Goal: Task Accomplishment & Management: Complete application form

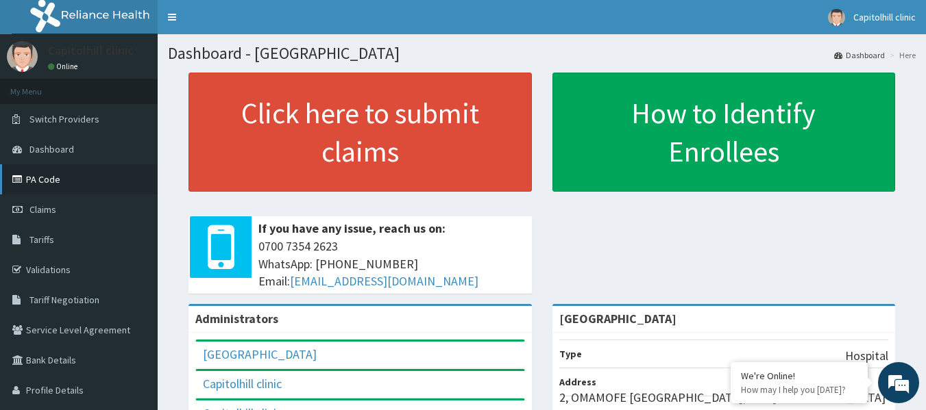
click at [111, 182] on link "PA Code" at bounding box center [79, 179] width 158 height 30
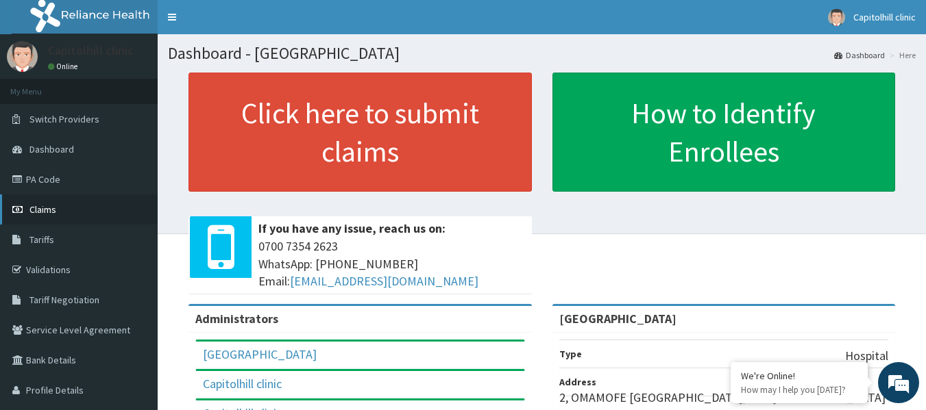
click at [74, 213] on link "Claims" at bounding box center [79, 210] width 158 height 30
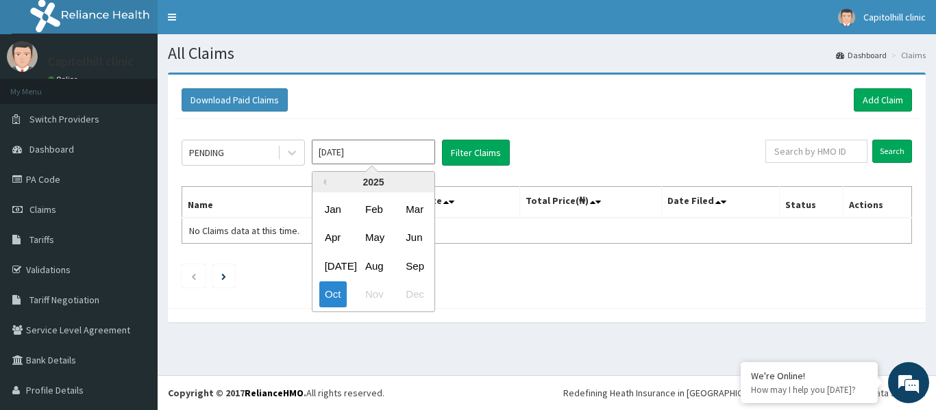
click at [393, 152] on input "[DATE]" at bounding box center [373, 152] width 123 height 25
click at [416, 269] on div "Sep" at bounding box center [413, 266] width 27 height 25
type input "Sep 2025"
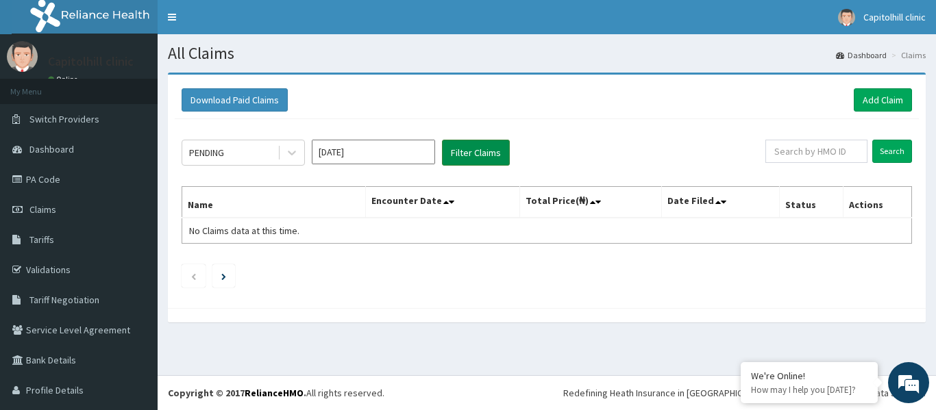
click at [493, 156] on button "Filter Claims" at bounding box center [476, 153] width 68 height 26
click at [293, 152] on icon at bounding box center [292, 153] width 14 height 14
click at [870, 93] on link "Add Claim" at bounding box center [883, 99] width 58 height 23
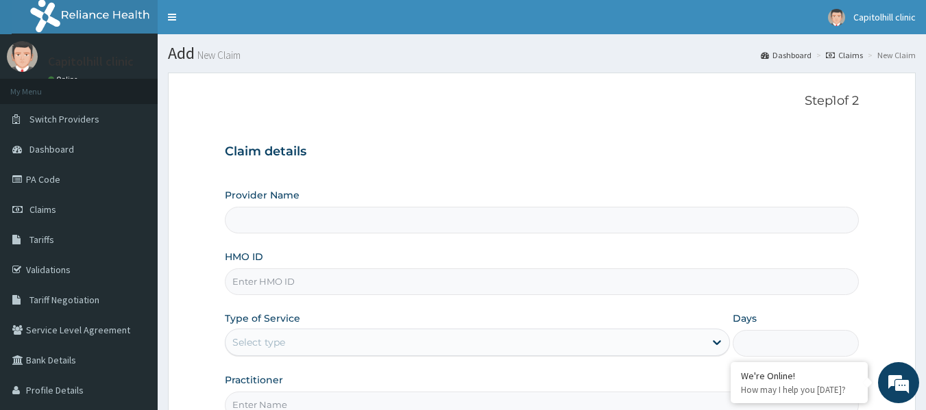
type input "[GEOGRAPHIC_DATA]"
click at [498, 290] on input "HMO ID" at bounding box center [542, 282] width 635 height 27
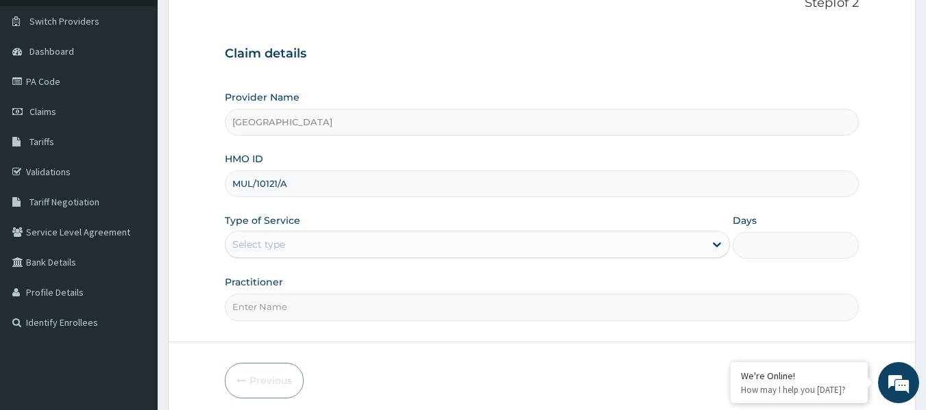
scroll to position [153, 0]
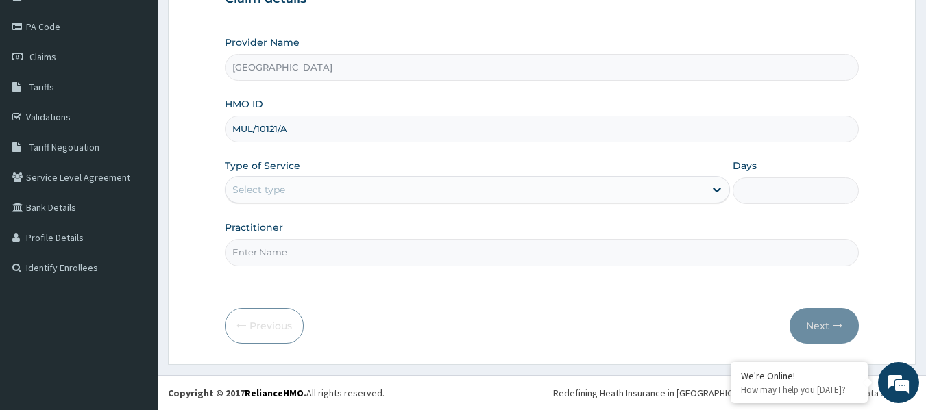
type input "MUL/10121/A"
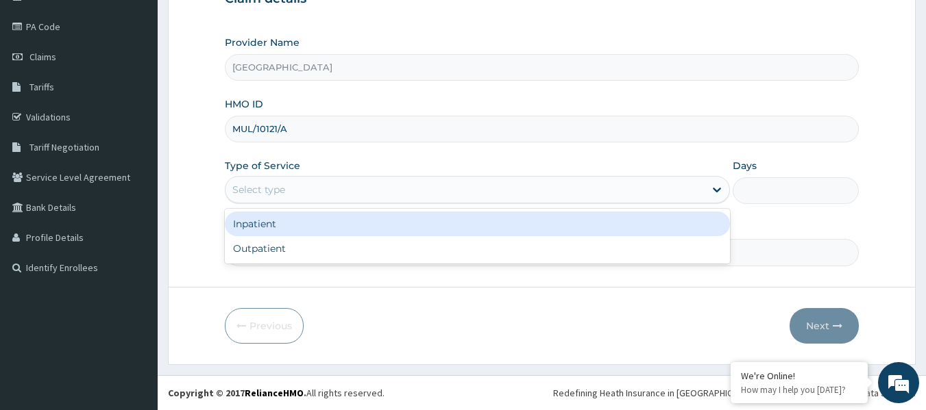
click at [286, 191] on div "Select type" at bounding box center [464, 190] width 479 height 22
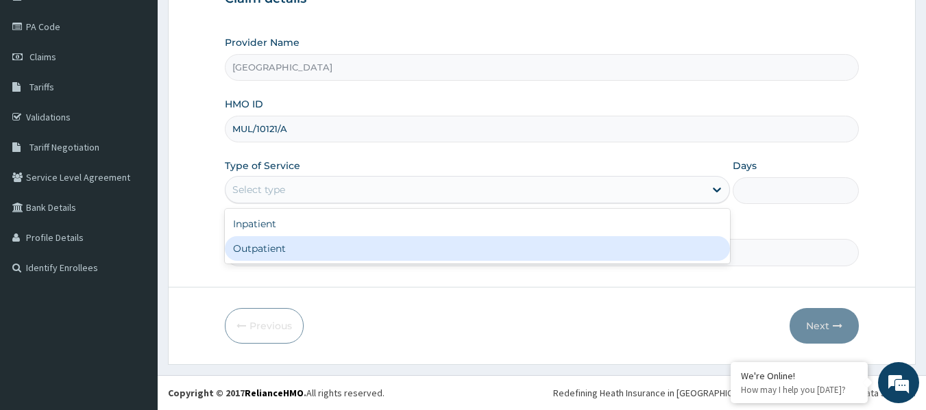
click at [293, 256] on div "Outpatient" at bounding box center [477, 248] width 505 height 25
type input "1"
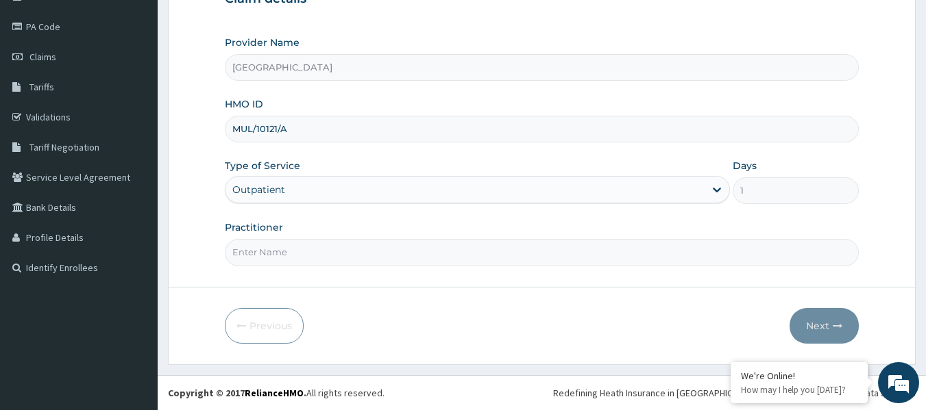
click at [294, 256] on input "Practitioner" at bounding box center [542, 252] width 635 height 27
type input "IHUNANYACHUKWU OKEREAFOR"
click at [821, 326] on button "Next" at bounding box center [823, 326] width 69 height 36
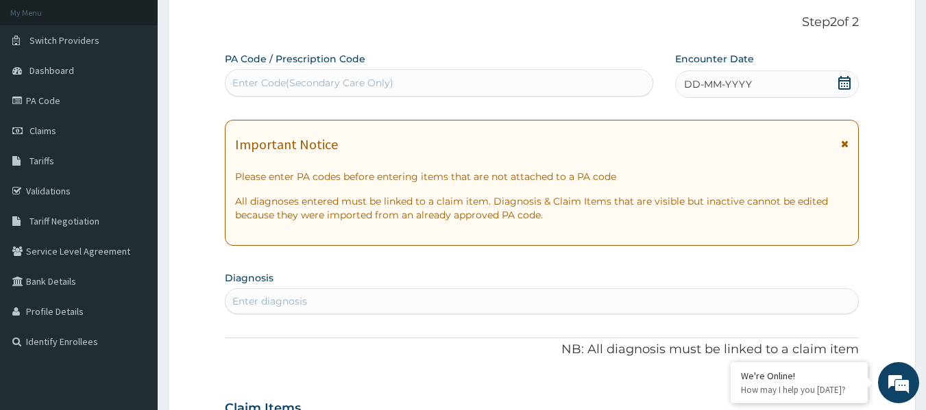
scroll to position [84, 0]
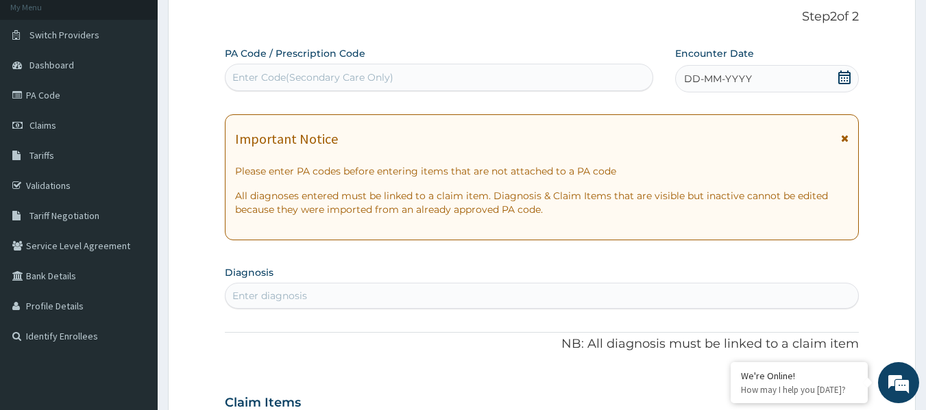
click at [280, 293] on div "Enter diagnosis" at bounding box center [269, 296] width 75 height 14
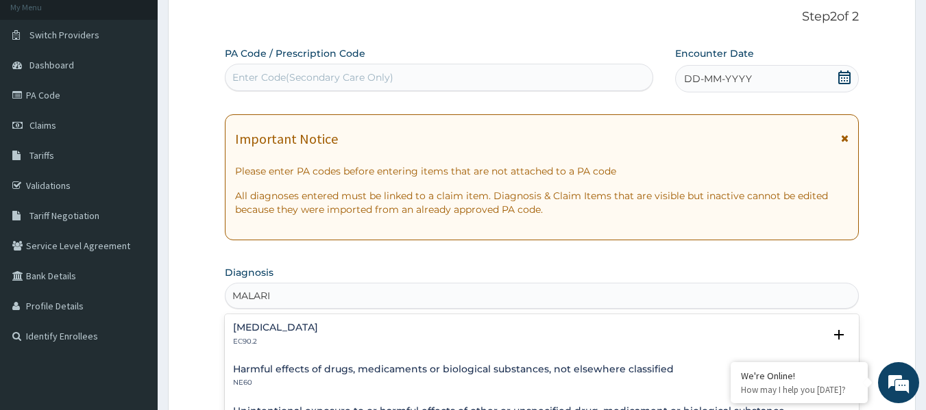
type input "MALARIA"
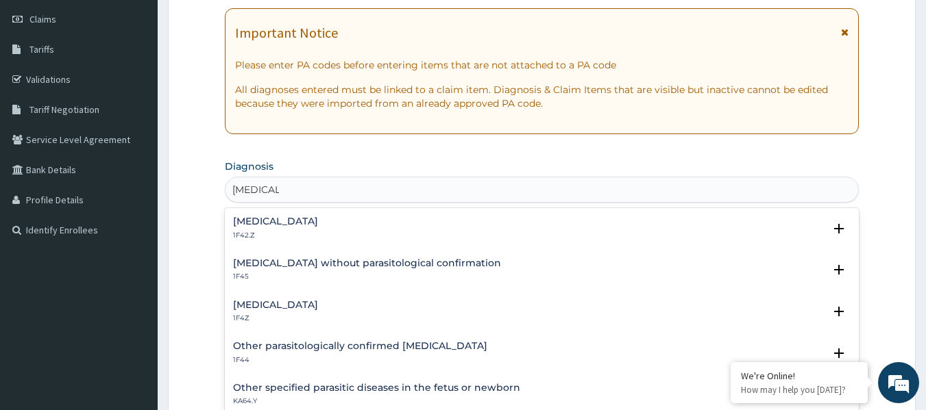
scroll to position [290, 0]
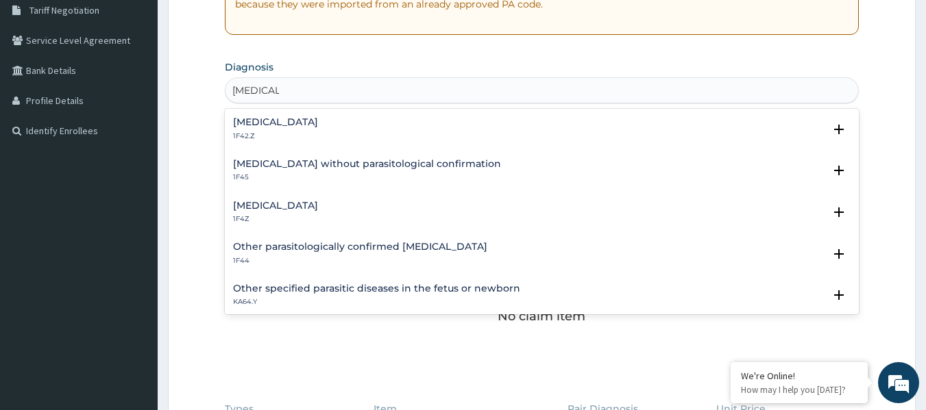
click at [330, 217] on div "Malaria, unspecified 1F4Z" at bounding box center [542, 213] width 618 height 24
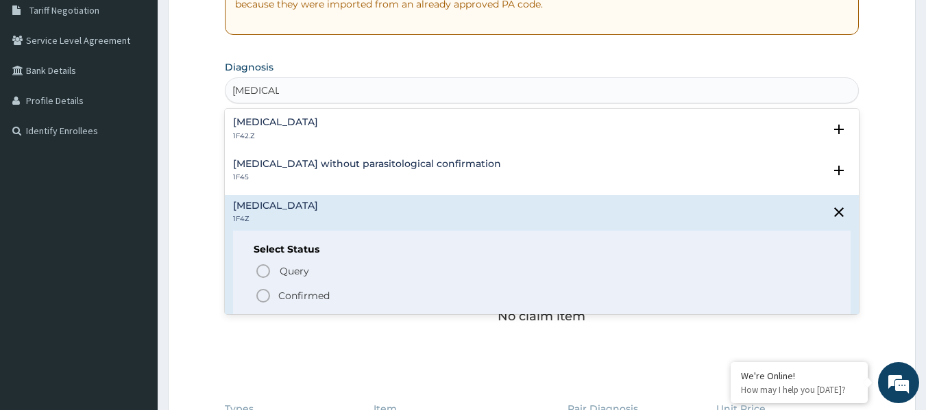
click at [285, 297] on p "Confirmed" at bounding box center [303, 296] width 51 height 14
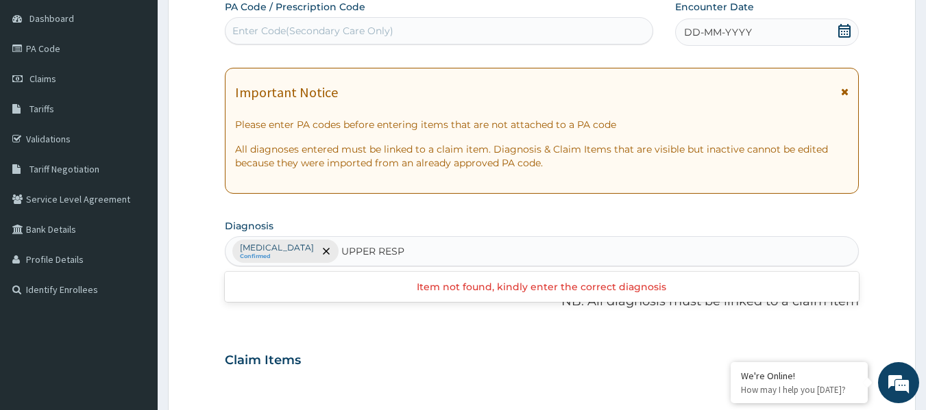
scroll to position [0, 0]
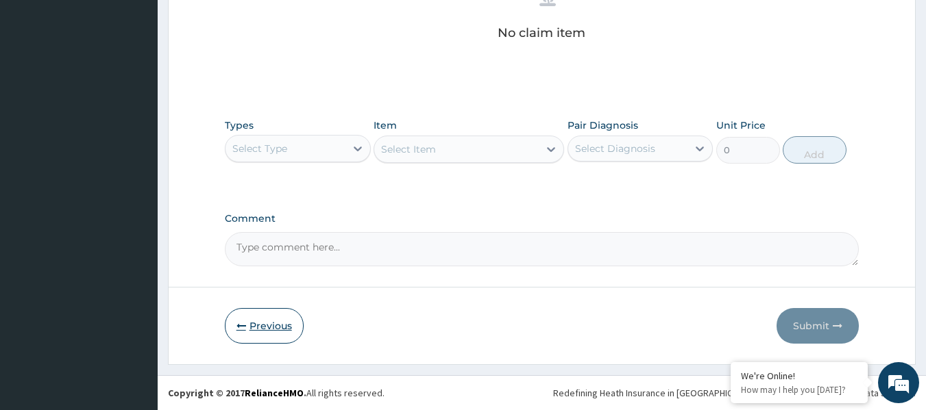
type input "UPPER RESP"
click at [278, 319] on button "Previous" at bounding box center [264, 326] width 79 height 36
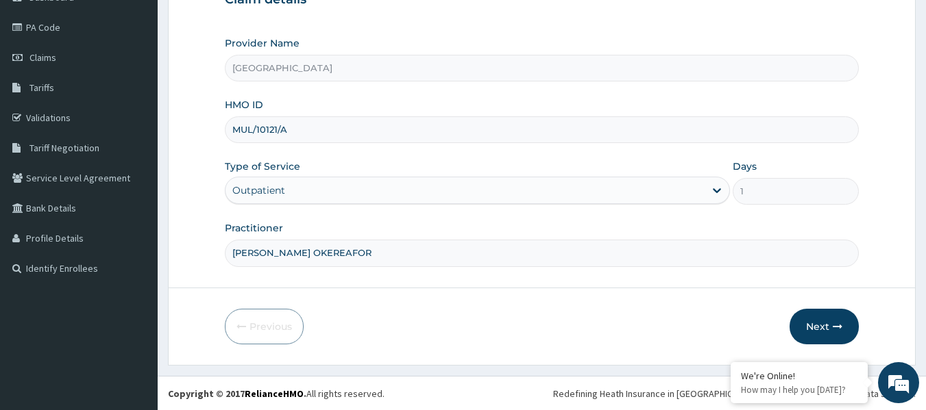
scroll to position [153, 0]
click at [821, 333] on button "Next" at bounding box center [823, 326] width 69 height 36
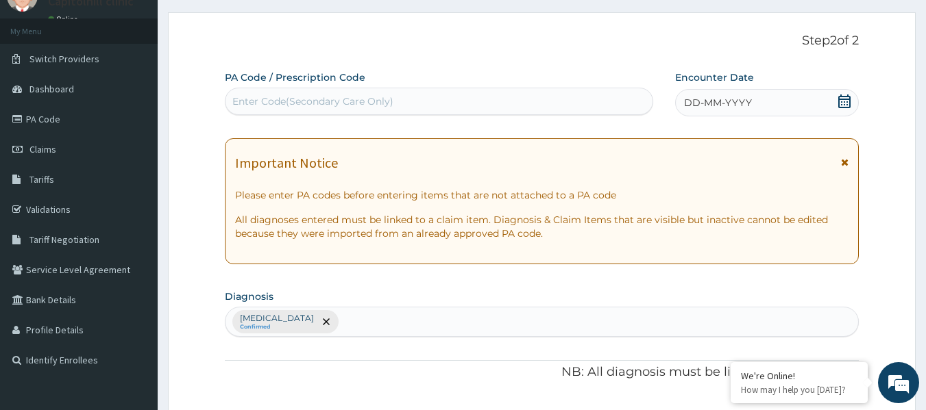
scroll to position [69, 0]
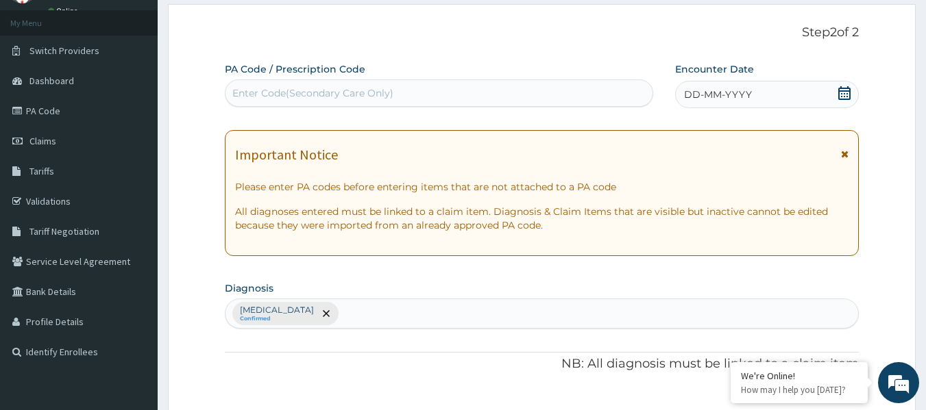
click at [842, 93] on icon at bounding box center [844, 93] width 14 height 14
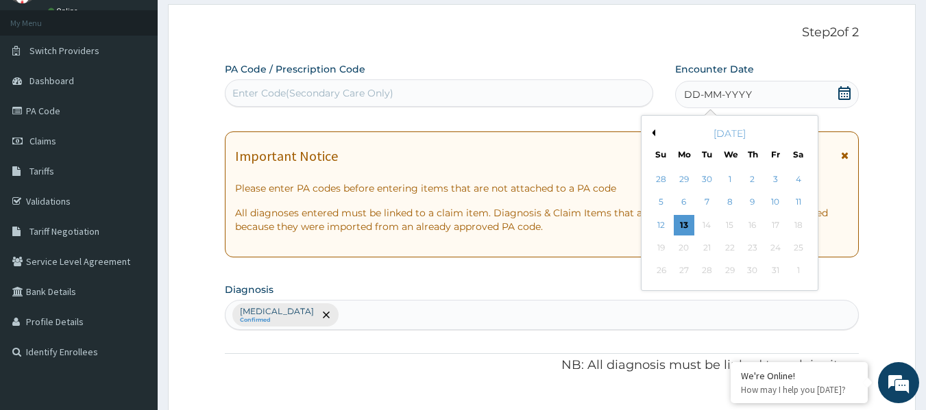
click at [654, 134] on button "Previous Month" at bounding box center [651, 133] width 7 height 7
click at [685, 180] on div "1" at bounding box center [684, 179] width 21 height 21
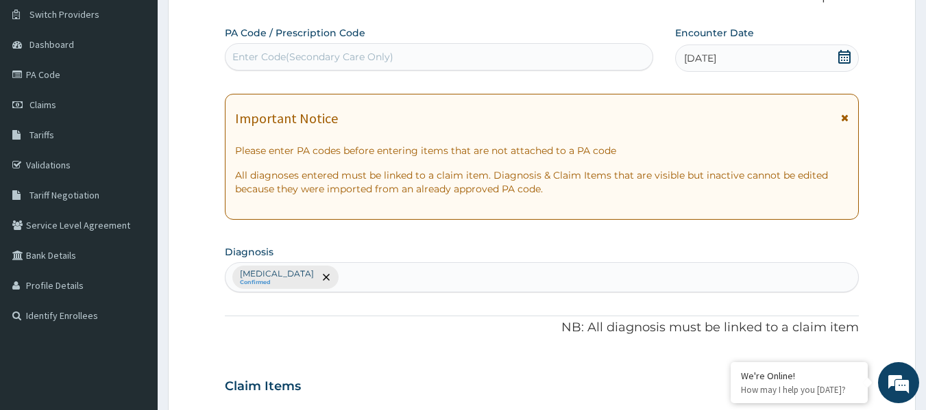
scroll to position [137, 0]
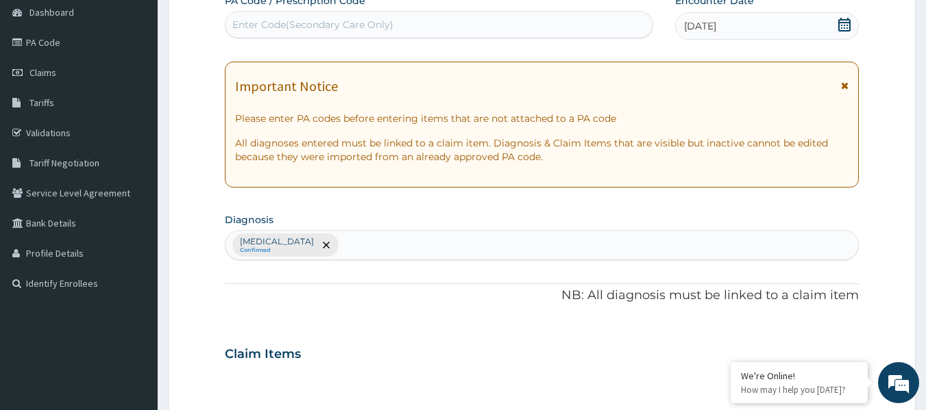
click at [389, 241] on div "Malaria, unspecified Confirmed" at bounding box center [541, 245] width 633 height 29
type input "UPPER"
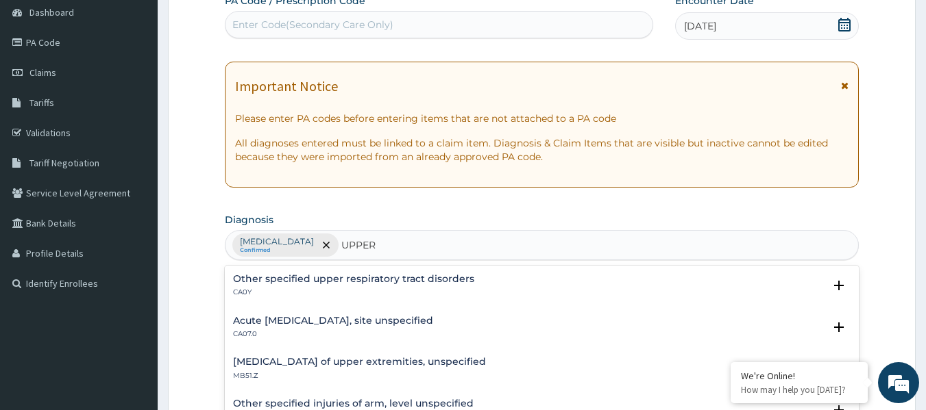
click at [334, 337] on p "CA07.0" at bounding box center [333, 335] width 200 height 10
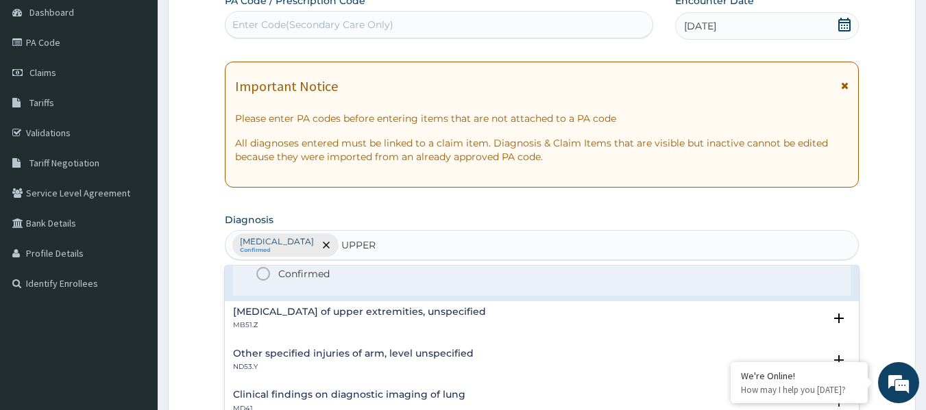
click at [311, 278] on p "Confirmed" at bounding box center [303, 274] width 51 height 14
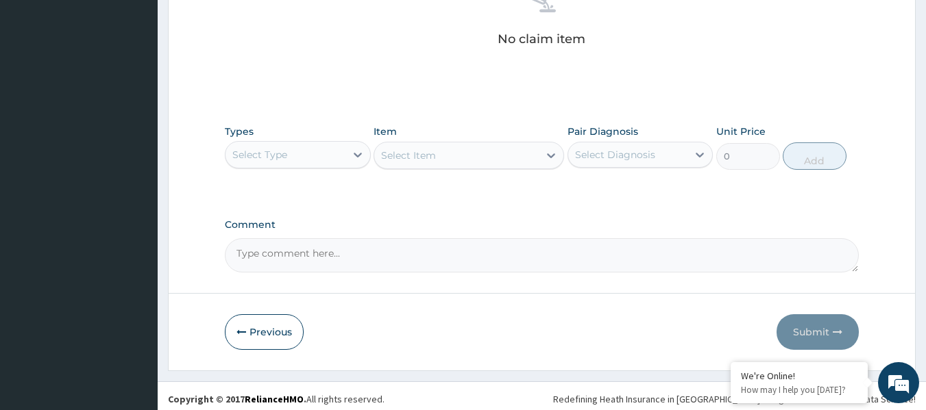
scroll to position [578, 0]
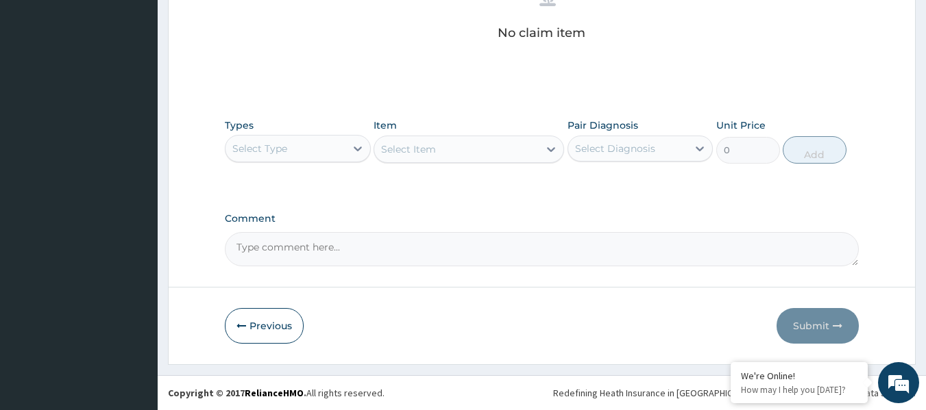
click at [331, 159] on div "Select Type" at bounding box center [285, 149] width 120 height 22
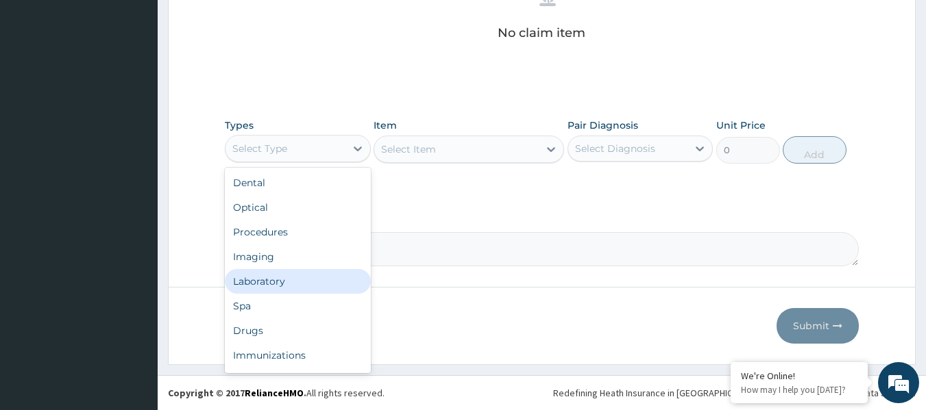
click at [307, 276] on div "Laboratory" at bounding box center [298, 281] width 146 height 25
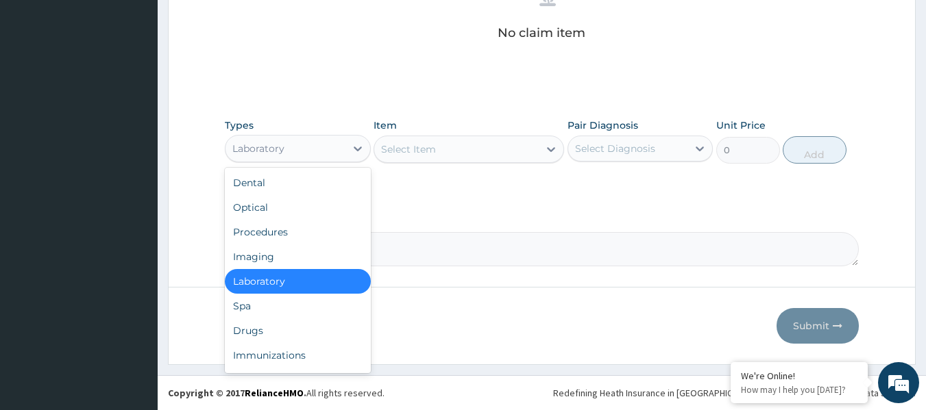
click at [326, 153] on div "Laboratory" at bounding box center [285, 149] width 120 height 22
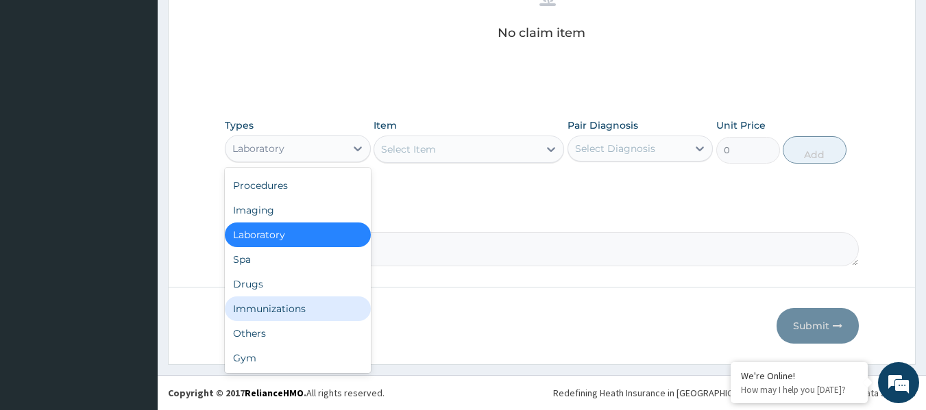
scroll to position [0, 0]
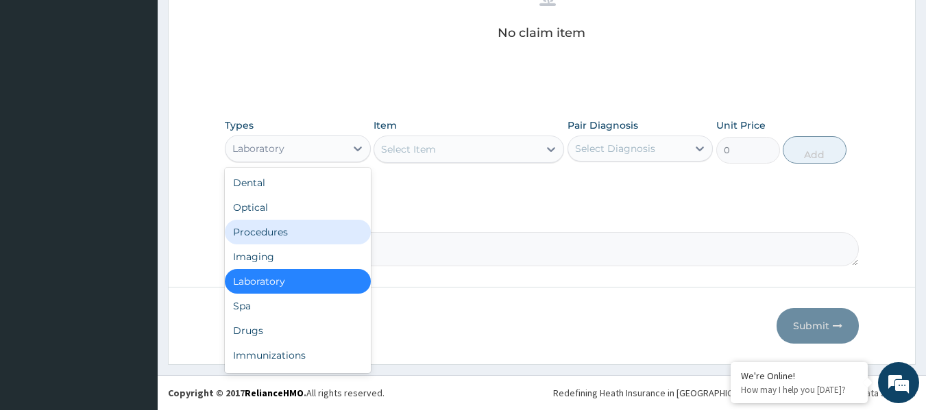
click at [291, 230] on div "Procedures" at bounding box center [298, 232] width 146 height 25
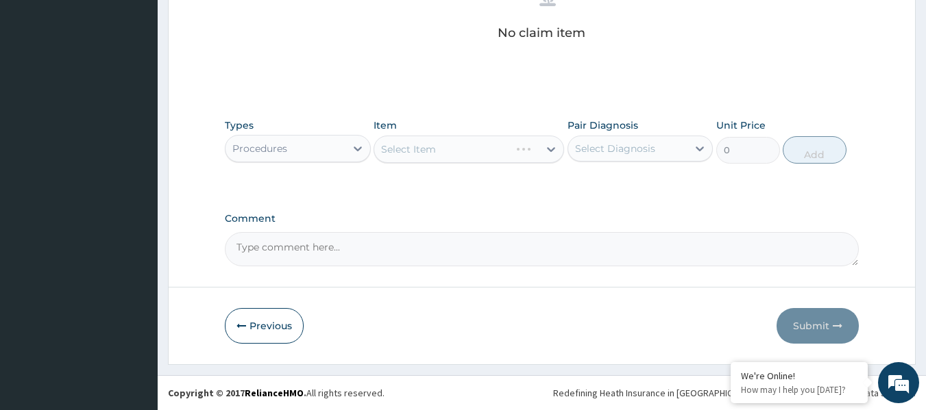
click at [475, 154] on div "Select Item" at bounding box center [468, 149] width 191 height 27
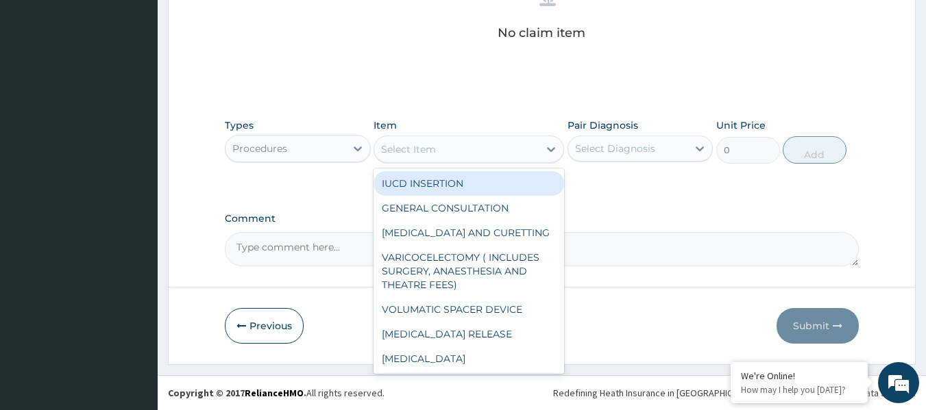
click at [469, 148] on div "Select Item" at bounding box center [456, 149] width 164 height 22
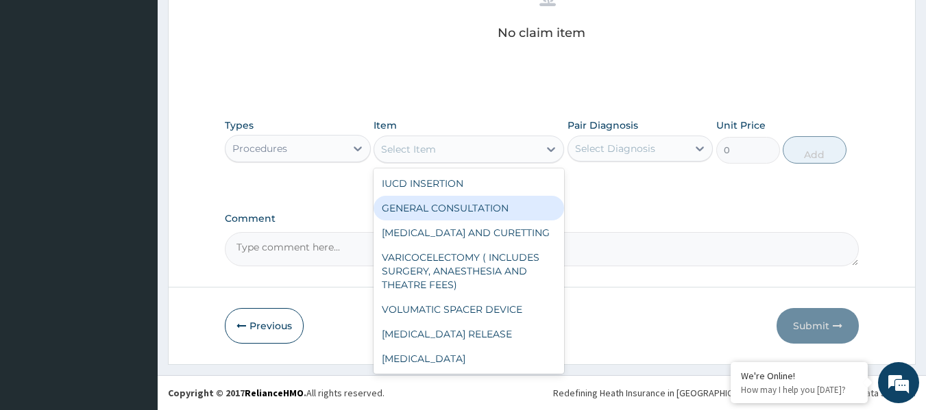
click at [463, 205] on div "GENERAL CONSULTATION" at bounding box center [468, 208] width 191 height 25
type input "2400"
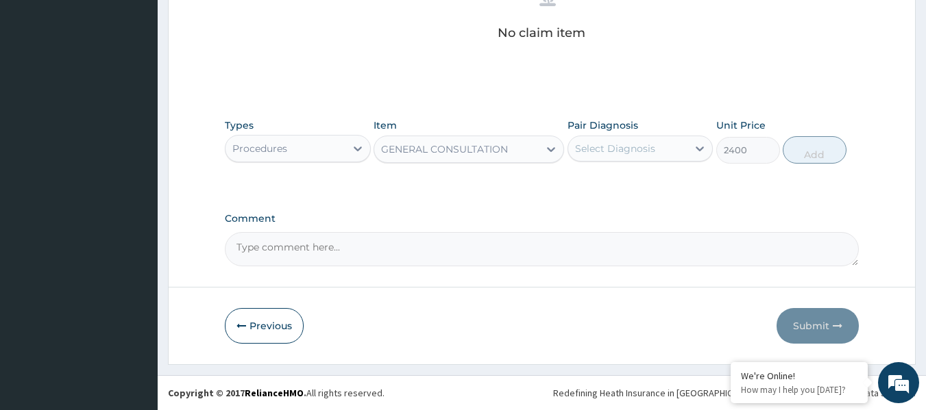
click at [617, 145] on div "Select Diagnosis" at bounding box center [615, 149] width 80 height 14
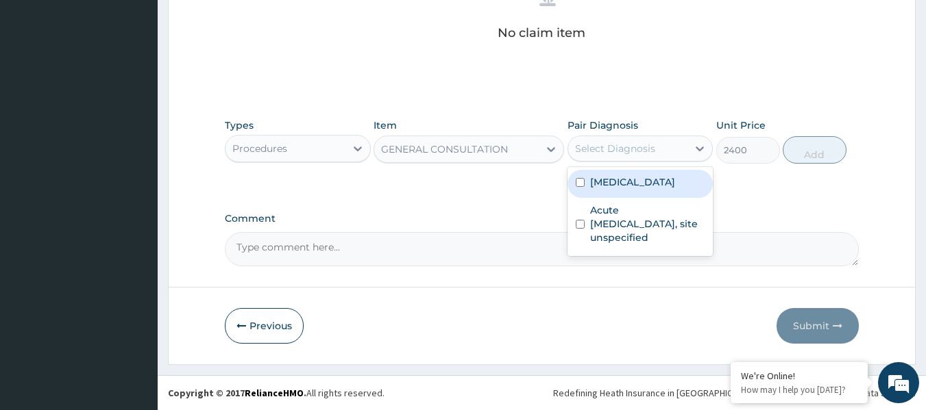
drag, startPoint x: 633, startPoint y: 184, endPoint x: 633, endPoint y: 208, distance: 23.3
click at [633, 186] on label "Malaria, unspecified" at bounding box center [632, 182] width 85 height 14
checkbox input "true"
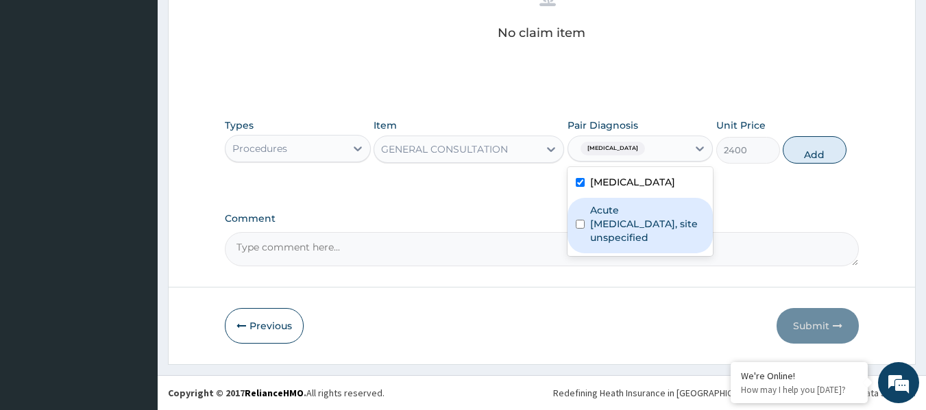
click at [620, 230] on label "Acute upper respiratory infection, site unspecified" at bounding box center [647, 224] width 115 height 41
checkbox input "true"
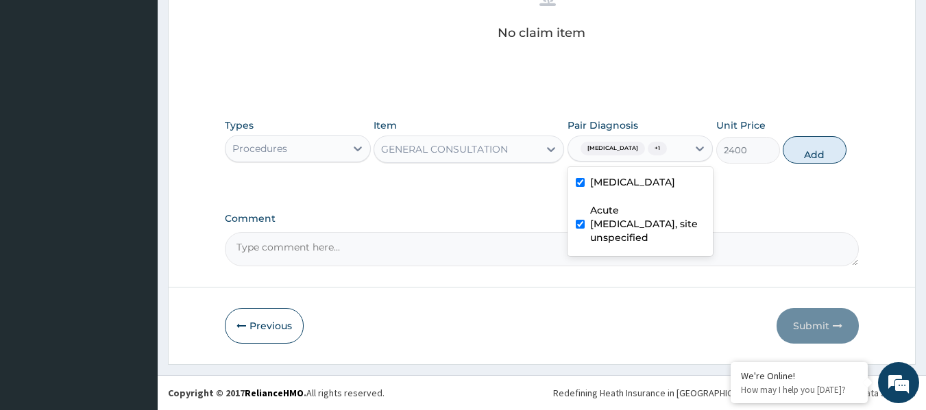
drag, startPoint x: 806, startPoint y: 156, endPoint x: 764, endPoint y: 158, distance: 41.9
click at [805, 156] on button "Add" at bounding box center [815, 149] width 64 height 27
type input "0"
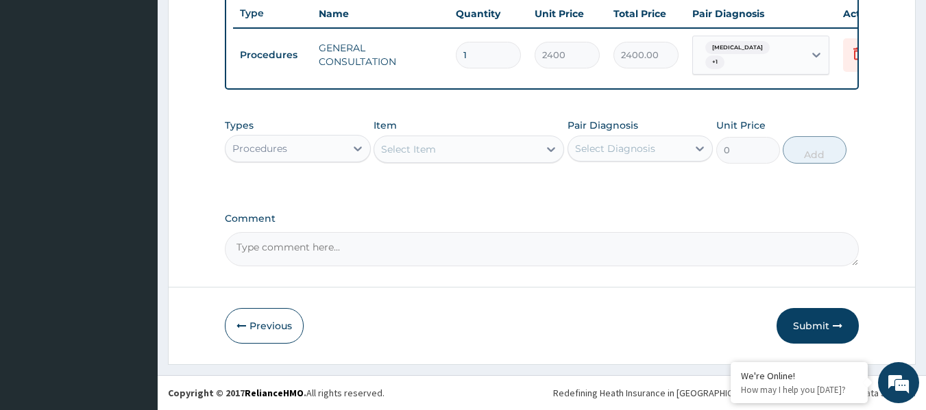
scroll to position [528, 0]
click at [349, 151] on div at bounding box center [357, 148] width 25 height 25
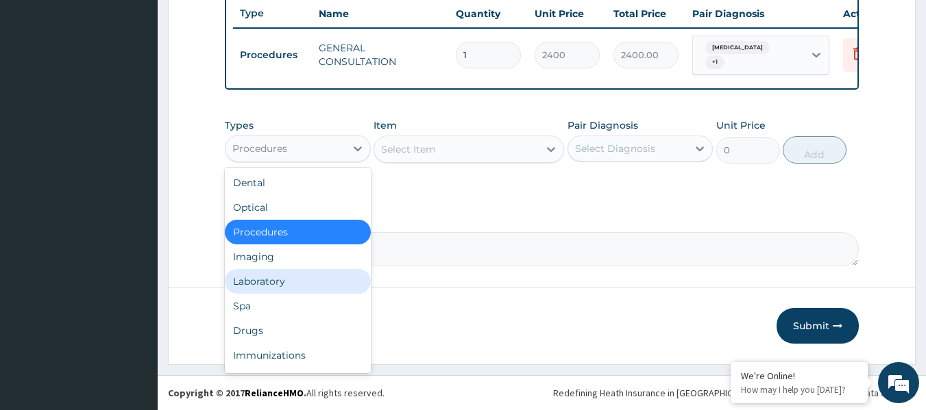
click at [293, 277] on div "Laboratory" at bounding box center [298, 281] width 146 height 25
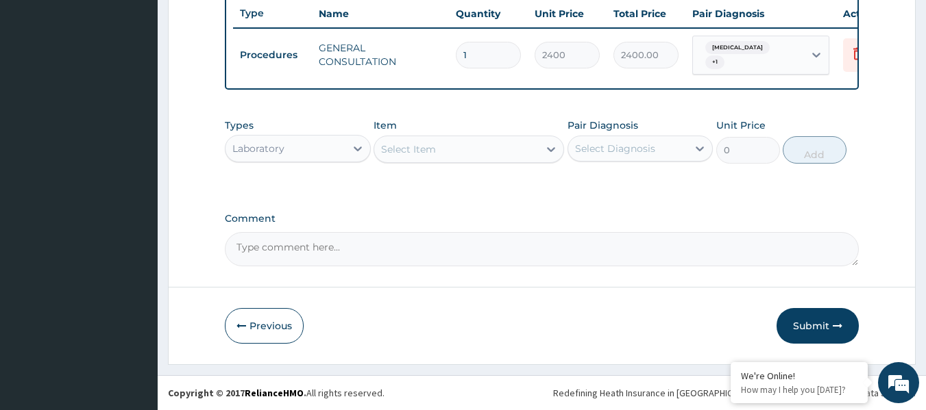
click at [437, 153] on div "Select Item" at bounding box center [456, 149] width 164 height 22
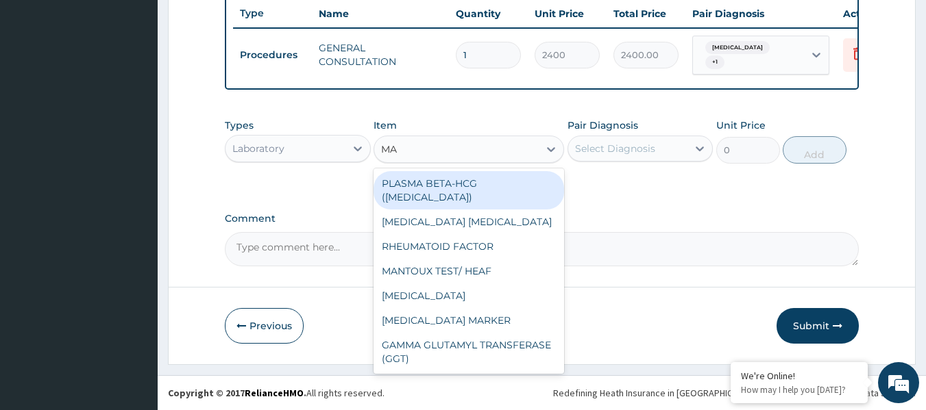
type input "MAL"
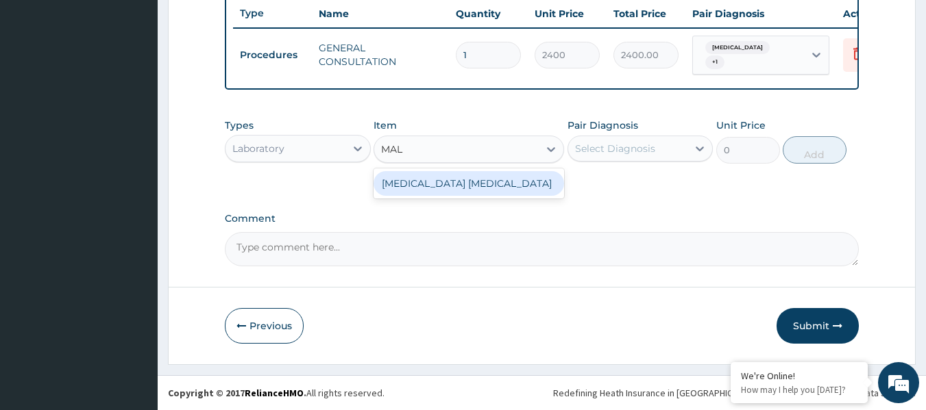
click at [458, 184] on div "MALARIA PARASITE" at bounding box center [468, 183] width 191 height 25
type input "1000"
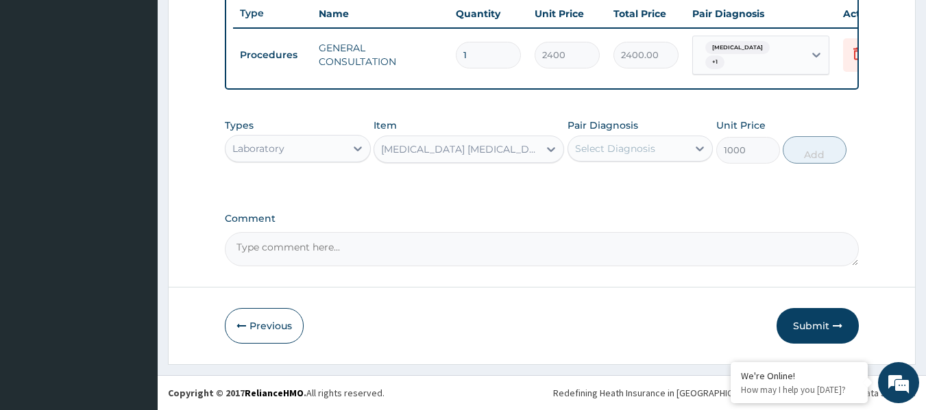
click at [629, 151] on div "Select Diagnosis" at bounding box center [615, 149] width 80 height 14
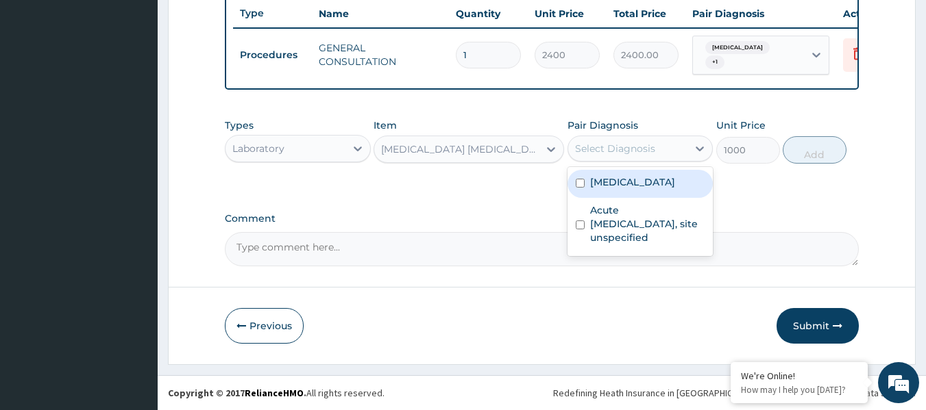
click at [652, 193] on div "Malaria, unspecified" at bounding box center [640, 184] width 146 height 28
checkbox input "true"
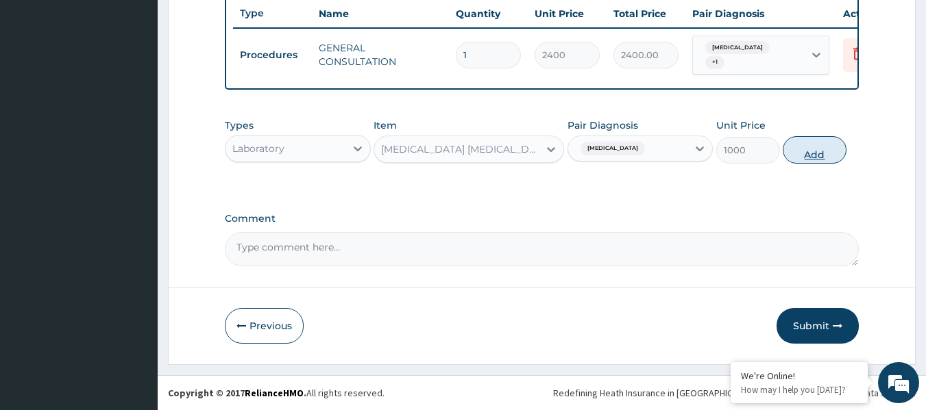
click at [826, 153] on button "Add" at bounding box center [815, 149] width 64 height 27
type input "0"
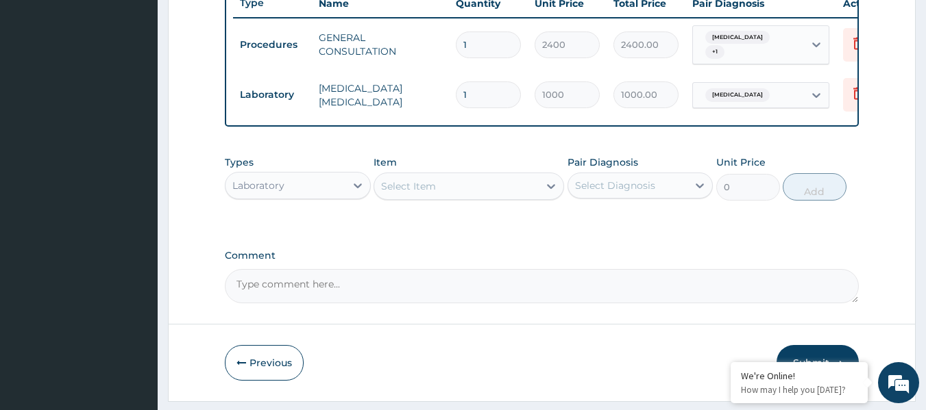
click at [324, 197] on div "Laboratory" at bounding box center [285, 186] width 120 height 22
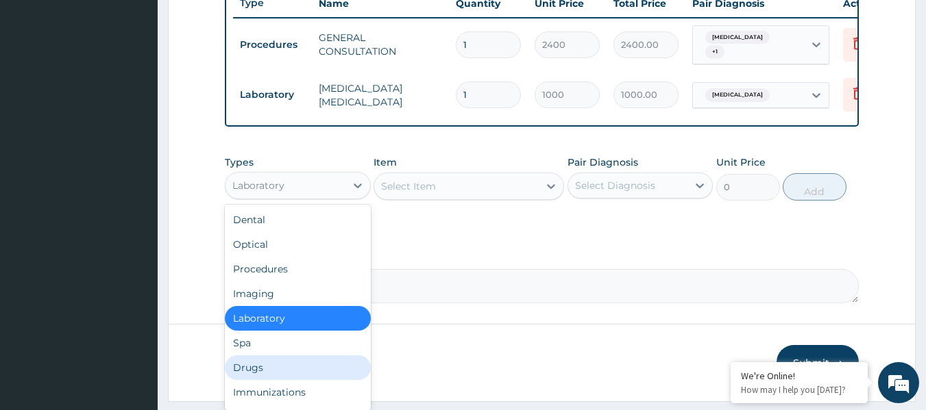
click at [307, 380] on div "Drugs" at bounding box center [298, 368] width 146 height 25
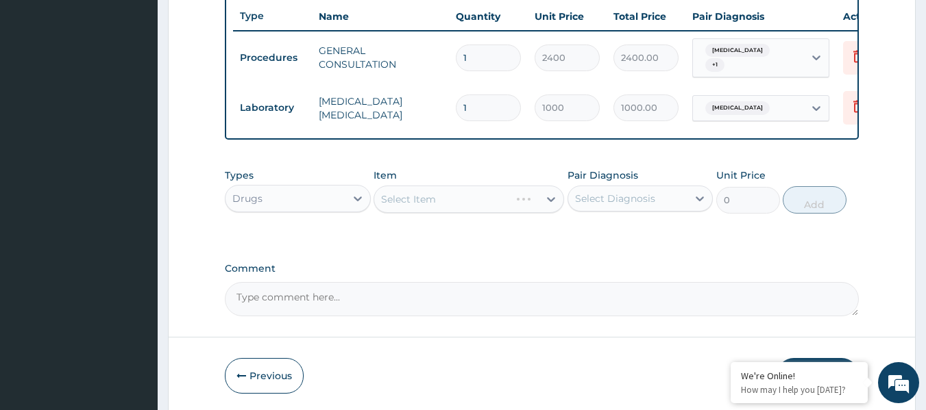
scroll to position [507, 0]
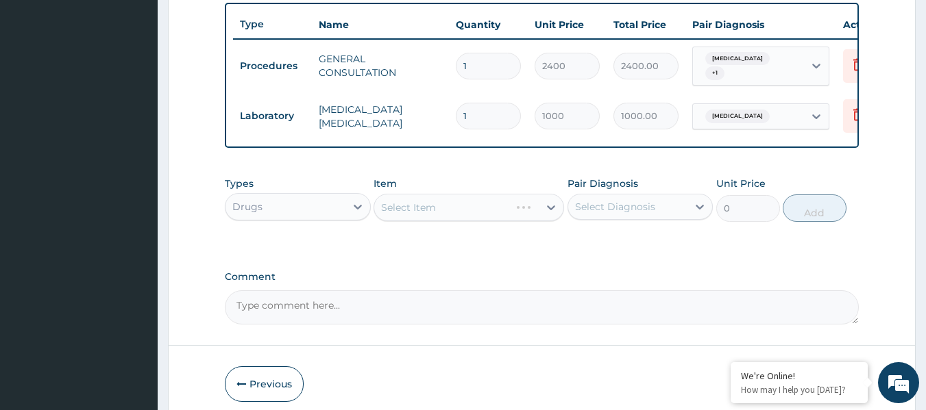
click at [462, 221] on div "Select Item" at bounding box center [468, 207] width 191 height 27
click at [463, 219] on div "Select Item" at bounding box center [456, 208] width 164 height 22
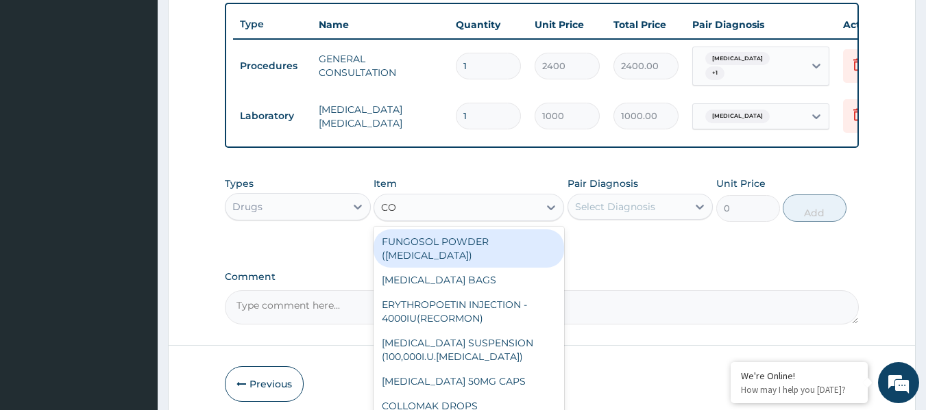
type input "COA"
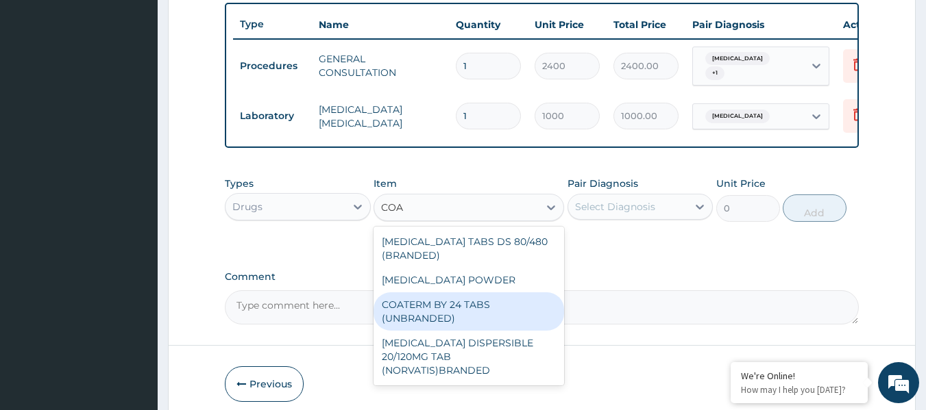
click at [492, 323] on div "COATERM BY 24 TABS (UNBRANDED)" at bounding box center [468, 312] width 191 height 38
type input "56"
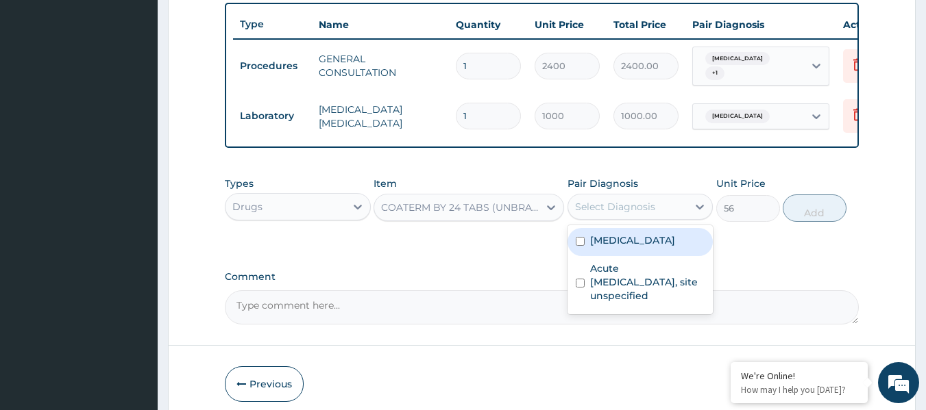
click at [635, 214] on div "Select Diagnosis" at bounding box center [615, 207] width 80 height 14
click at [630, 244] on label "Malaria, unspecified" at bounding box center [632, 241] width 85 height 14
checkbox input "true"
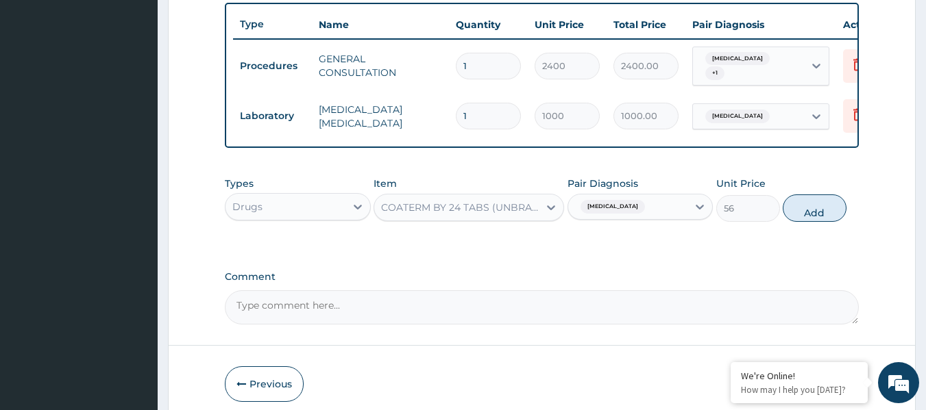
drag, startPoint x: 798, startPoint y: 211, endPoint x: 789, endPoint y: 214, distance: 10.2
click at [798, 212] on button "Add" at bounding box center [815, 208] width 64 height 27
type input "0"
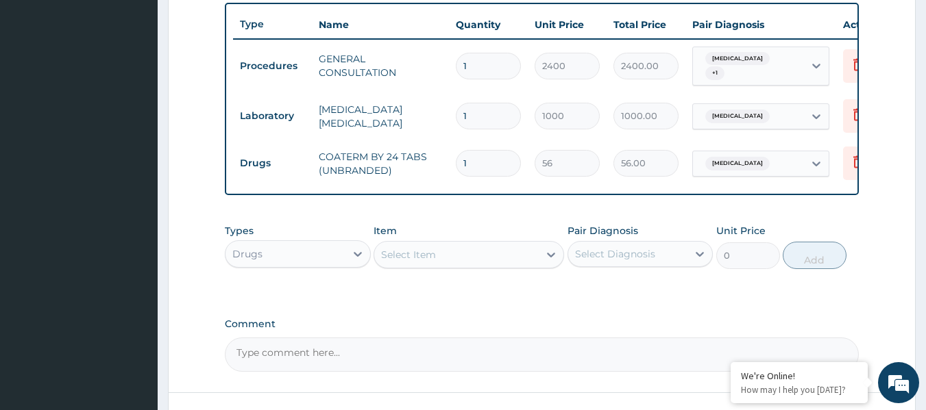
type input "0.00"
type input "2"
type input "112.00"
type input "24"
type input "1344.00"
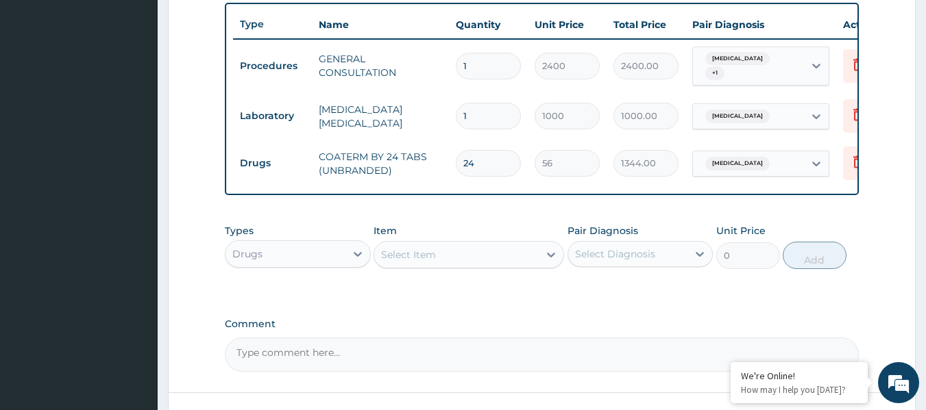
type input "24"
click at [469, 266] on div "Select Item" at bounding box center [456, 255] width 164 height 22
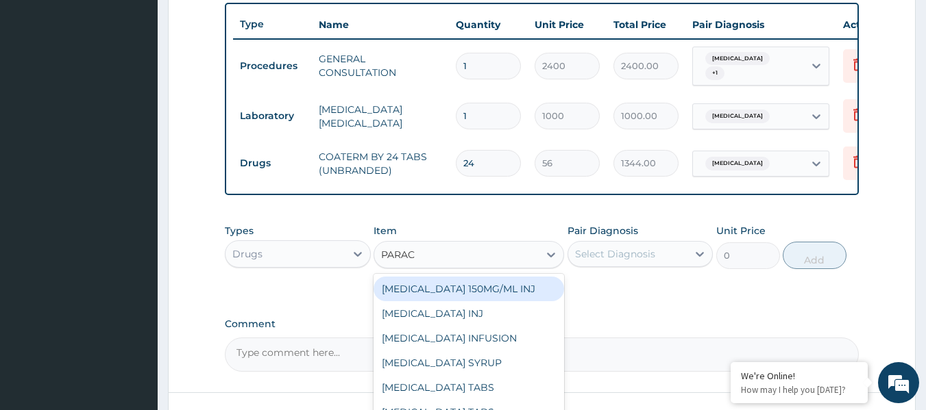
type input "PARACE"
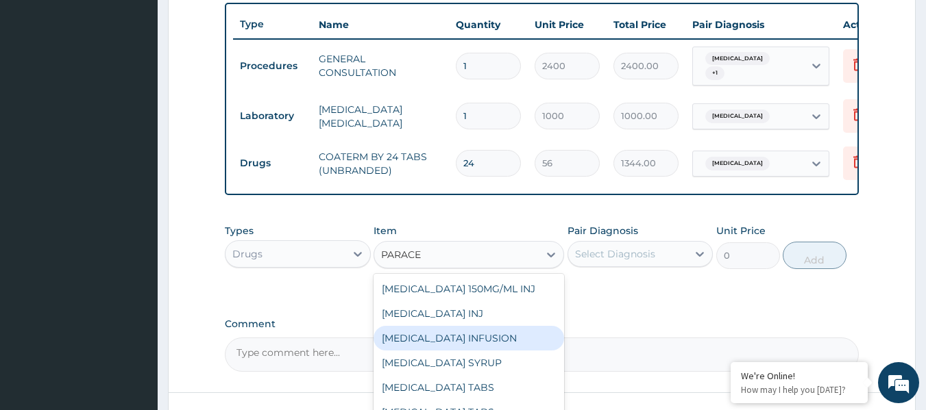
scroll to position [576, 0]
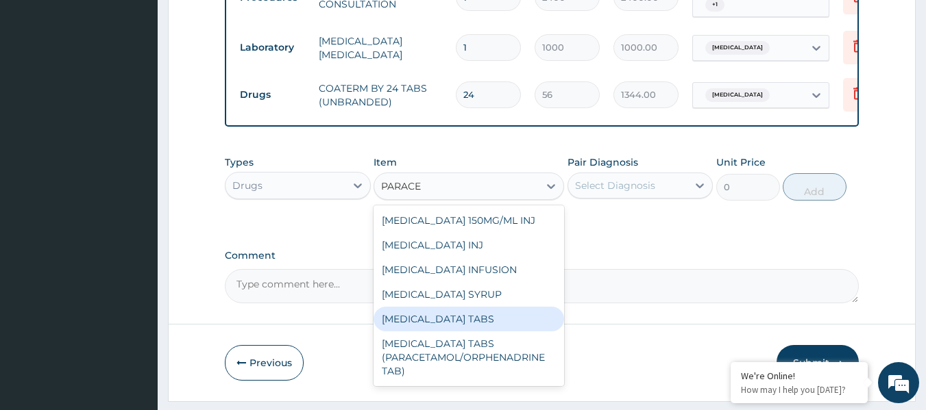
drag, startPoint x: 492, startPoint y: 331, endPoint x: 520, endPoint y: 312, distance: 33.6
click at [493, 331] on div "PARACETAMOL TABS" at bounding box center [468, 319] width 191 height 25
type input "8.800000190734863"
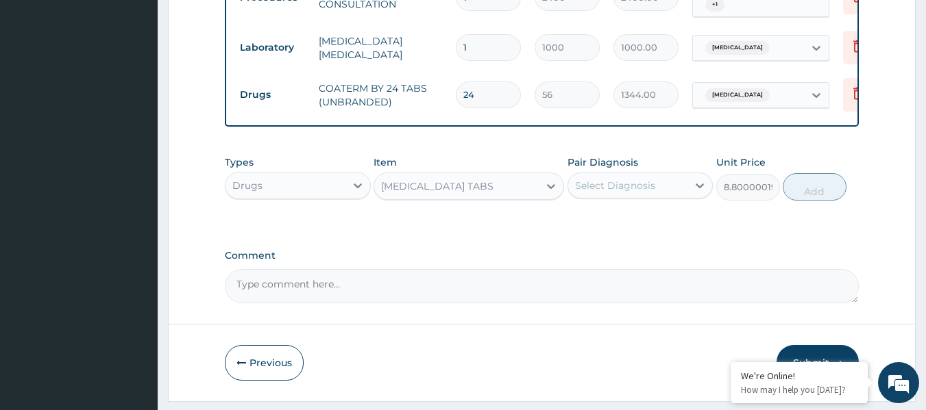
click at [637, 193] on div "Select Diagnosis" at bounding box center [615, 186] width 80 height 14
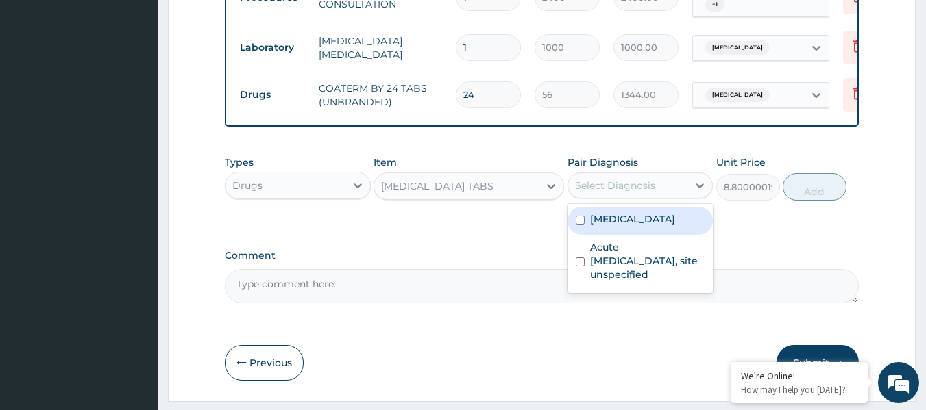
click at [650, 226] on label "[MEDICAL_DATA]" at bounding box center [632, 219] width 85 height 14
checkbox input "true"
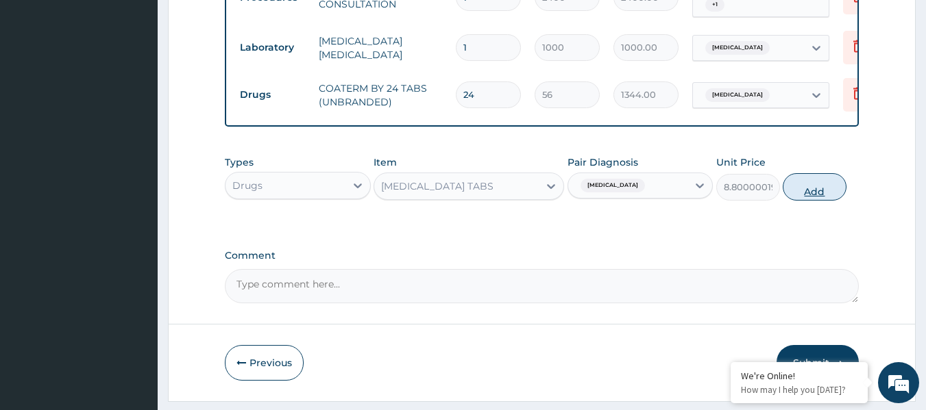
click at [808, 199] on button "Add" at bounding box center [815, 186] width 64 height 27
type input "0"
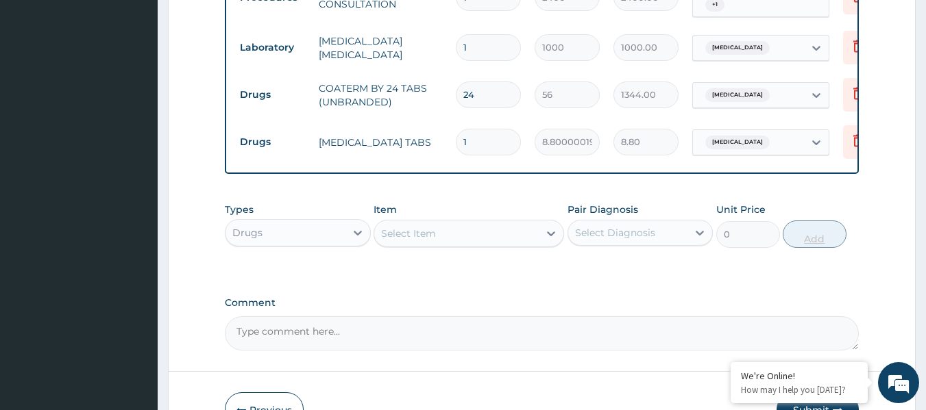
type input "18"
type input "158.40"
type input "18"
click at [464, 245] on div "Select Item" at bounding box center [456, 234] width 164 height 22
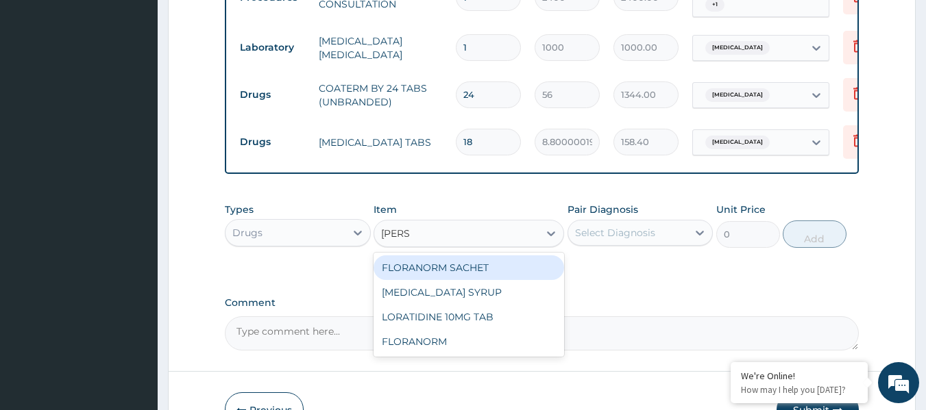
type input "LORAT"
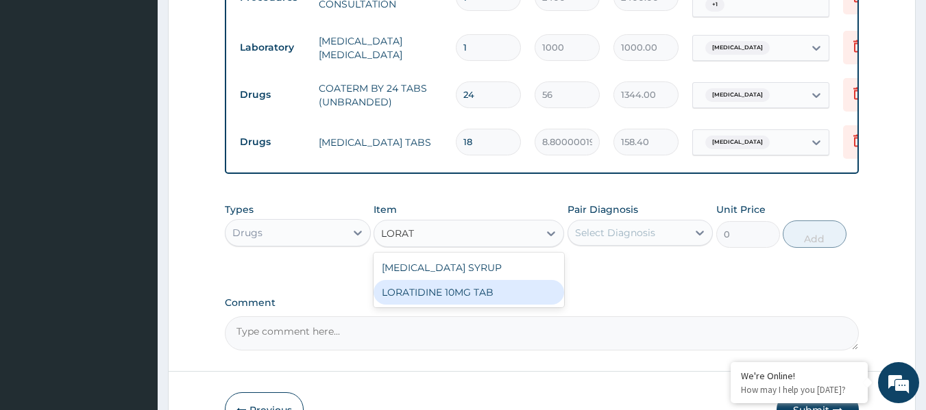
click at [478, 301] on div "LORATIDINE 10MG TAB" at bounding box center [468, 292] width 191 height 25
type input "44"
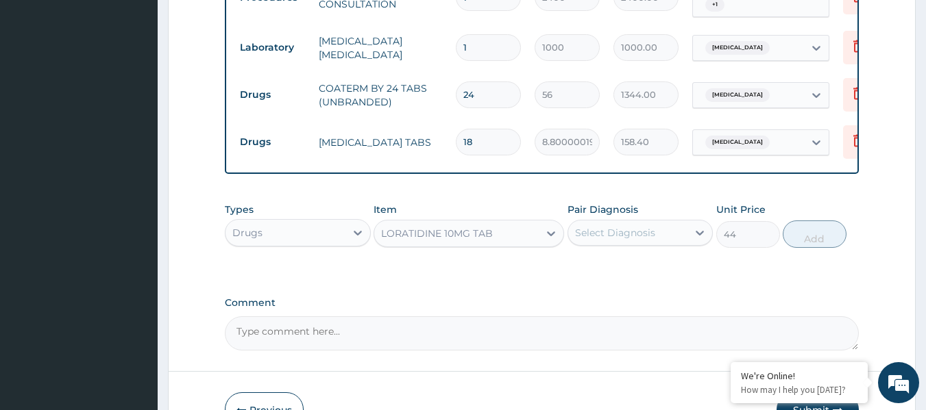
click at [628, 240] on div "Select Diagnosis" at bounding box center [615, 233] width 80 height 14
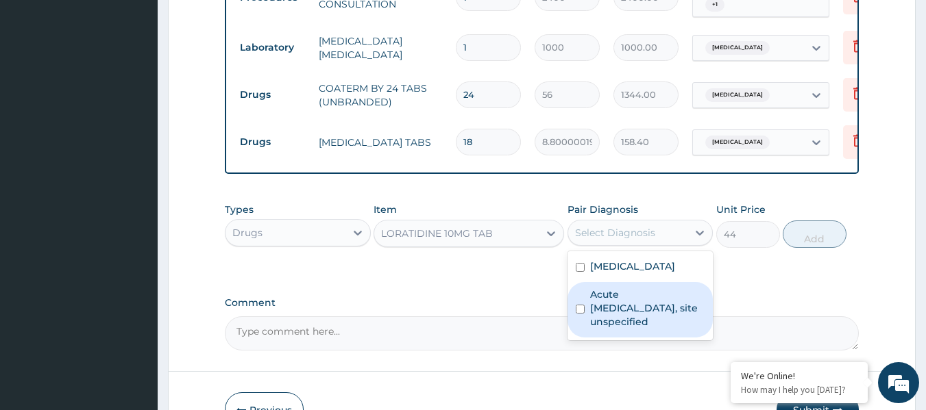
click at [623, 329] on label "Acute upper respiratory infection, site unspecified" at bounding box center [647, 308] width 115 height 41
checkbox input "true"
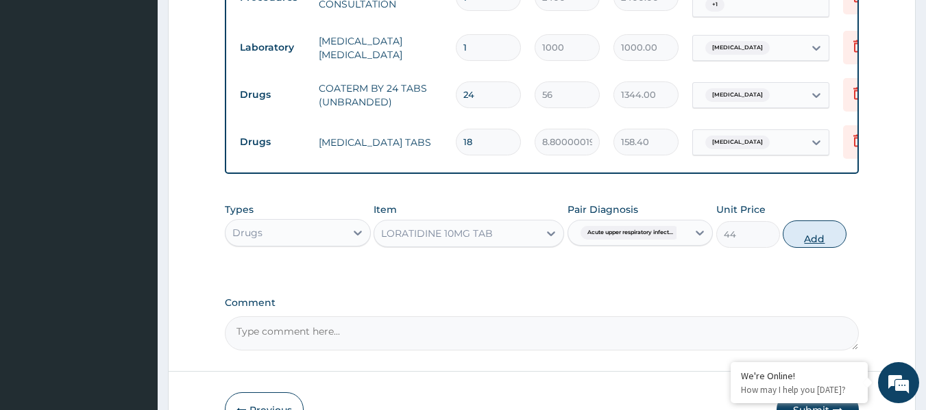
click at [796, 246] on button "Add" at bounding box center [815, 234] width 64 height 27
type input "0"
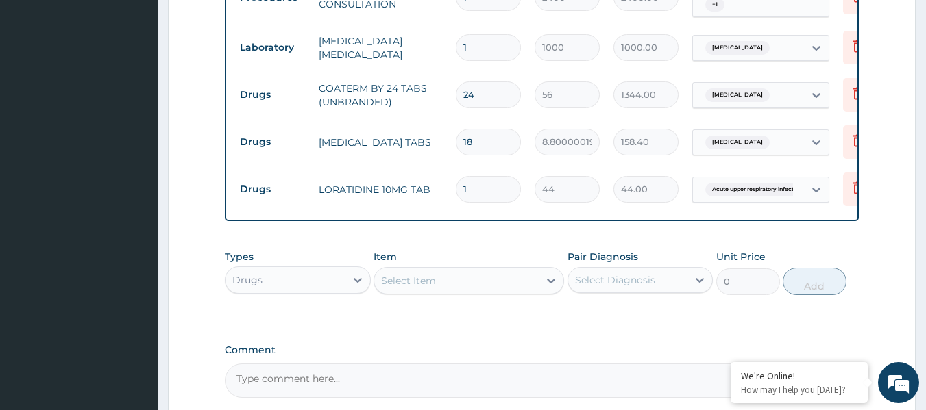
type input "15"
type input "660.00"
type input "1"
type input "44.00"
type input "0.00"
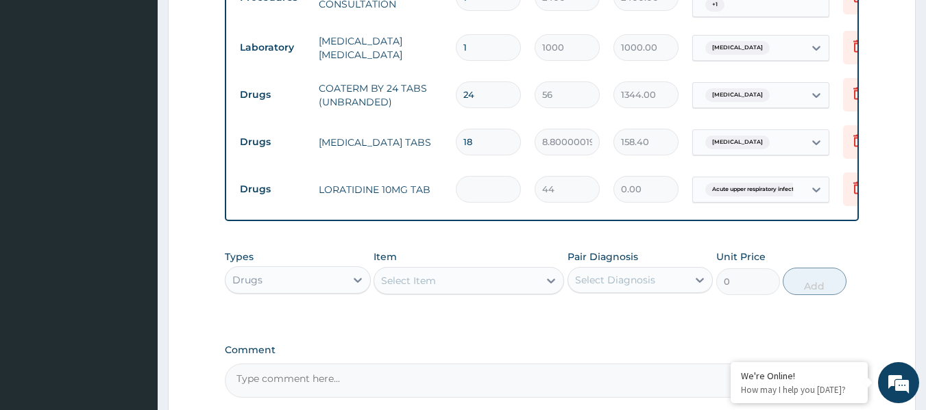
type input "5"
type input "220.00"
type input "5"
click at [498, 292] on div "Select Item" at bounding box center [456, 281] width 164 height 22
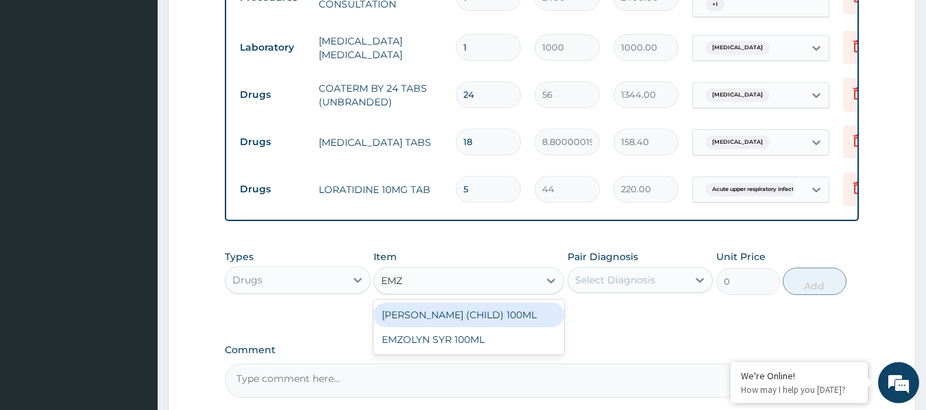
type input "EMZO"
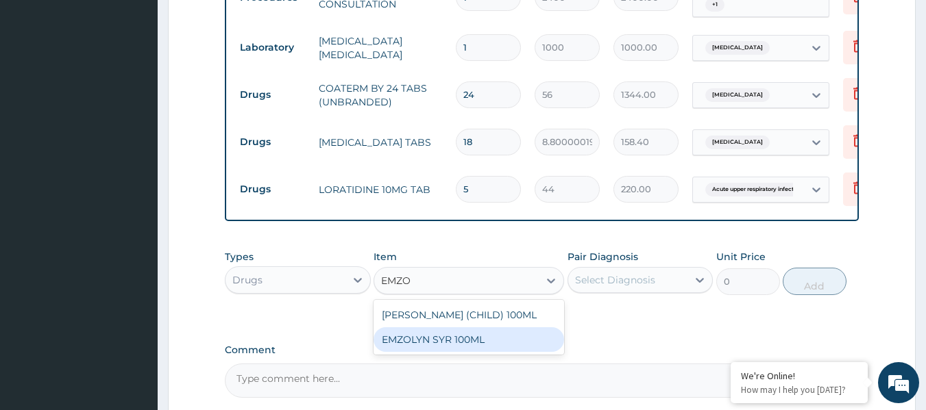
click at [482, 345] on div "EMZOLYN SYR 100ML" at bounding box center [468, 340] width 191 height 25
type input "400"
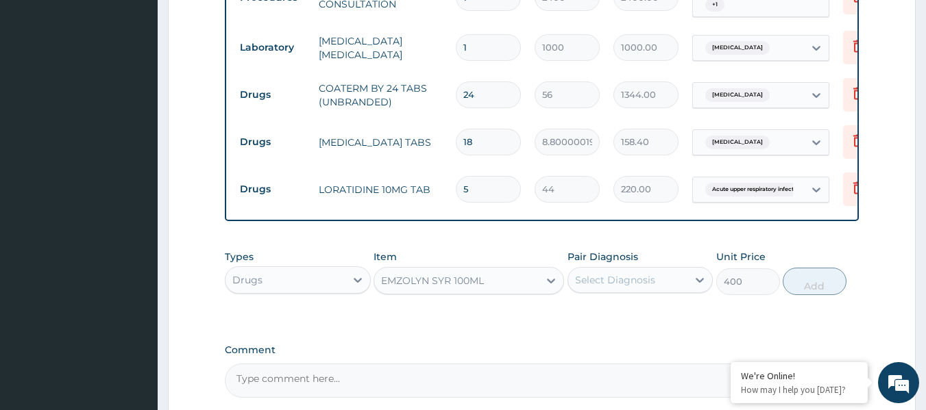
click at [659, 291] on div "Select Diagnosis" at bounding box center [628, 280] width 120 height 22
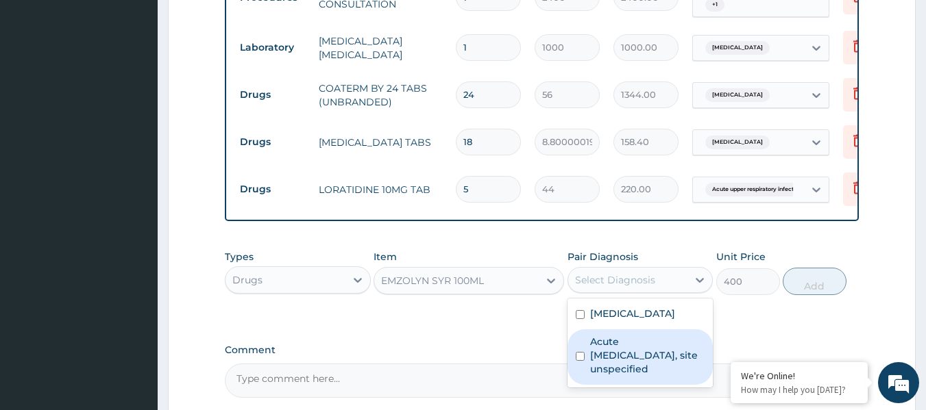
drag, startPoint x: 629, startPoint y: 372, endPoint x: 667, endPoint y: 351, distance: 43.9
click at [630, 370] on label "Acute upper respiratory infection, site unspecified" at bounding box center [647, 355] width 115 height 41
checkbox input "true"
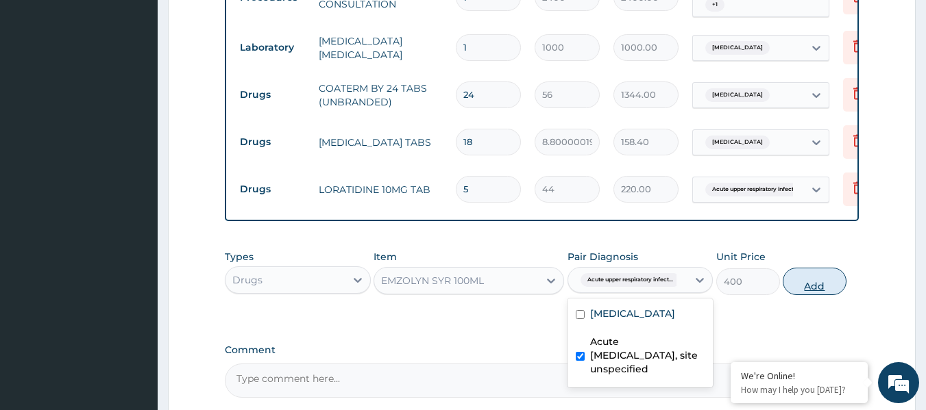
click at [822, 286] on button "Add" at bounding box center [815, 281] width 64 height 27
type input "0"
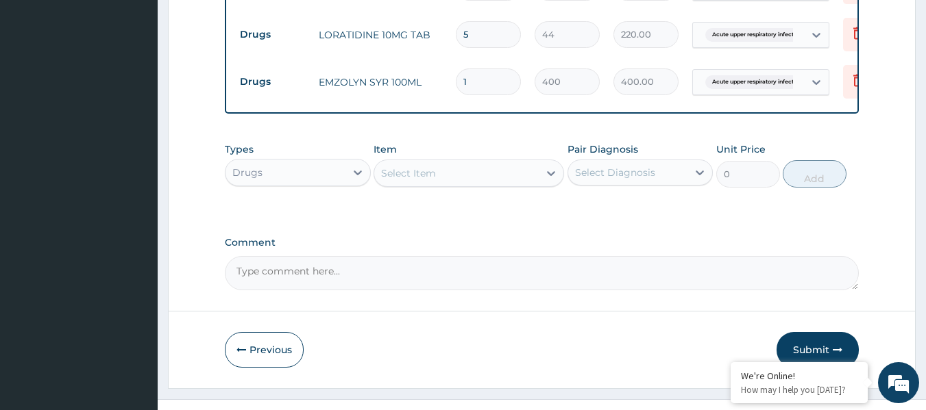
scroll to position [765, 0]
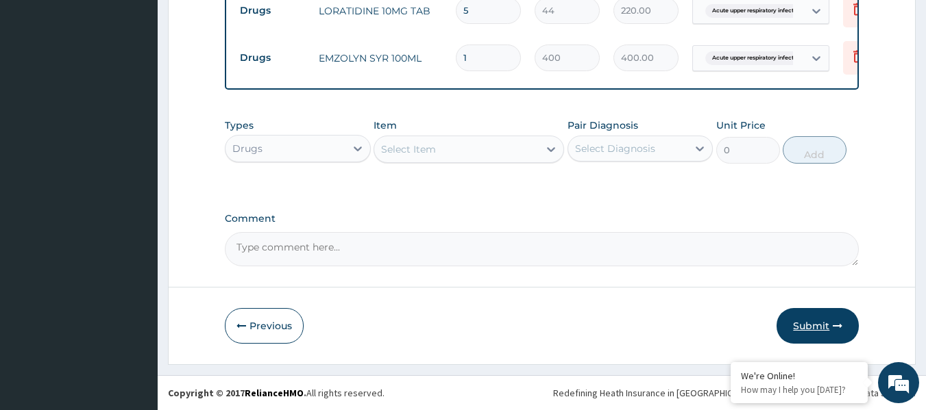
click at [815, 330] on button "Submit" at bounding box center [817, 326] width 82 height 36
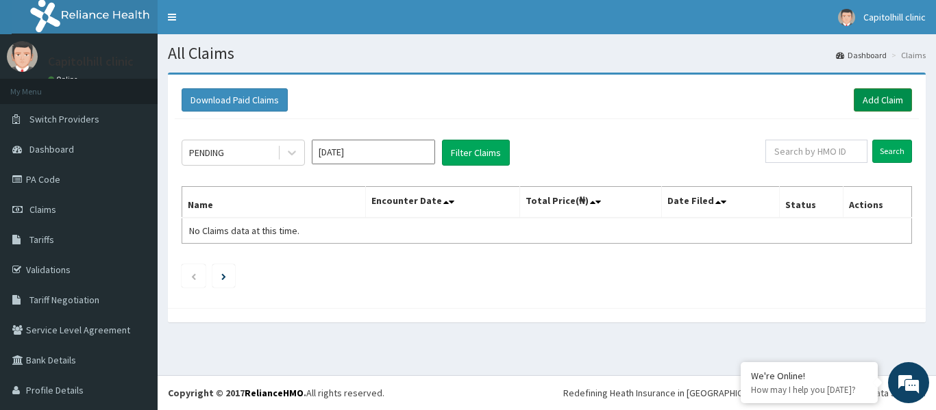
click at [875, 99] on link "Add Claim" at bounding box center [883, 99] width 58 height 23
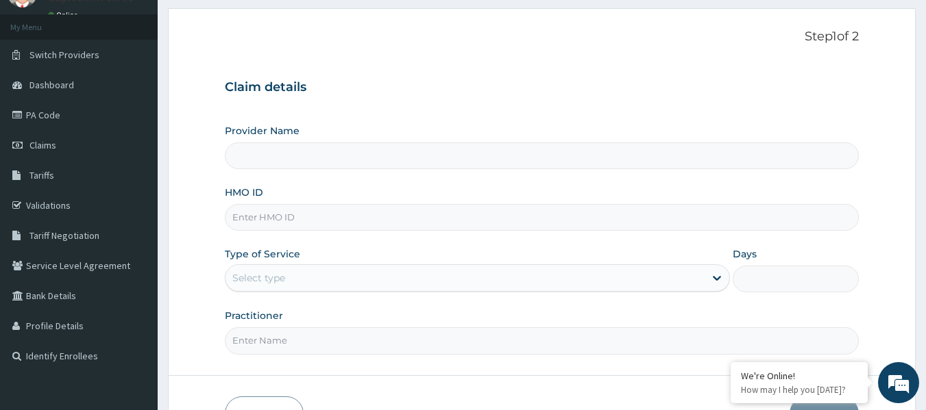
scroll to position [69, 0]
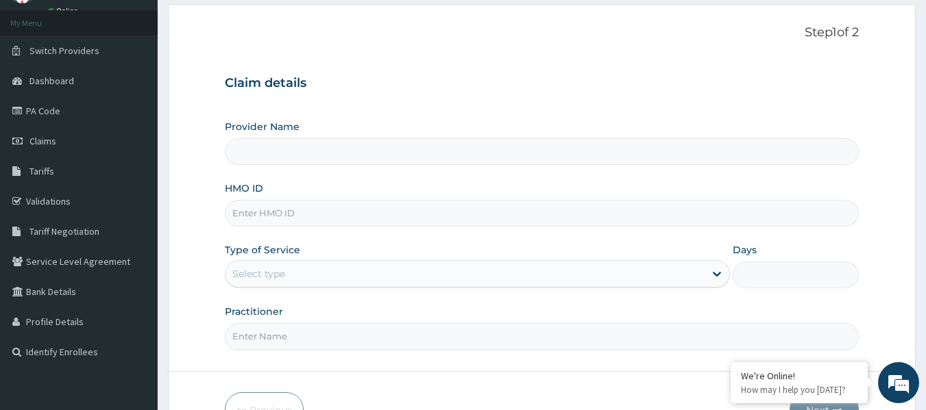
click at [329, 214] on input "HMO ID" at bounding box center [542, 213] width 635 height 27
type input "[GEOGRAPHIC_DATA]"
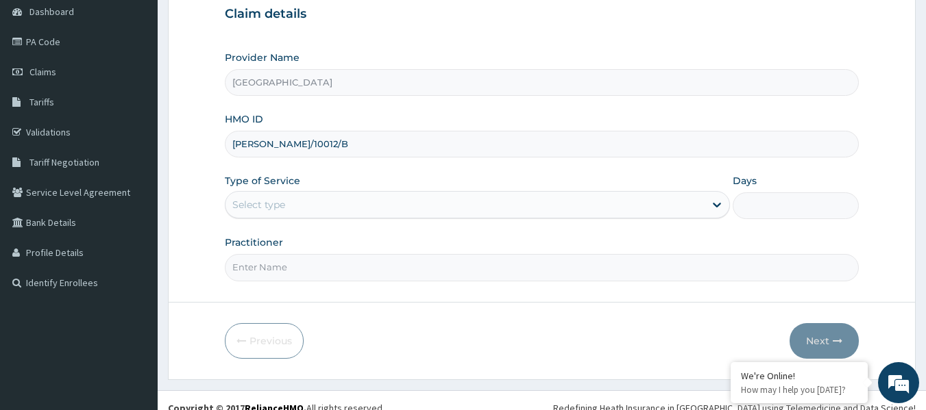
scroll to position [153, 0]
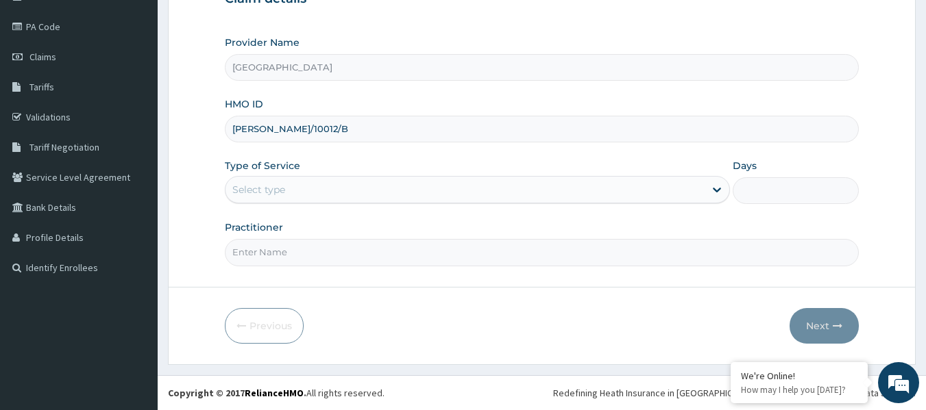
type input "POE/10012/B"
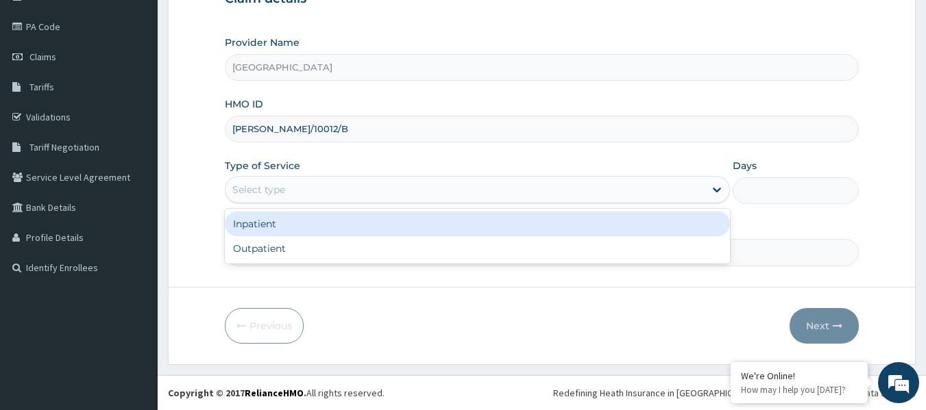
click at [361, 190] on div "Select type" at bounding box center [464, 190] width 479 height 22
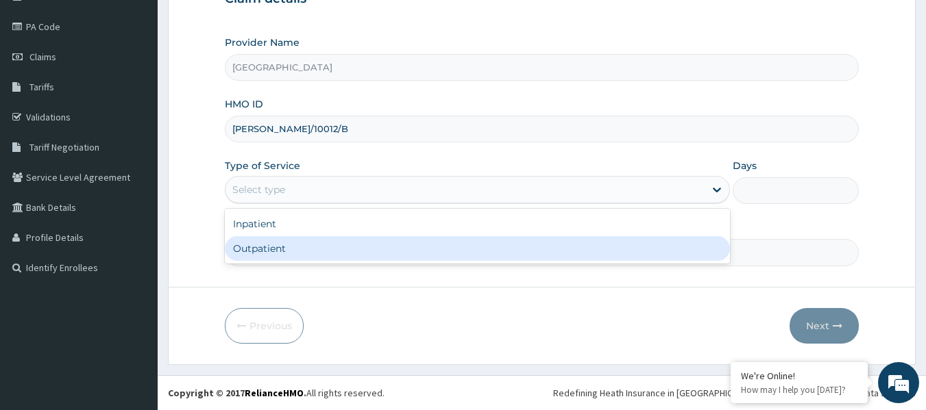
click at [346, 247] on div "Outpatient" at bounding box center [477, 248] width 505 height 25
type input "1"
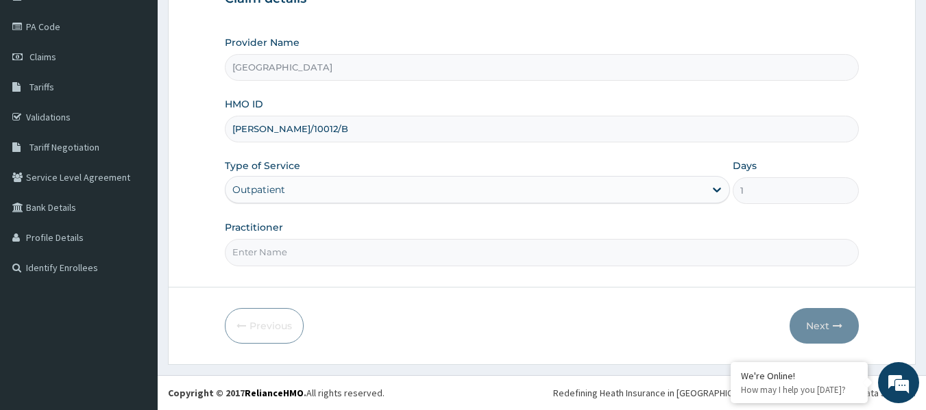
click at [346, 247] on input "Practitioner" at bounding box center [542, 252] width 635 height 27
type input "GLORY INIABASI"
click at [811, 324] on button "Next" at bounding box center [823, 326] width 69 height 36
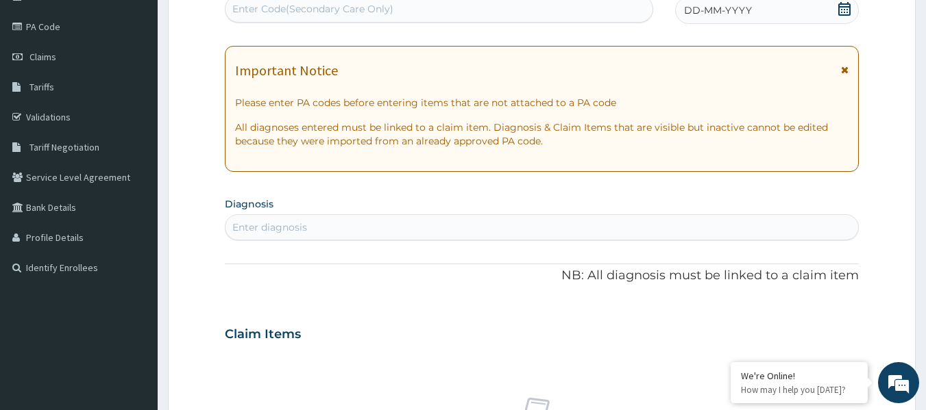
click at [845, 12] on icon at bounding box center [844, 9] width 12 height 14
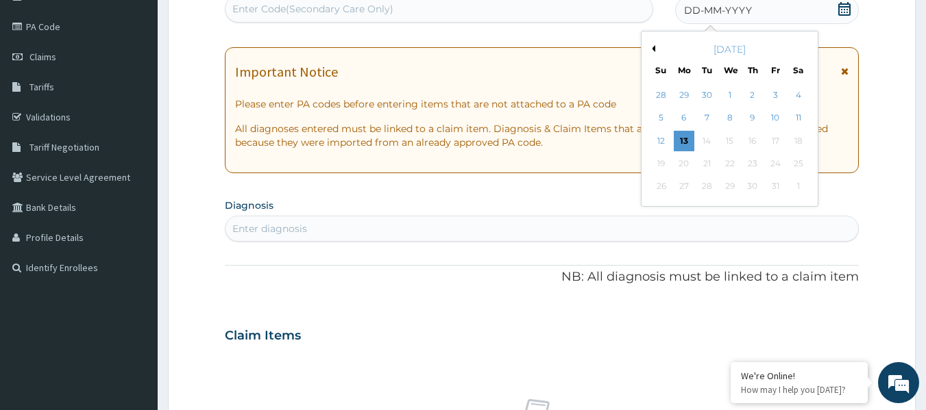
click at [653, 46] on button "Previous Month" at bounding box center [651, 48] width 7 height 7
click at [686, 90] on div "1" at bounding box center [684, 95] width 21 height 21
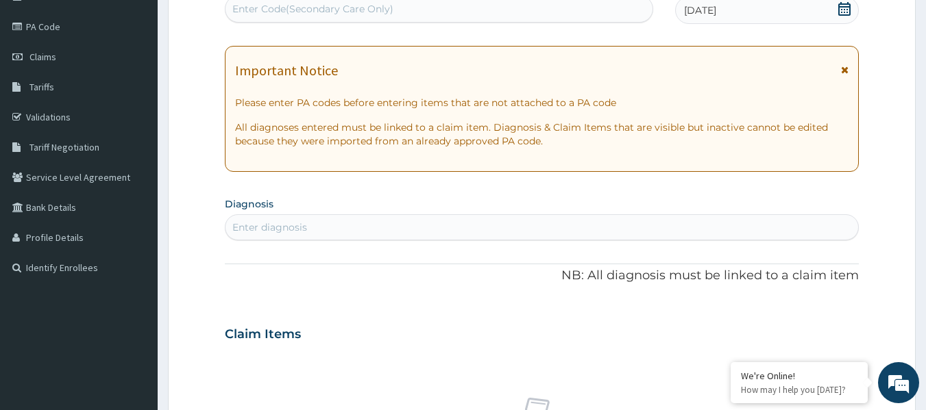
click at [384, 232] on div "Enter diagnosis" at bounding box center [541, 228] width 633 height 22
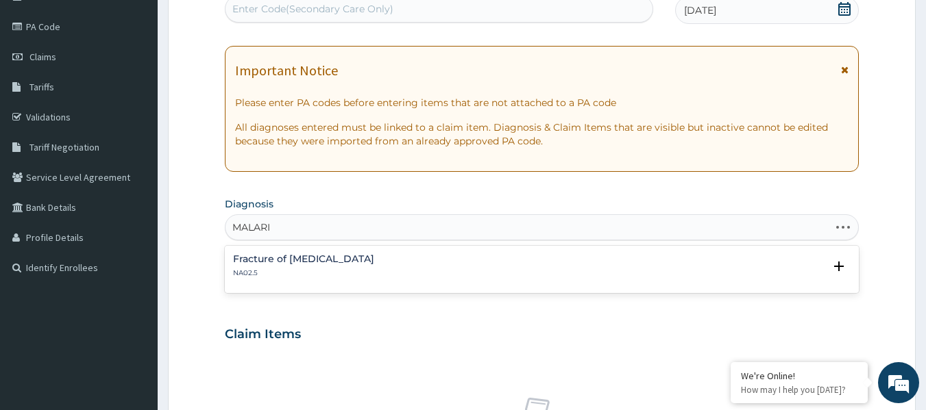
type input "[MEDICAL_DATA]"
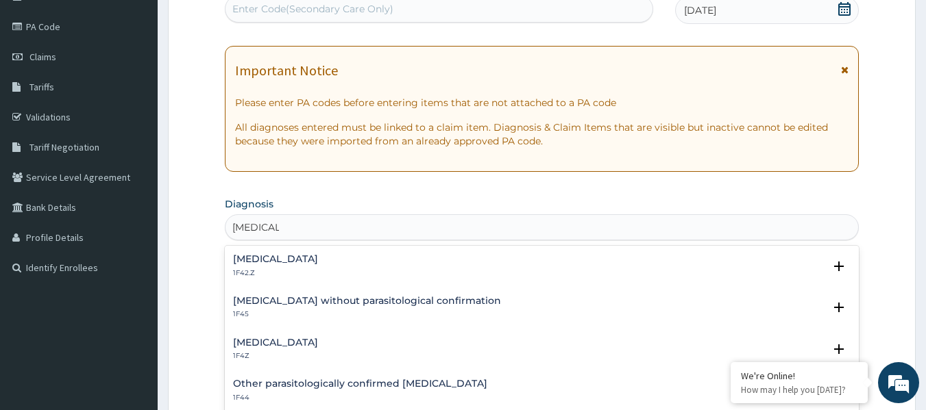
click at [312, 343] on h4 "[MEDICAL_DATA]" at bounding box center [275, 343] width 85 height 10
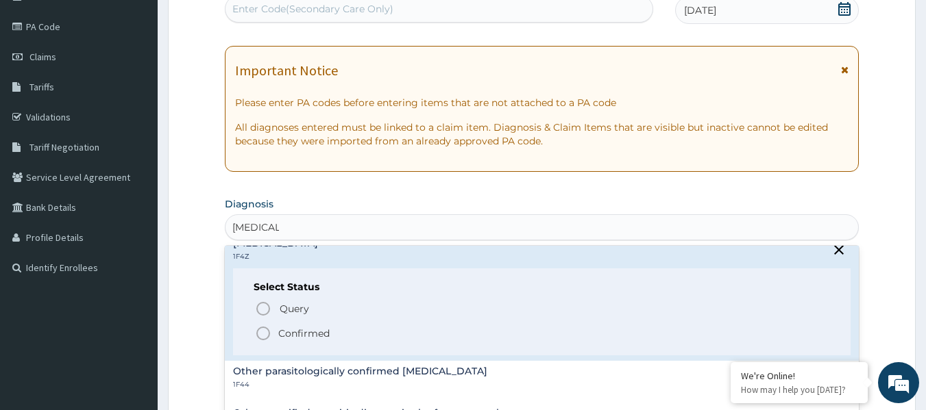
scroll to position [137, 0]
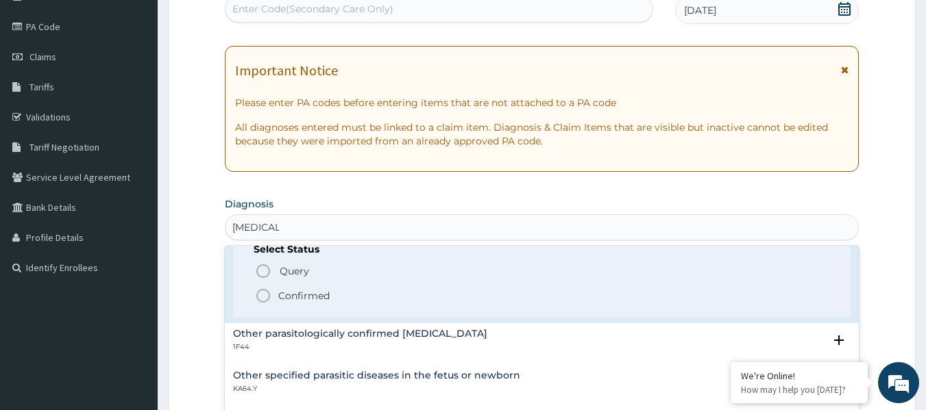
click at [304, 297] on p "Confirmed" at bounding box center [303, 296] width 51 height 14
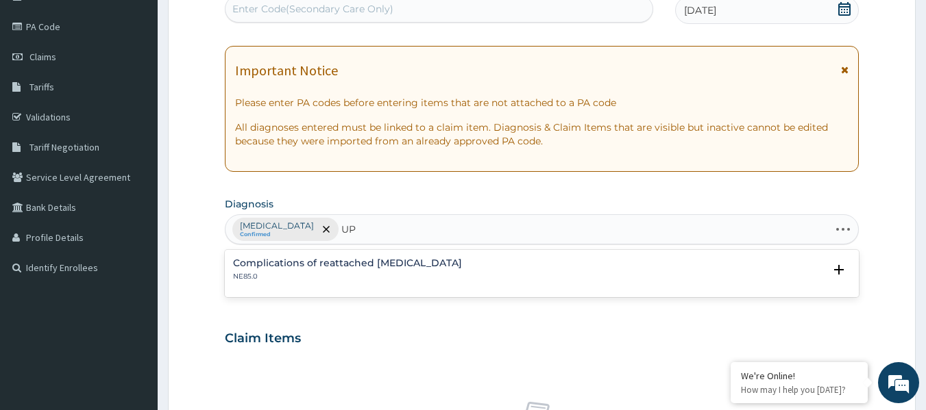
type input "U"
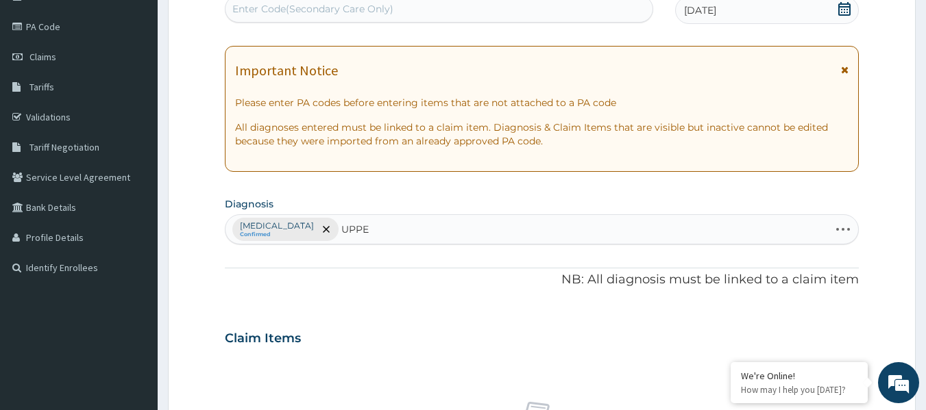
type input "UPPER"
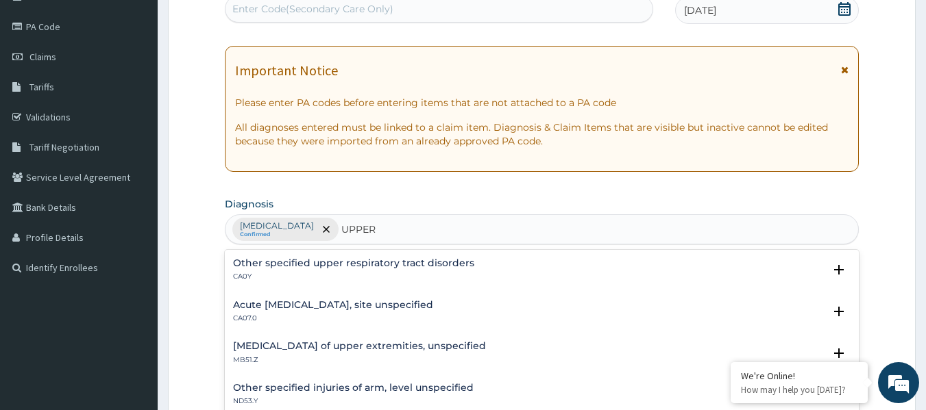
click at [297, 306] on h4 "Acute upper respiratory infection, site unspecified" at bounding box center [333, 305] width 200 height 10
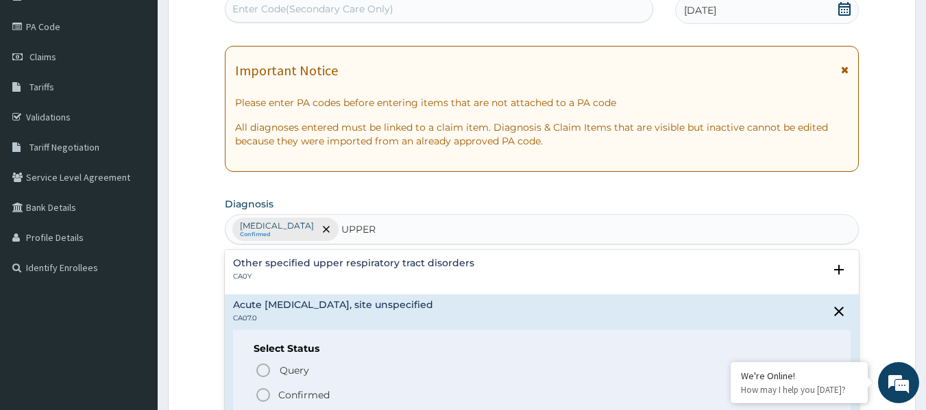
click at [297, 392] on p "Confirmed" at bounding box center [303, 396] width 51 height 14
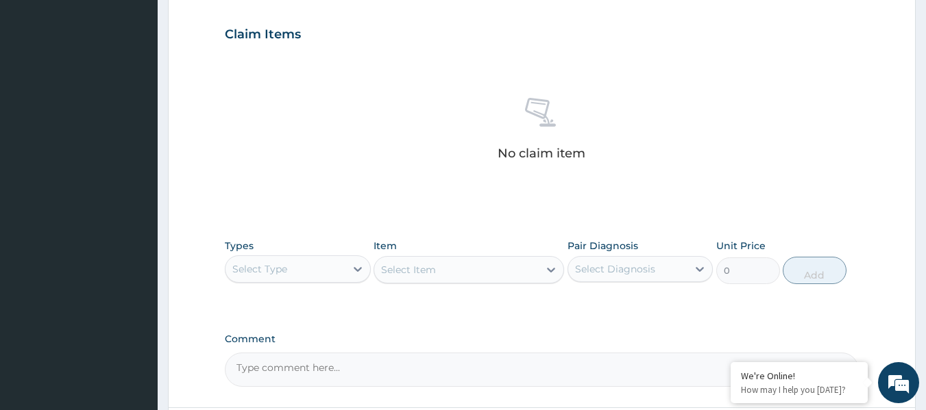
scroll to position [564, 0]
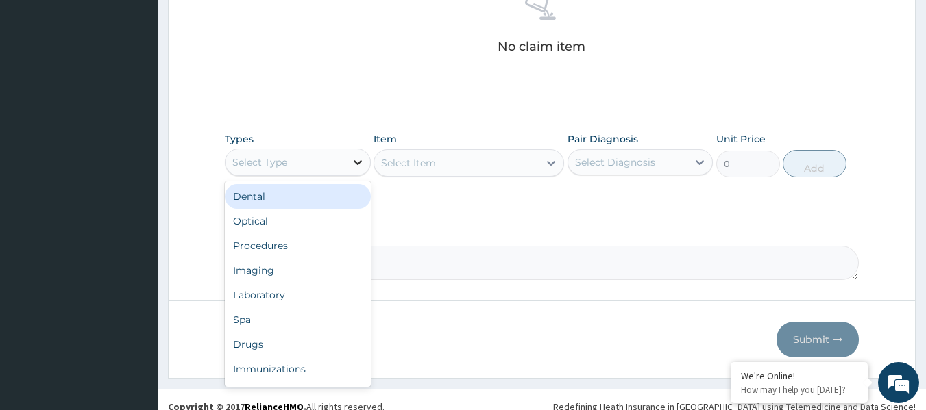
click at [352, 162] on icon at bounding box center [358, 163] width 14 height 14
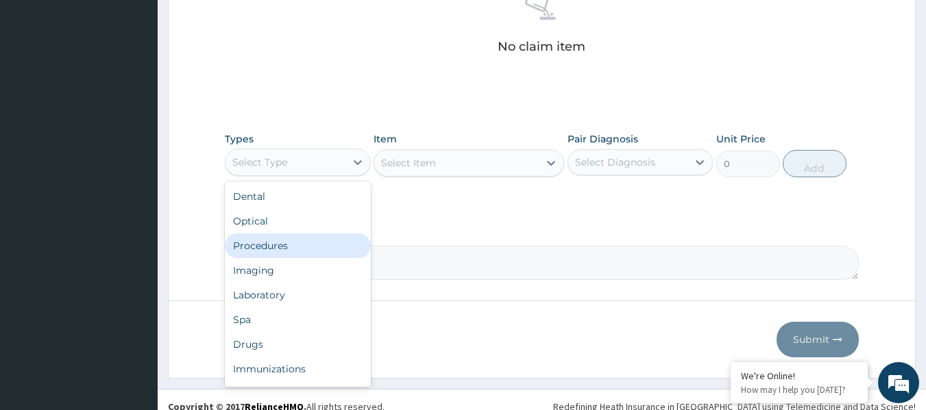
click at [286, 251] on div "Procedures" at bounding box center [298, 246] width 146 height 25
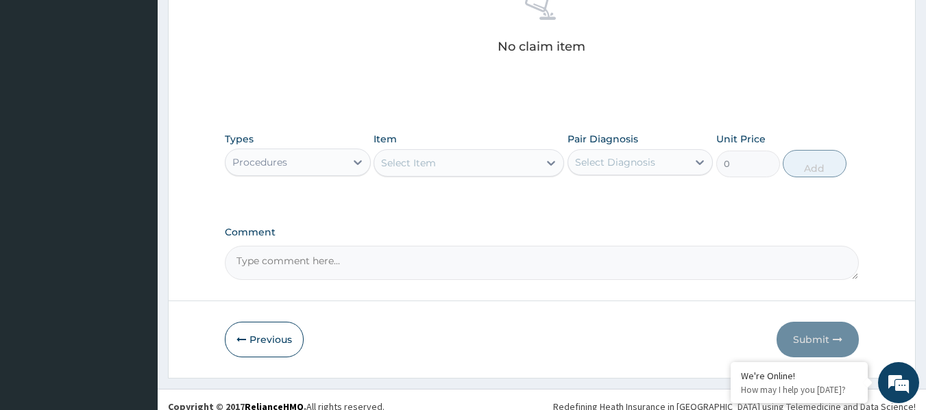
click at [523, 165] on div "Select Item" at bounding box center [456, 163] width 164 height 22
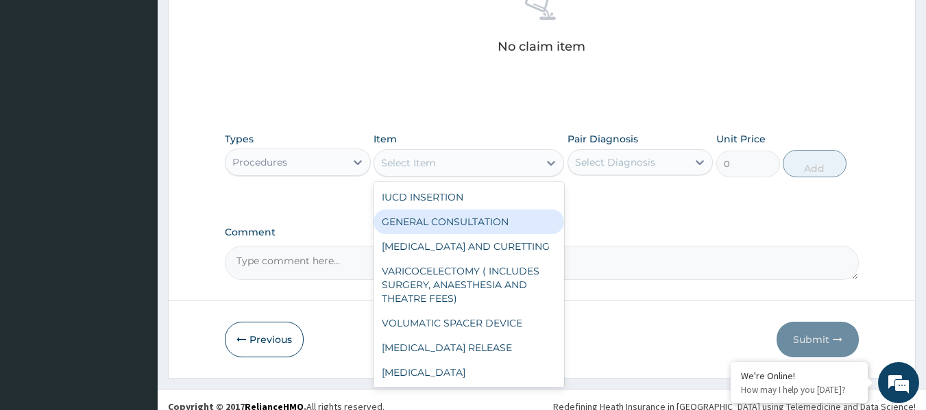
click at [482, 224] on div "GENERAL CONSULTATION" at bounding box center [468, 222] width 191 height 25
type input "2400"
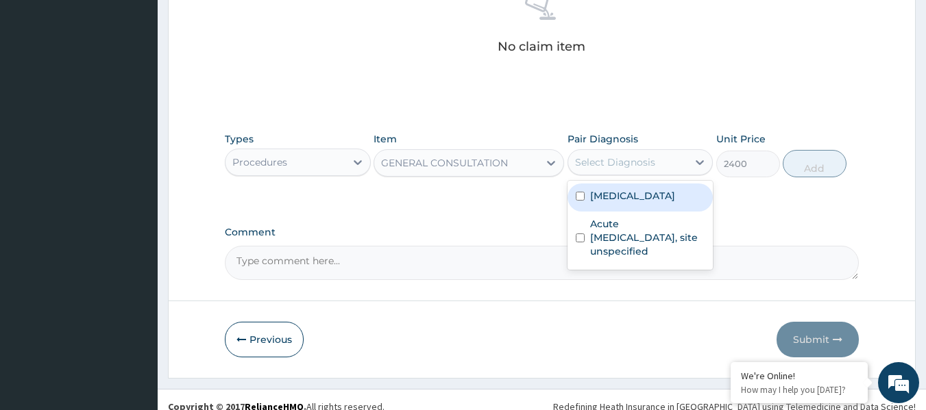
click at [656, 164] on div "Select Diagnosis" at bounding box center [628, 162] width 120 height 22
click at [642, 200] on label "Malaria, unspecified" at bounding box center [632, 196] width 85 height 14
checkbox input "true"
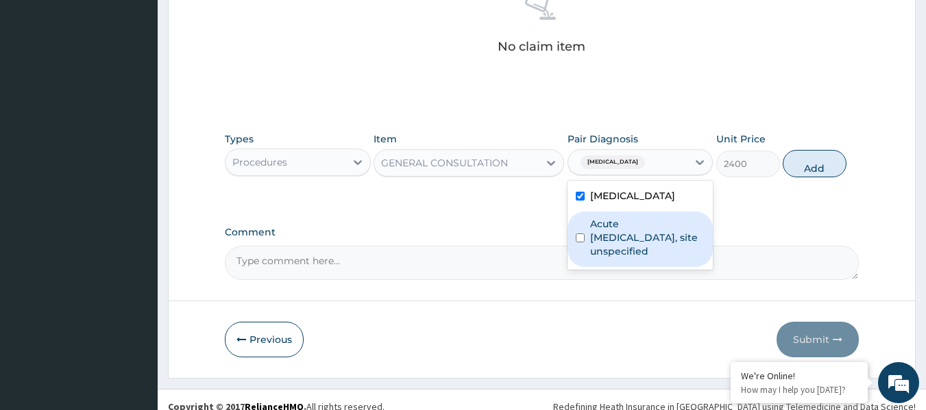
click at [631, 234] on label "Acute upper respiratory infection, site unspecified" at bounding box center [647, 237] width 115 height 41
checkbox input "true"
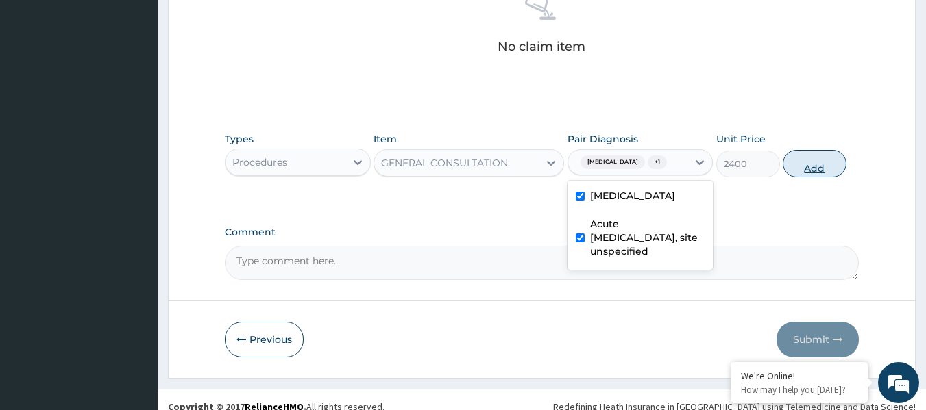
click at [807, 160] on button "Add" at bounding box center [815, 163] width 64 height 27
type input "0"
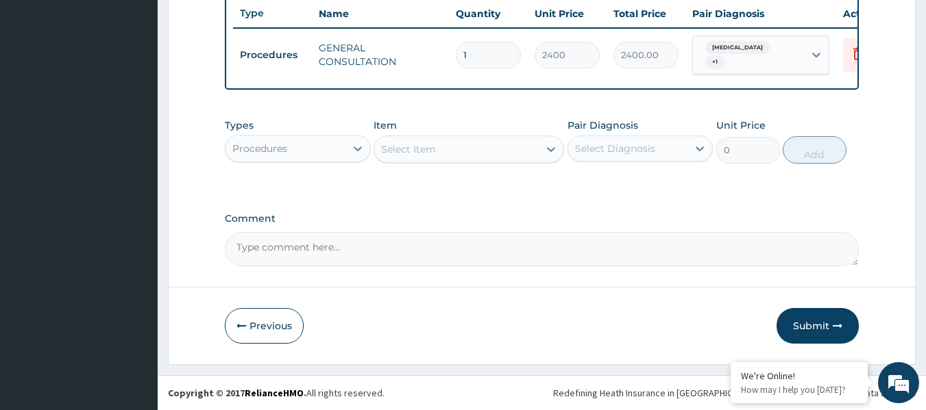
scroll to position [528, 0]
click at [473, 152] on div "Select Item" at bounding box center [456, 149] width 164 height 22
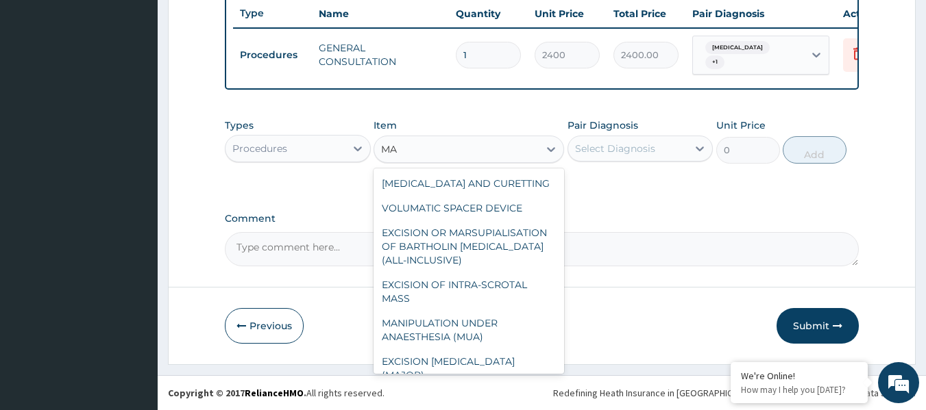
type input "M"
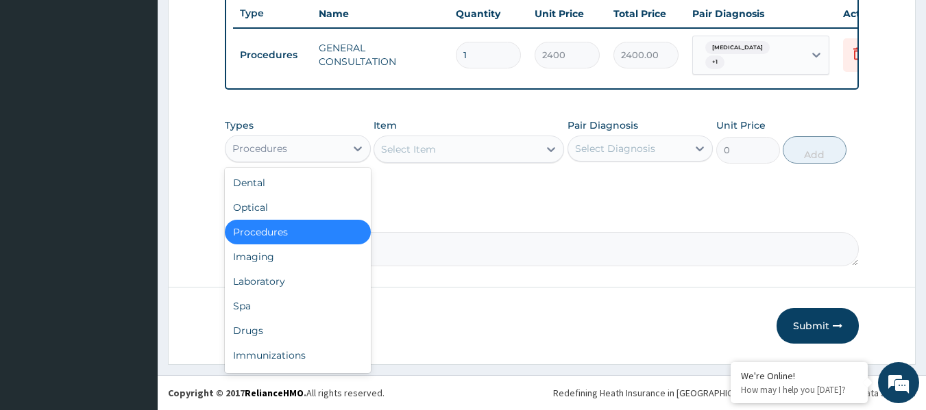
click at [301, 147] on div "Procedures" at bounding box center [285, 149] width 120 height 22
click at [292, 288] on div "Laboratory" at bounding box center [298, 281] width 146 height 25
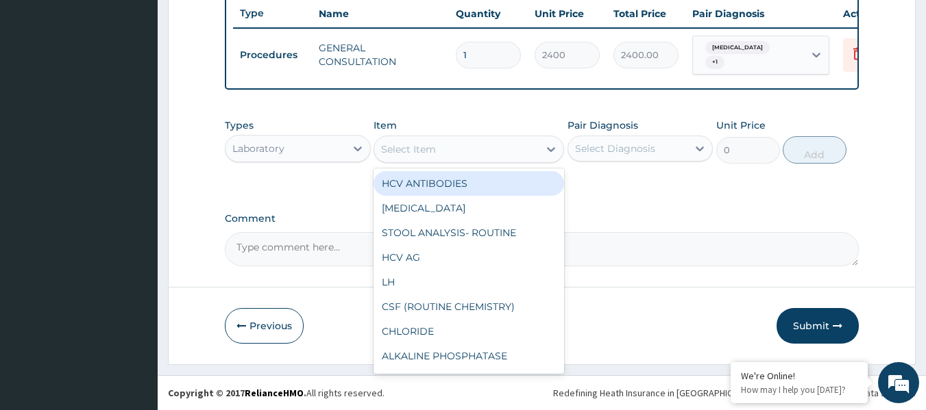
click at [441, 151] on div "Select Item" at bounding box center [456, 149] width 164 height 22
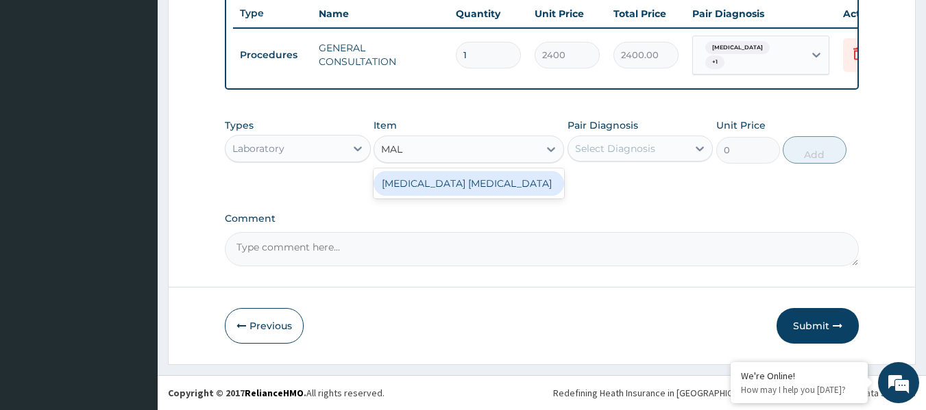
type input "MALA"
drag, startPoint x: 453, startPoint y: 183, endPoint x: 460, endPoint y: 183, distance: 7.5
click at [454, 183] on div "MALARIA PARASITE" at bounding box center [468, 183] width 191 height 25
type input "1000"
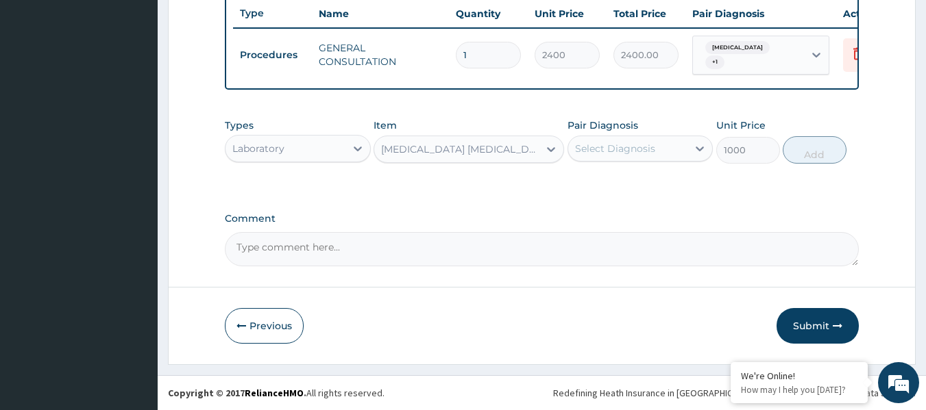
click at [590, 145] on div "Select Diagnosis" at bounding box center [615, 149] width 80 height 14
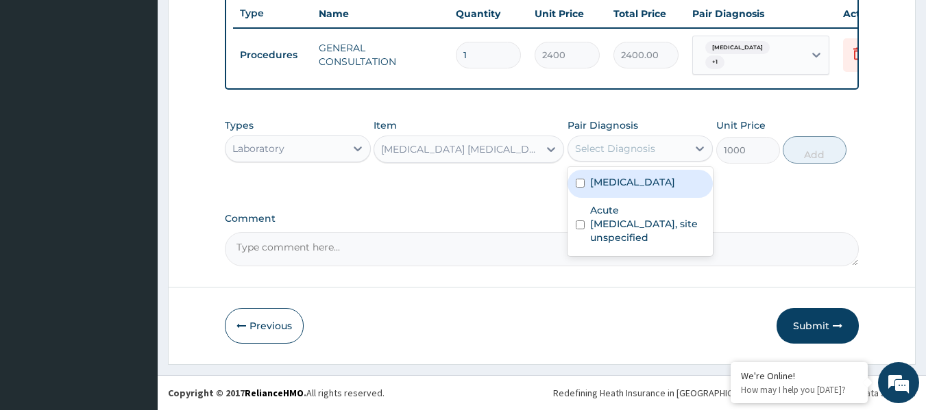
click at [610, 180] on label "Malaria, unspecified" at bounding box center [632, 182] width 85 height 14
checkbox input "true"
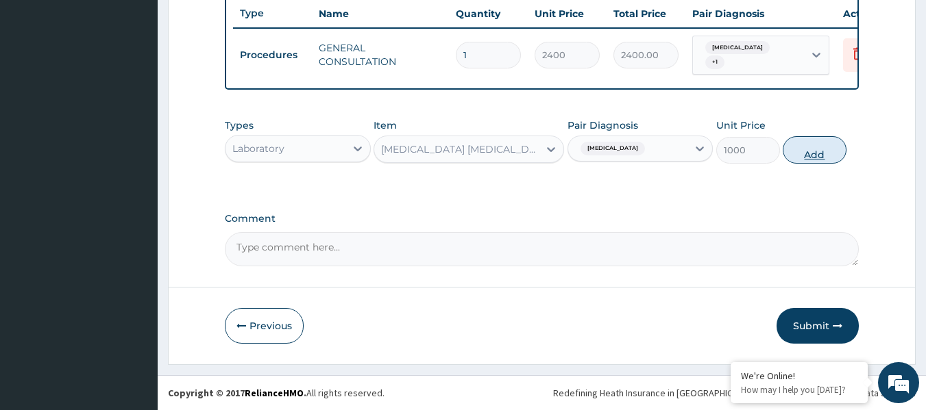
click at [811, 156] on button "Add" at bounding box center [815, 149] width 64 height 27
type input "0"
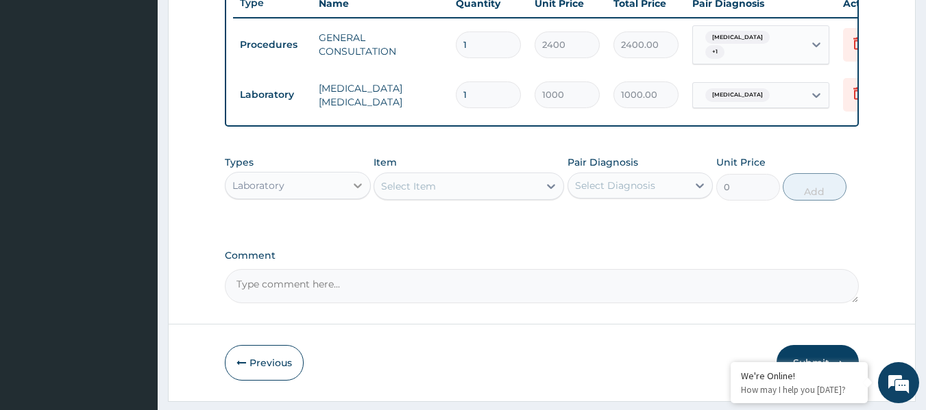
click at [346, 198] on div at bounding box center [357, 185] width 25 height 25
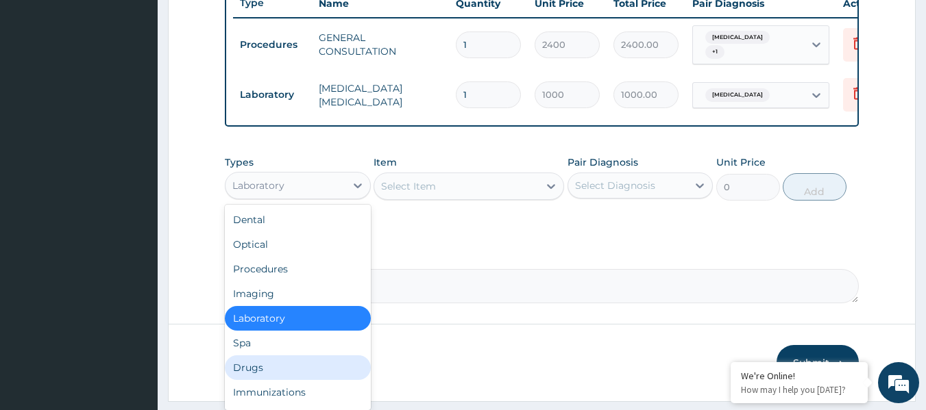
click at [269, 371] on div "Drugs" at bounding box center [298, 368] width 146 height 25
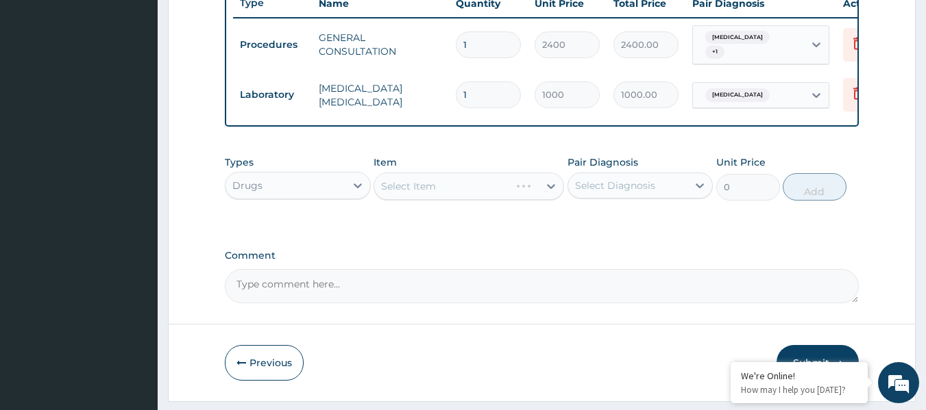
click at [441, 197] on div "Select Item" at bounding box center [468, 186] width 191 height 27
click at [441, 197] on div "Select Item" at bounding box center [456, 186] width 164 height 22
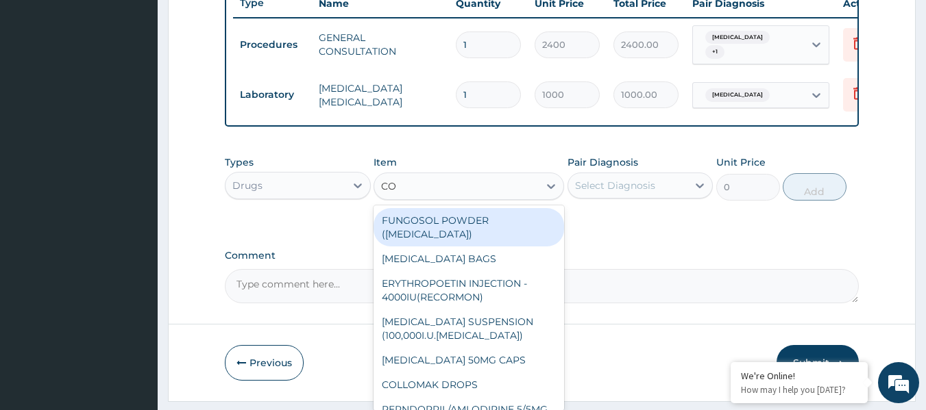
type input "COA"
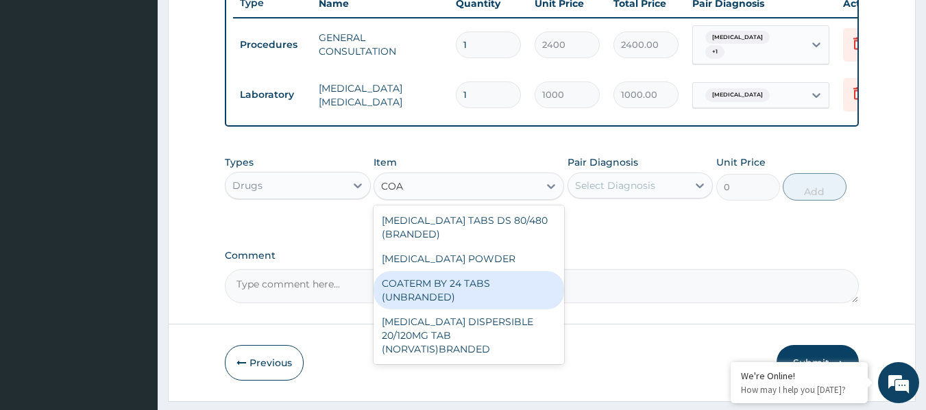
click at [482, 308] on div "COATERM BY 24 TABS (UNBRANDED)" at bounding box center [468, 290] width 191 height 38
type input "56"
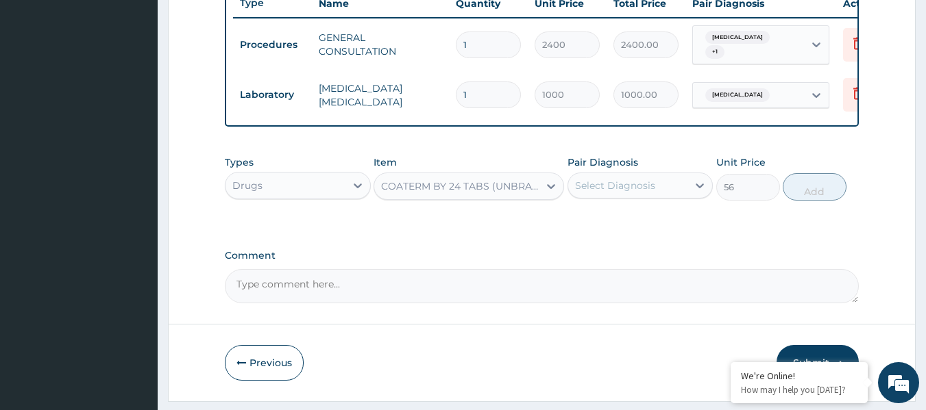
click at [656, 197] on div "Select Diagnosis" at bounding box center [628, 186] width 120 height 22
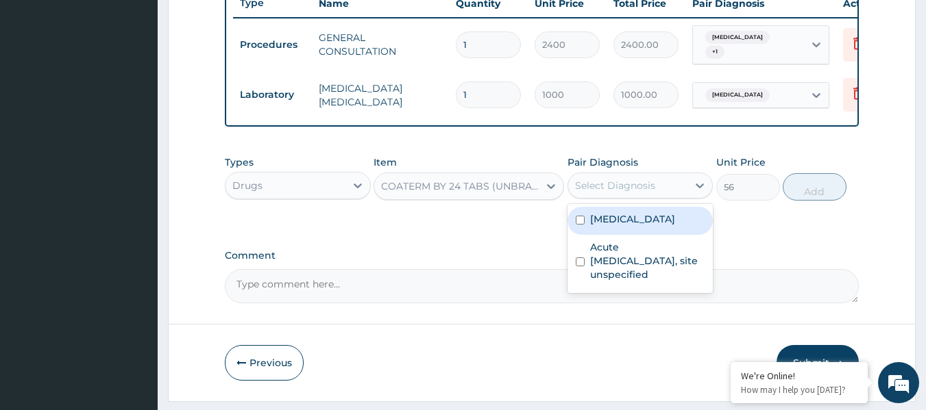
click at [643, 225] on label "Malaria, unspecified" at bounding box center [632, 219] width 85 height 14
checkbox input "true"
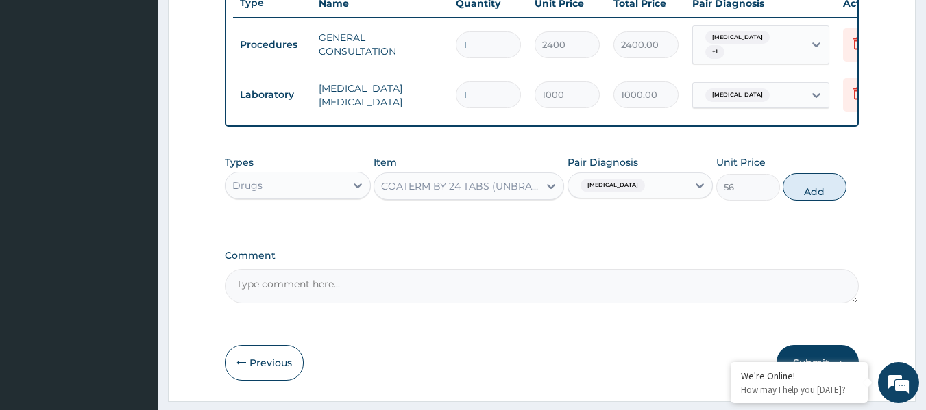
drag, startPoint x: 804, startPoint y: 201, endPoint x: 799, endPoint y: 207, distance: 7.3
click at [804, 201] on button "Add" at bounding box center [815, 186] width 64 height 27
type input "0"
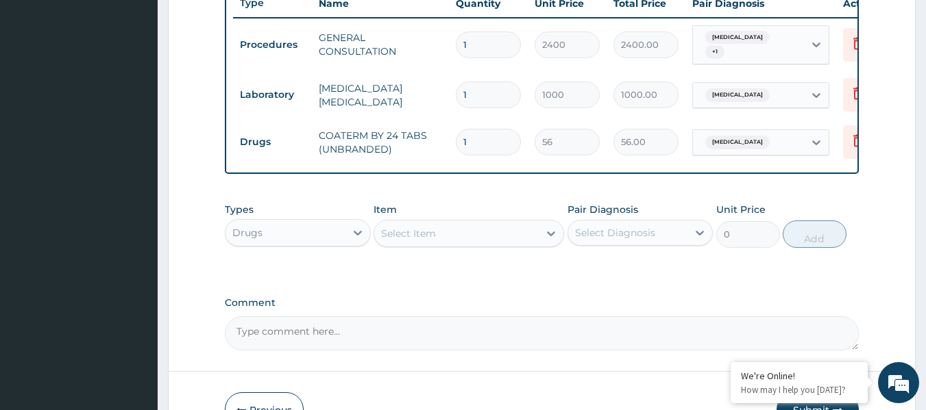
type input "0.00"
type input "2"
type input "112.00"
type input "24"
type input "1344.00"
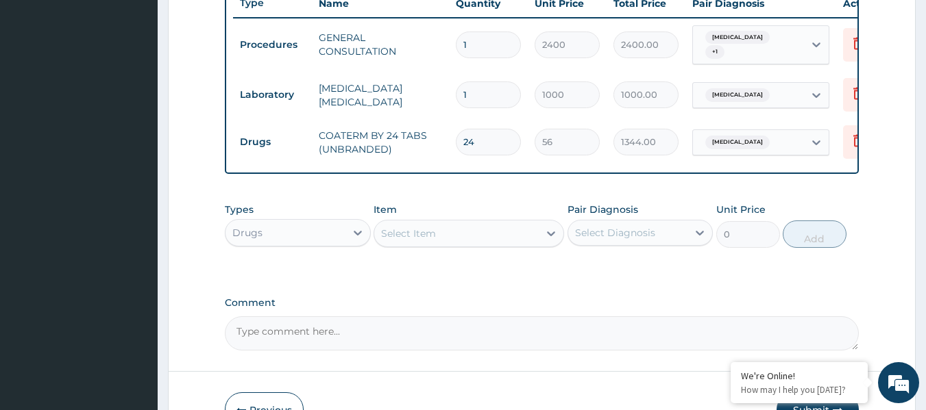
type input "24"
click at [503, 245] on div "Select Item" at bounding box center [456, 234] width 164 height 22
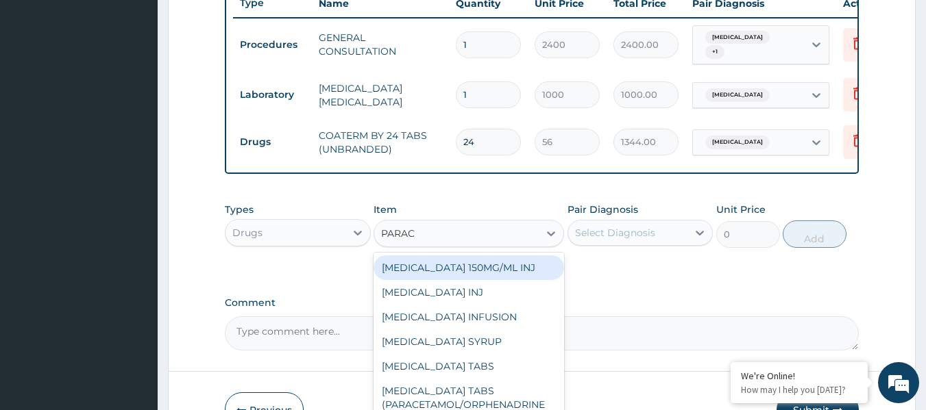
type input "PARACE"
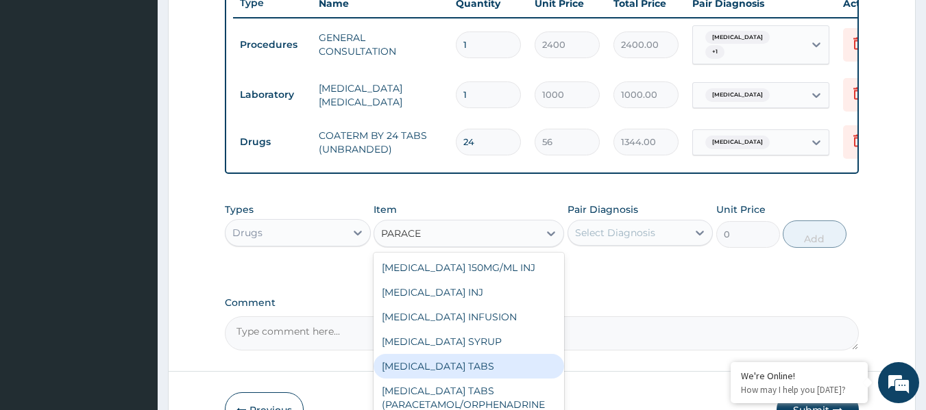
click at [488, 379] on div "PARACETAMOL TABS" at bounding box center [468, 366] width 191 height 25
type input "8.800000190734863"
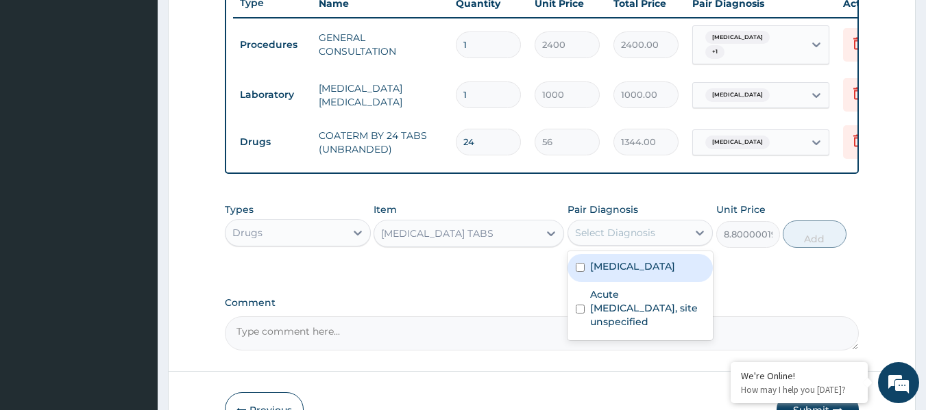
click at [643, 240] on div "Select Diagnosis" at bounding box center [615, 233] width 80 height 14
click at [627, 282] on div "Malaria, unspecified" at bounding box center [640, 268] width 146 height 28
checkbox input "true"
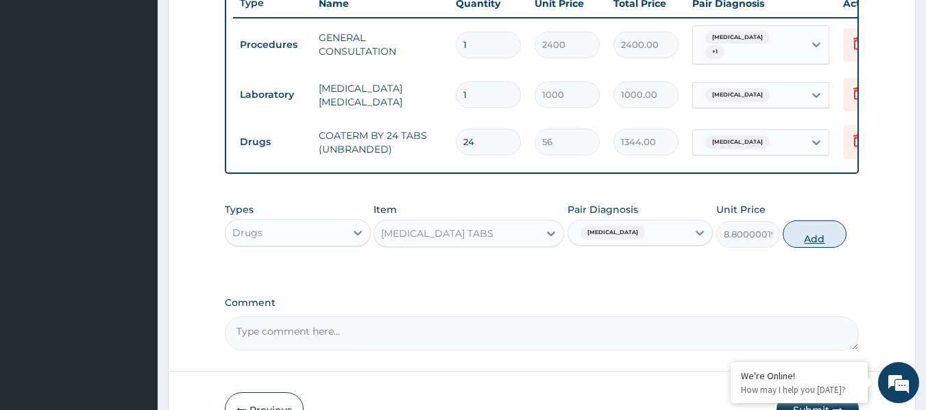
click at [815, 245] on button "Add" at bounding box center [815, 234] width 64 height 27
type input "0"
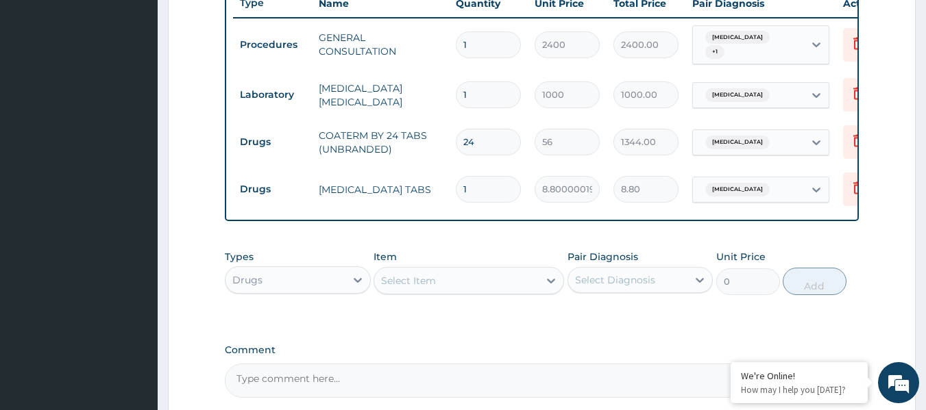
type input "18"
type input "158.40"
type input "18"
click at [508, 290] on div "Select Item" at bounding box center [456, 281] width 164 height 22
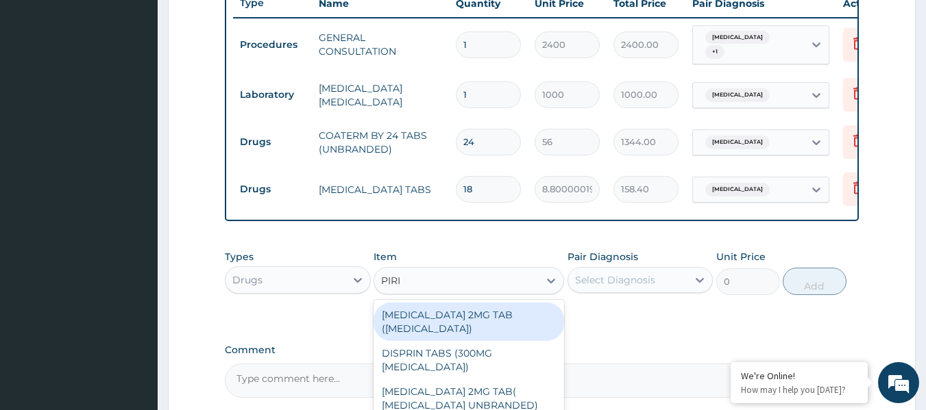
type input "PIRIT"
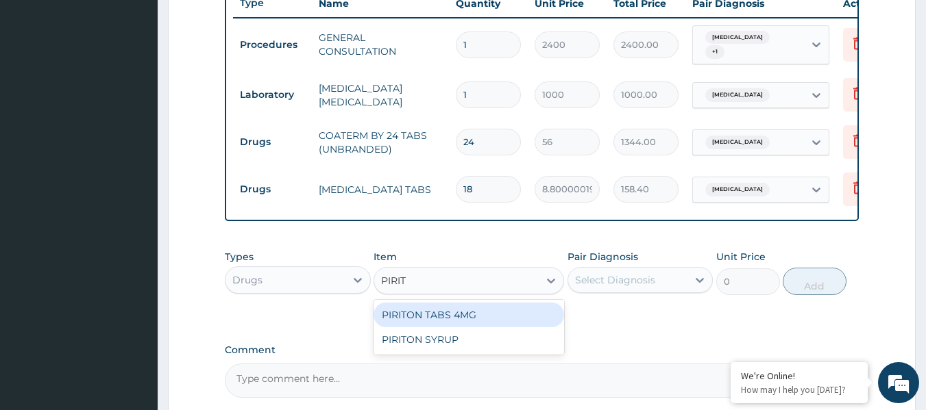
drag, startPoint x: 518, startPoint y: 330, endPoint x: 552, endPoint y: 322, distance: 34.4
click at [519, 328] on div "PIRITON TABS 4MG" at bounding box center [468, 315] width 191 height 25
type input "17.60000038146973"
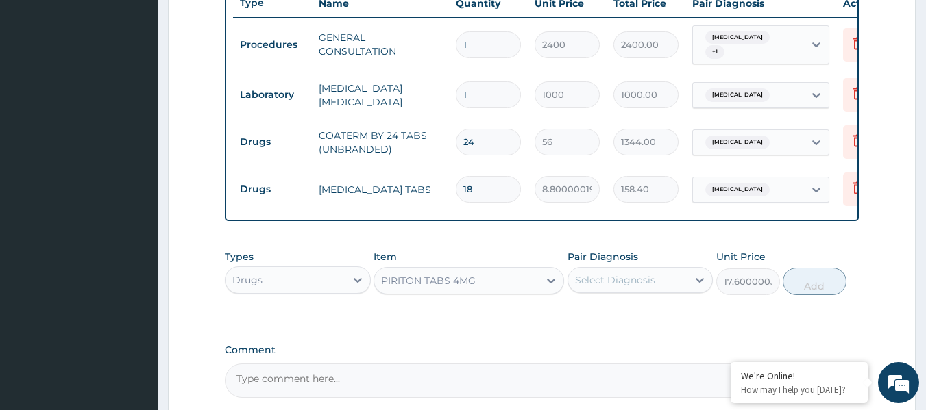
click at [617, 287] on div "Select Diagnosis" at bounding box center [615, 280] width 80 height 14
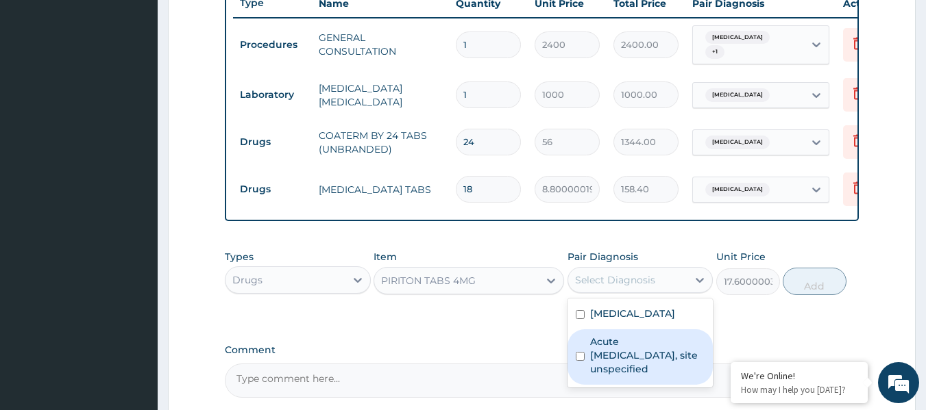
click at [609, 362] on label "Acute upper respiratory infection, site unspecified" at bounding box center [647, 355] width 115 height 41
checkbox input "true"
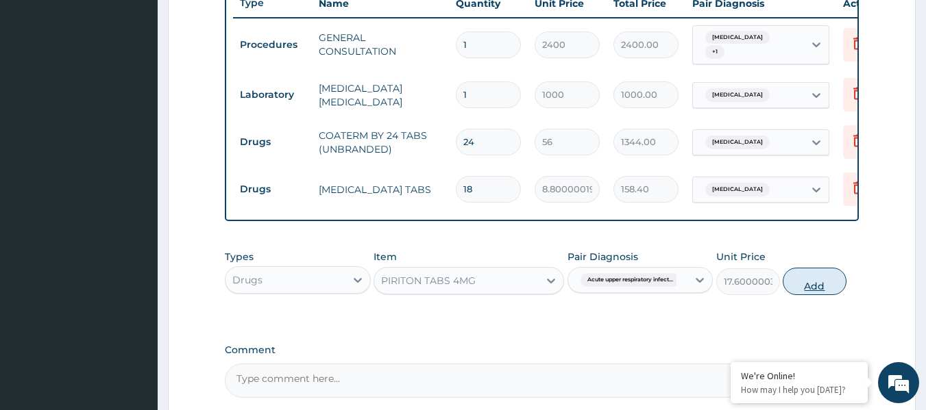
click at [798, 291] on button "Add" at bounding box center [815, 281] width 64 height 27
type input "0"
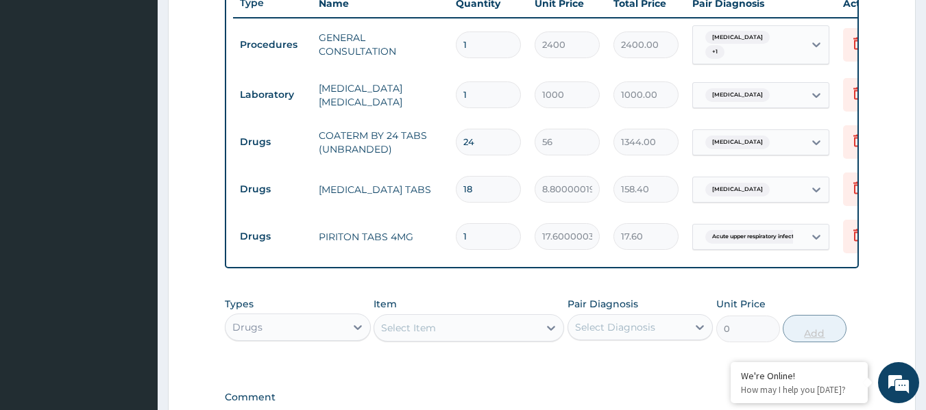
type input "0.00"
type input "6"
type input "105.60"
type input "6"
click at [484, 339] on div "Select Item" at bounding box center [456, 328] width 164 height 22
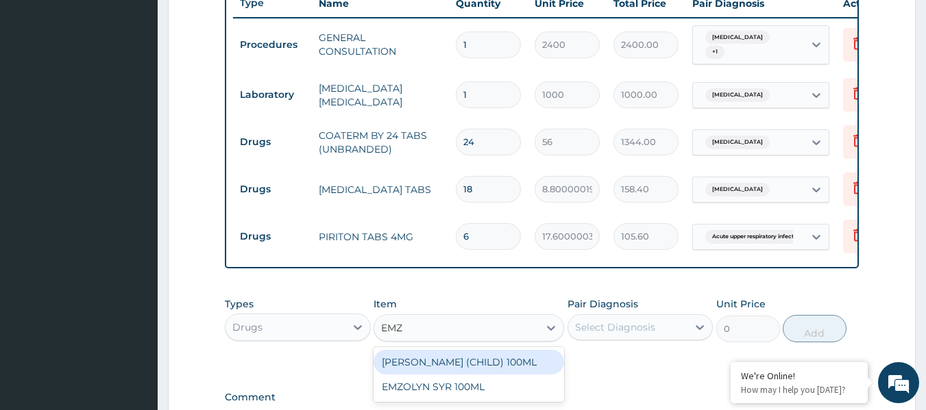
type input "EMZO"
drag, startPoint x: 485, startPoint y: 373, endPoint x: 567, endPoint y: 361, distance: 83.1
click at [486, 373] on div "EMZOLYN SYR (CHILD) 100ML" at bounding box center [468, 362] width 191 height 25
type input "400"
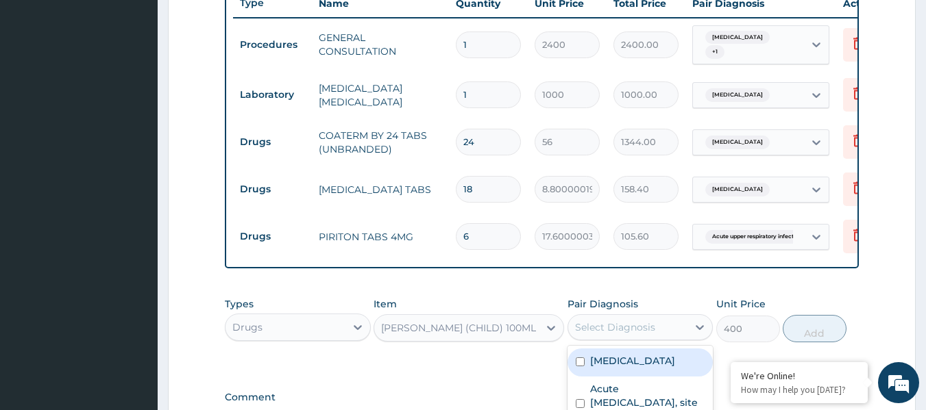
click at [635, 334] on div "Select Diagnosis" at bounding box center [615, 328] width 80 height 14
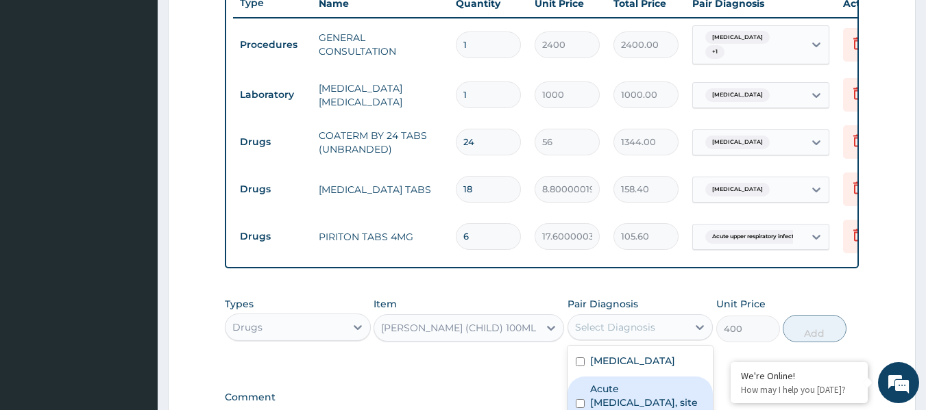
drag, startPoint x: 630, startPoint y: 401, endPoint x: 672, endPoint y: 384, distance: 45.2
click at [630, 401] on label "Acute upper respiratory infection, site unspecified" at bounding box center [647, 402] width 115 height 41
checkbox input "true"
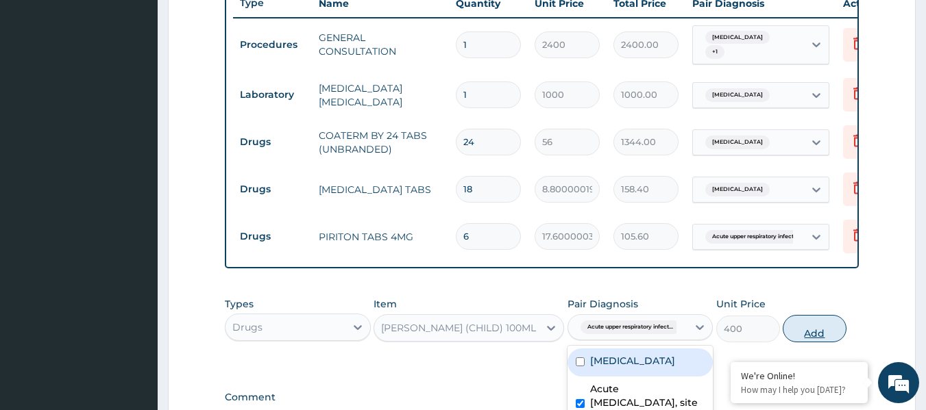
click at [819, 336] on button "Add" at bounding box center [815, 328] width 64 height 27
type input "0"
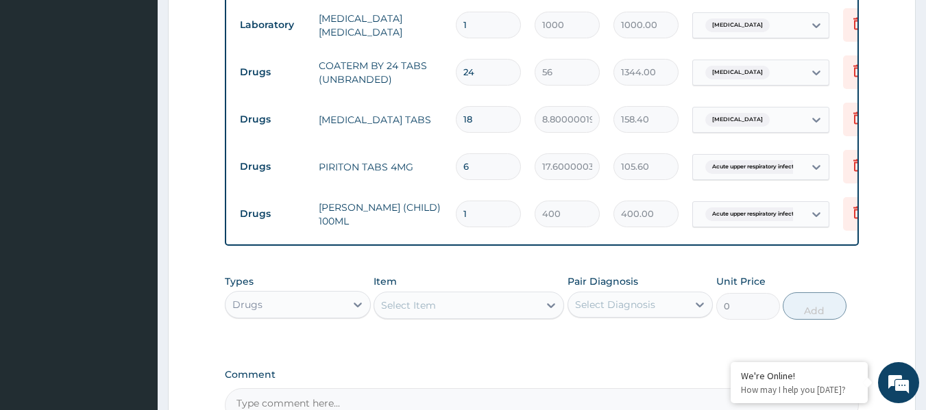
scroll to position [665, 0]
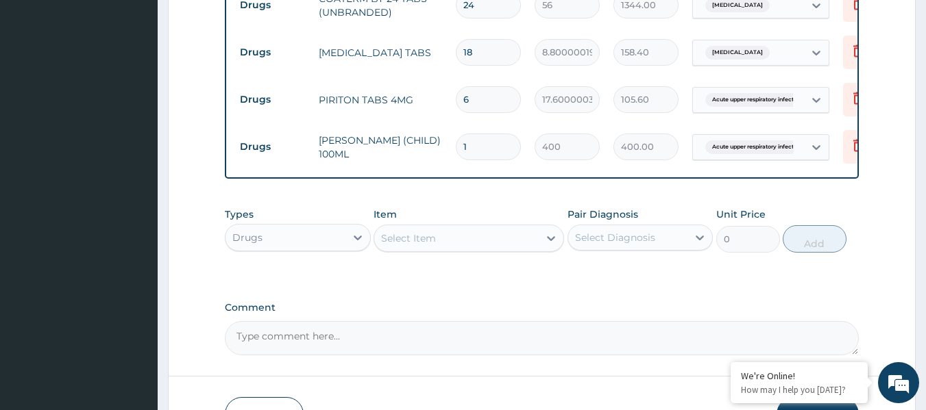
click at [453, 245] on div "Select Item" at bounding box center [456, 239] width 164 height 22
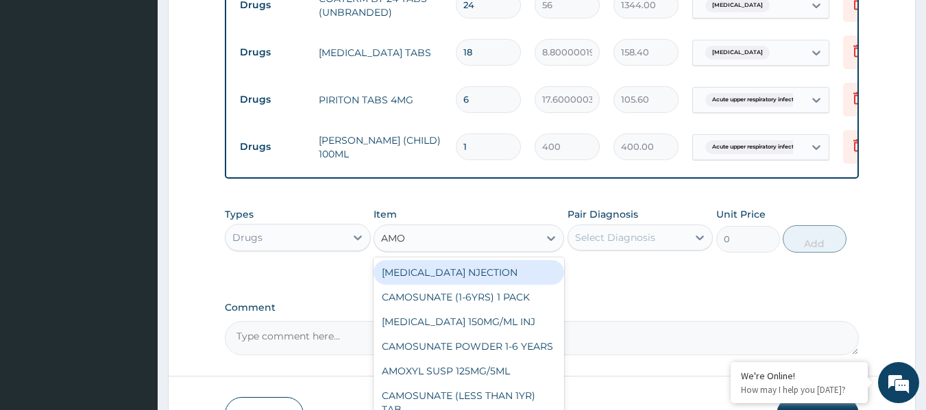
type input "AMOX"
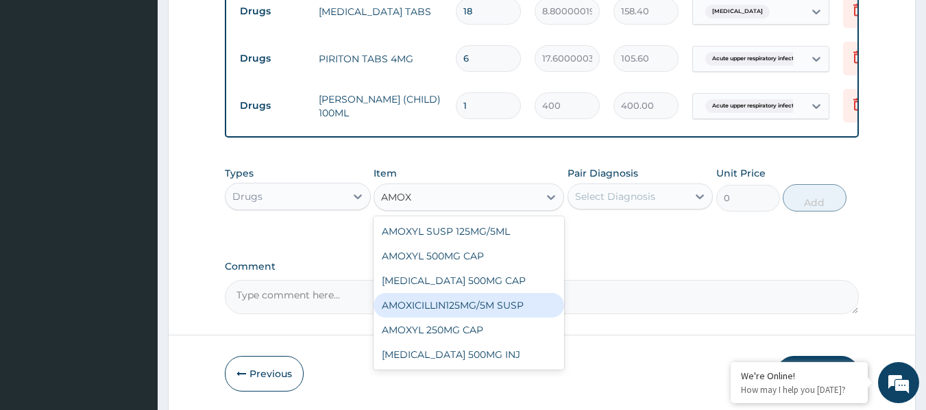
scroll to position [734, 0]
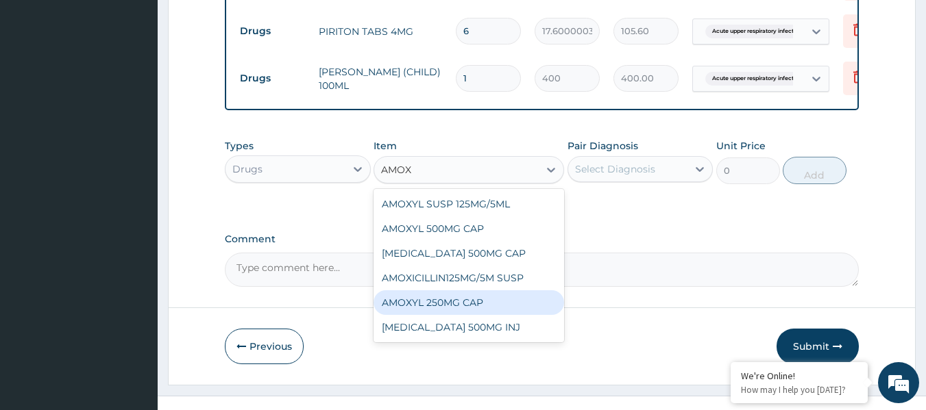
click at [502, 315] on div "AMOXYL 250MG CAP" at bounding box center [468, 303] width 191 height 25
type input "80"
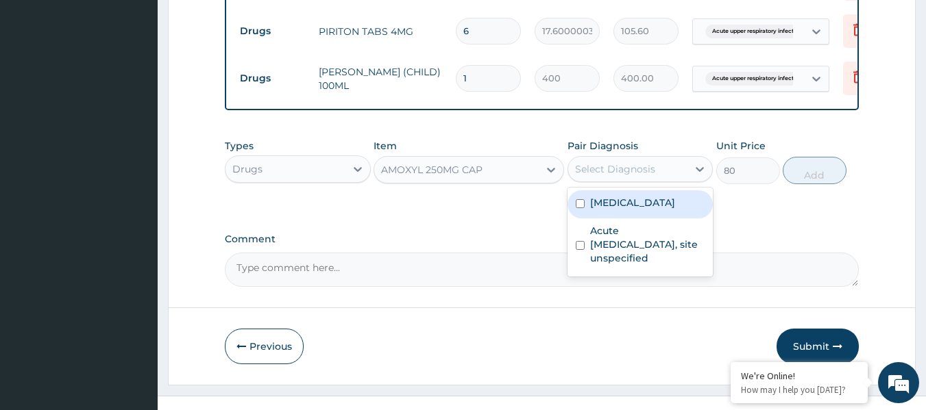
click at [629, 171] on div "Select Diagnosis" at bounding box center [628, 169] width 120 height 22
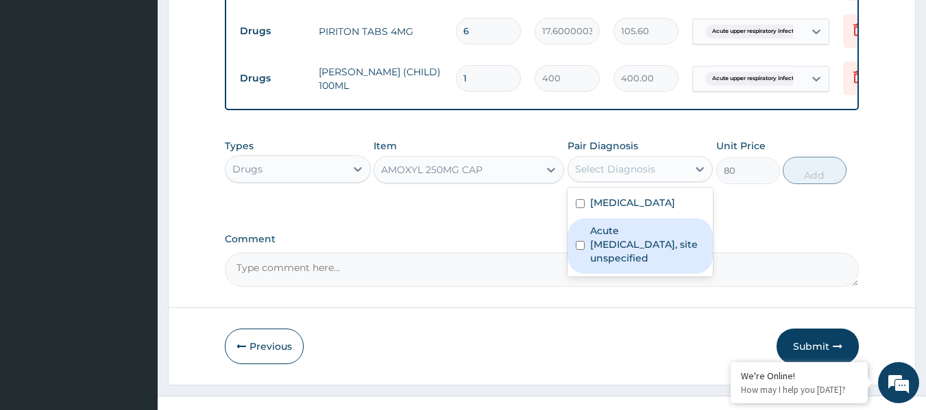
click at [602, 254] on label "Acute upper respiratory infection, site unspecified" at bounding box center [647, 244] width 115 height 41
checkbox input "true"
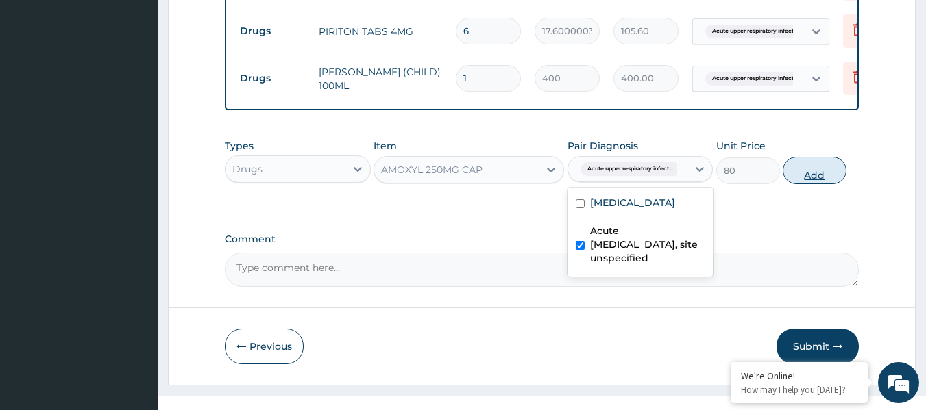
click at [809, 181] on button "Add" at bounding box center [815, 170] width 64 height 27
type input "0"
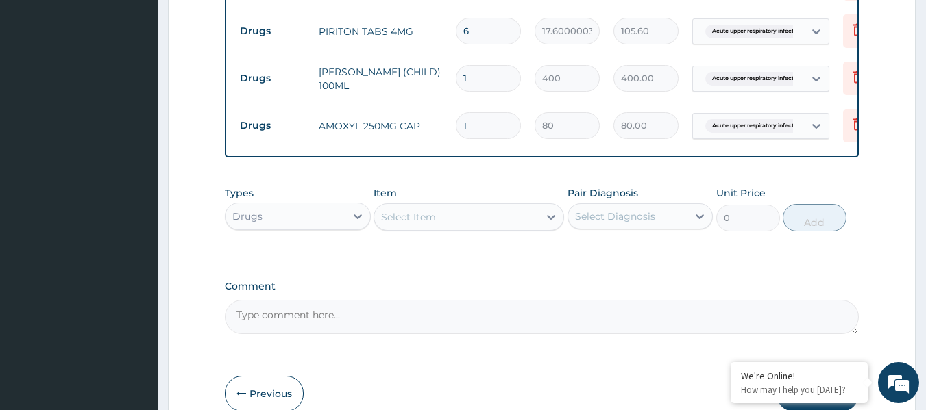
type input "10"
type input "800.00"
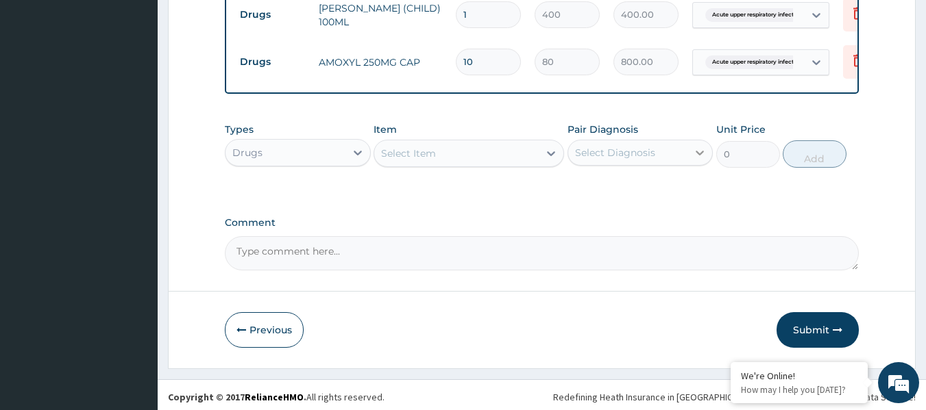
scroll to position [812, 0]
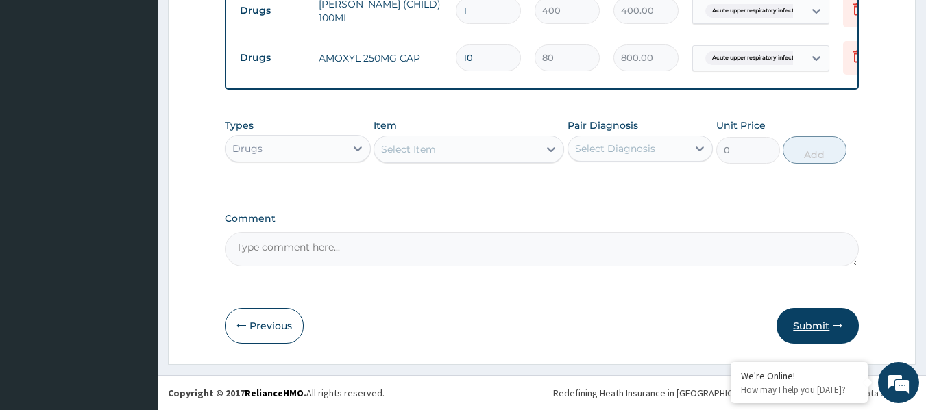
type input "10"
click at [824, 329] on button "Submit" at bounding box center [817, 326] width 82 height 36
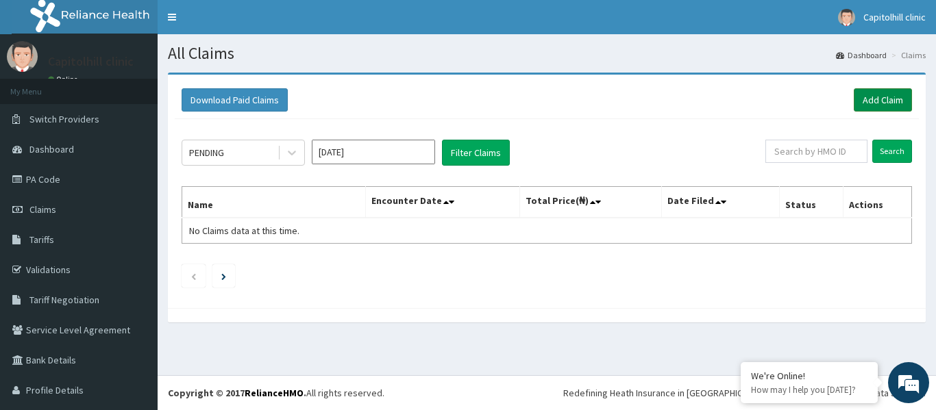
click at [856, 101] on link "Add Claim" at bounding box center [883, 99] width 58 height 23
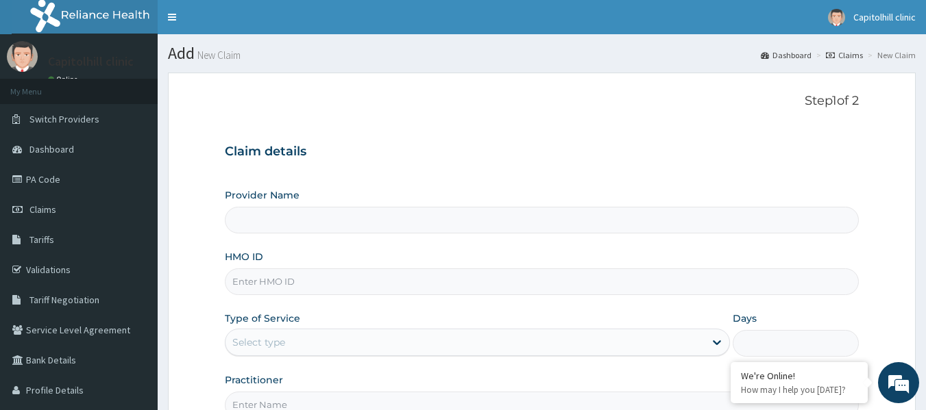
type input "[GEOGRAPHIC_DATA]"
click at [431, 280] on input "HMO ID" at bounding box center [542, 282] width 635 height 27
type input "F"
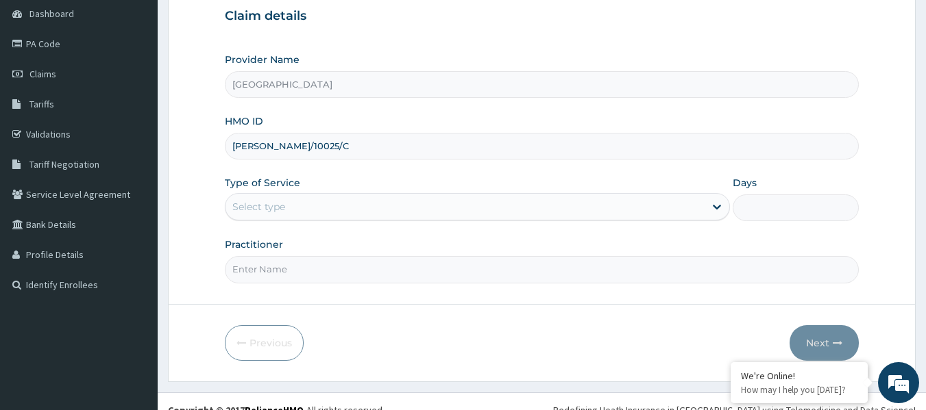
scroll to position [137, 0]
type input "[PERSON_NAME]/10025/C"
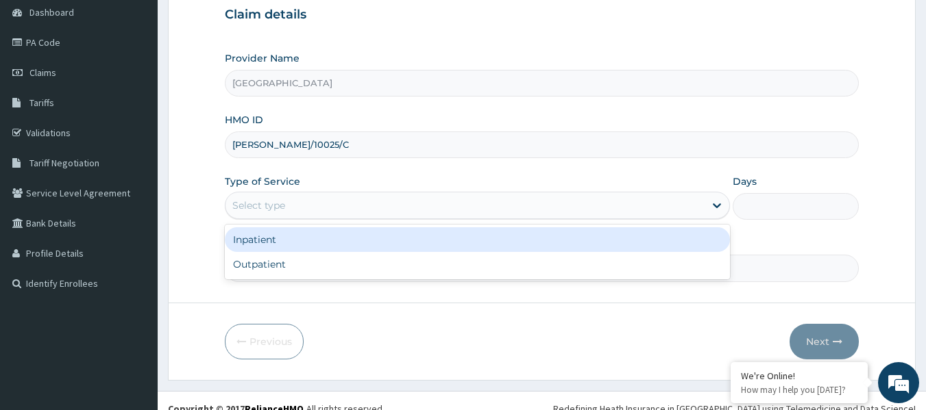
drag, startPoint x: 415, startPoint y: 204, endPoint x: 410, endPoint y: 212, distance: 9.9
click at [413, 206] on div "Select type" at bounding box center [464, 206] width 479 height 22
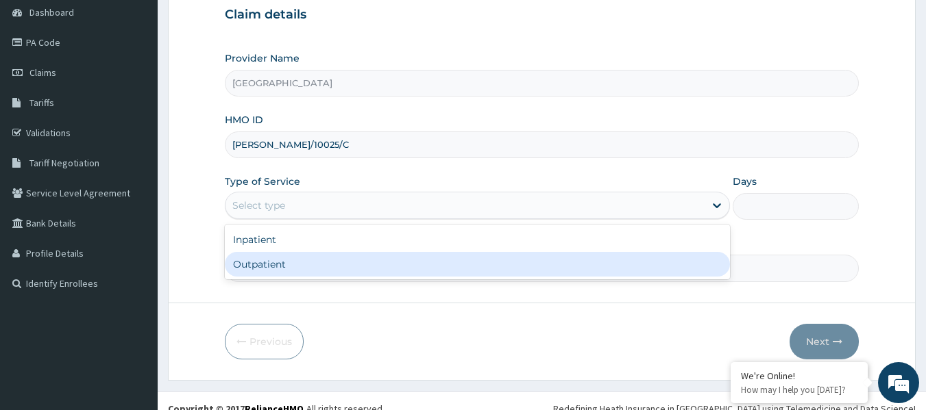
click at [356, 259] on div "Outpatient" at bounding box center [477, 264] width 505 height 25
type input "1"
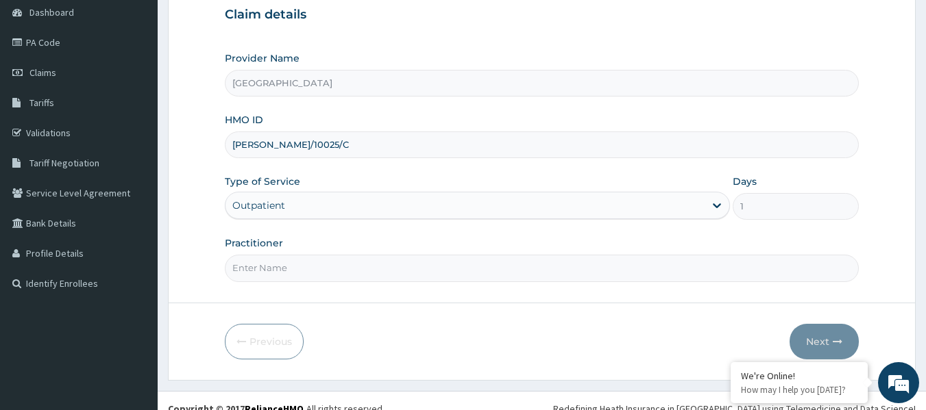
click at [349, 267] on input "Practitioner" at bounding box center [542, 268] width 635 height 27
click at [352, 268] on input "Practitioner" at bounding box center [542, 268] width 635 height 27
type input "[PERSON_NAME]"
click at [820, 336] on button "Next" at bounding box center [823, 342] width 69 height 36
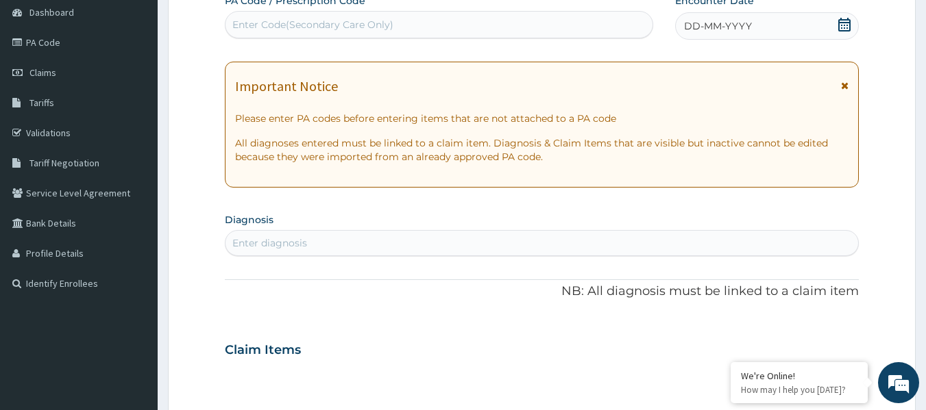
click at [341, 30] on div "Enter Code(Secondary Care Only)" at bounding box center [312, 25] width 161 height 14
paste input "PA/E5C3C8"
type input "PA/E5C3C8"
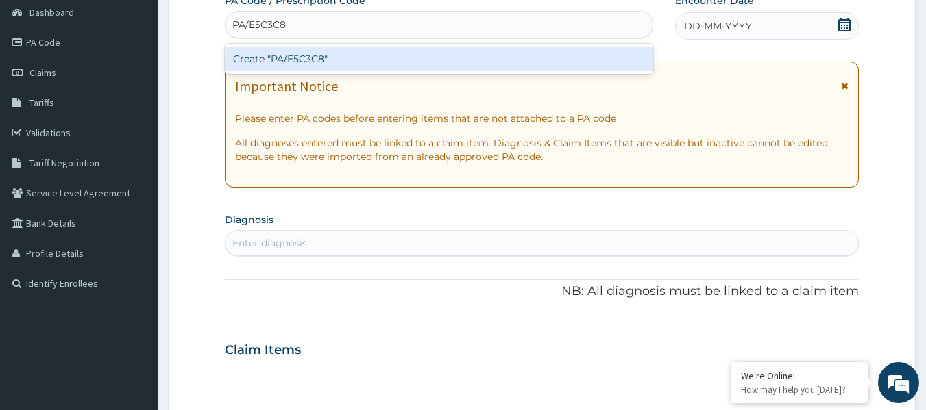
click at [332, 64] on div "Create "PA/E5C3C8"" at bounding box center [439, 59] width 429 height 25
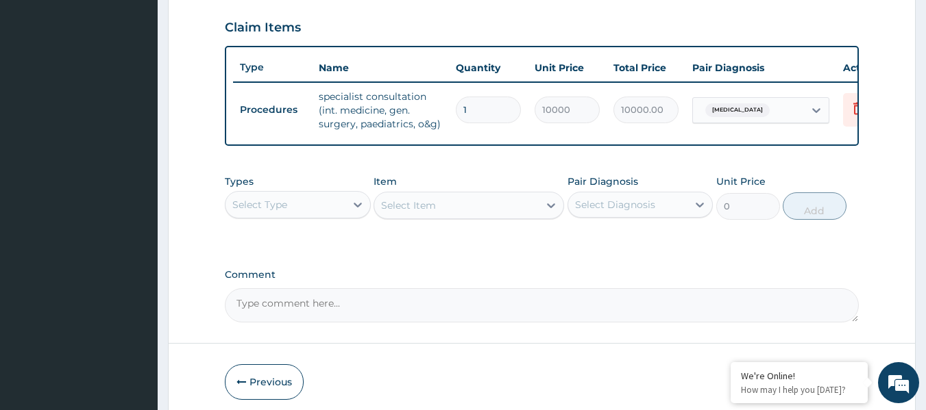
scroll to position [530, 0]
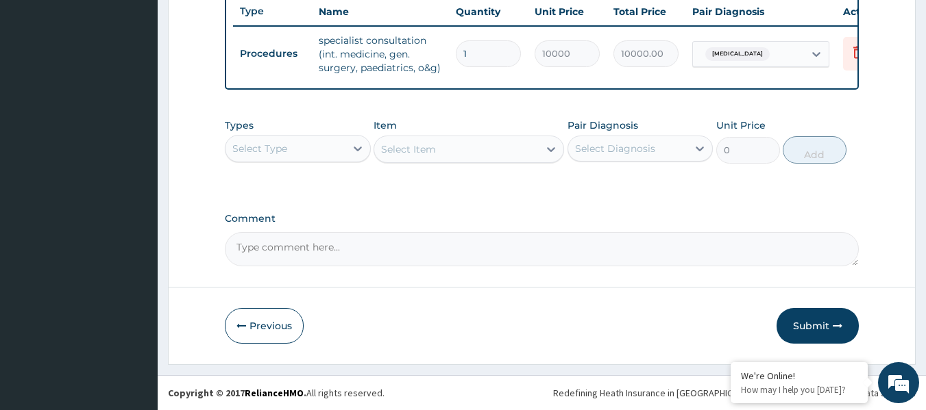
click at [418, 257] on textarea "Comment" at bounding box center [542, 249] width 635 height 34
type textarea "FOR DIETICIAN CONSULT"
click at [819, 329] on button "Submit" at bounding box center [817, 326] width 82 height 36
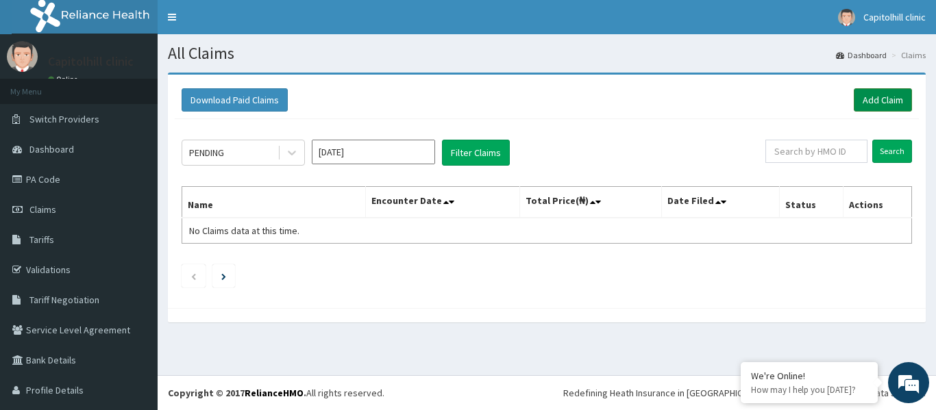
click at [854, 103] on link "Add Claim" at bounding box center [883, 99] width 58 height 23
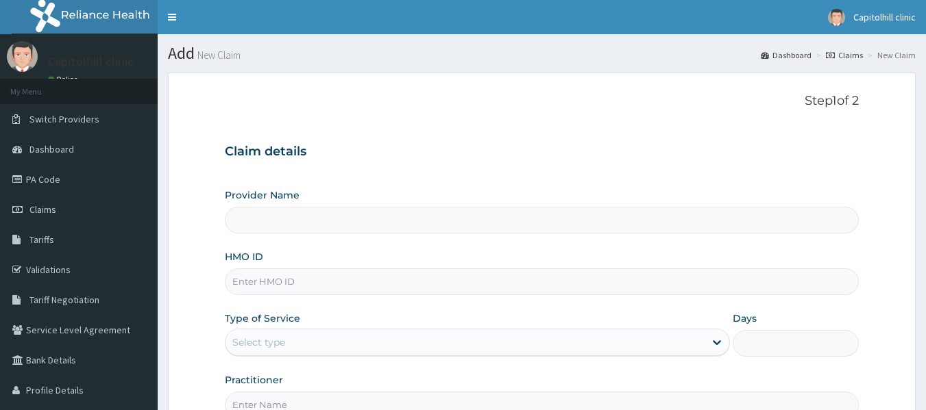
type input "[GEOGRAPHIC_DATA]"
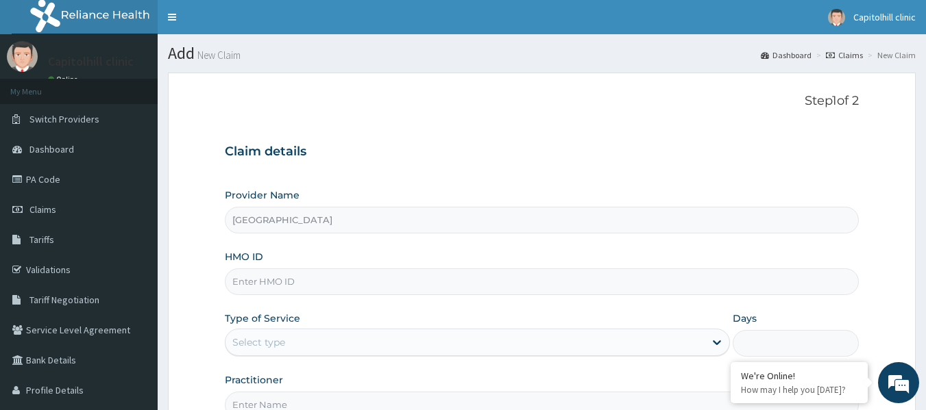
click at [284, 291] on input "HMO ID" at bounding box center [542, 282] width 635 height 27
type input "W"
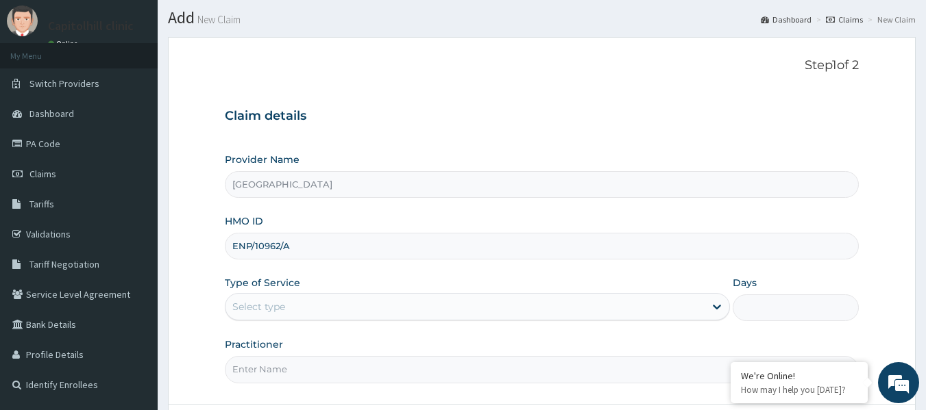
scroll to position [69, 0]
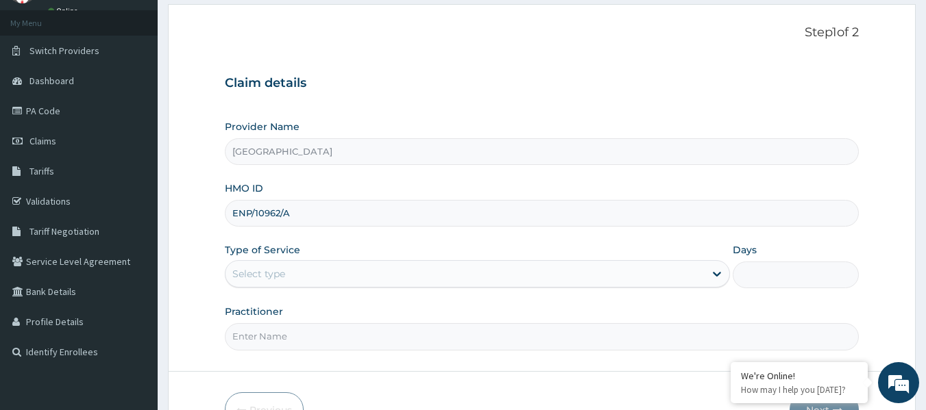
type input "ENP/10962/A"
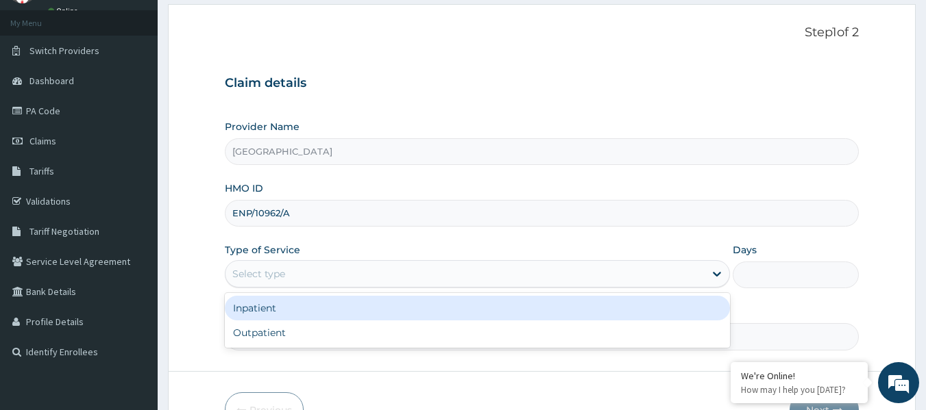
click at [537, 280] on div "Select type" at bounding box center [464, 274] width 479 height 22
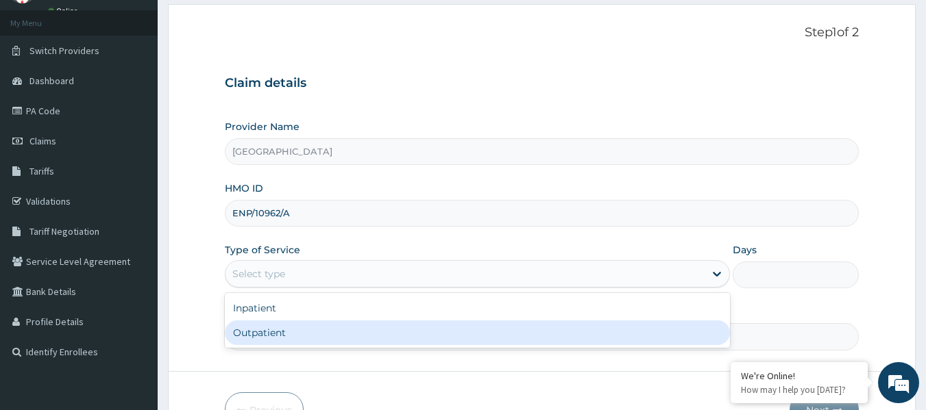
click at [527, 334] on div "Outpatient" at bounding box center [477, 333] width 505 height 25
type input "1"
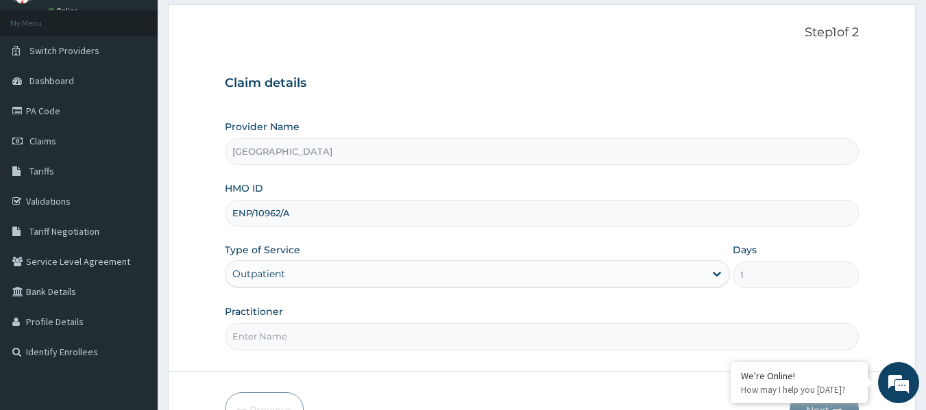
click at [332, 343] on input "Practitioner" at bounding box center [542, 336] width 635 height 27
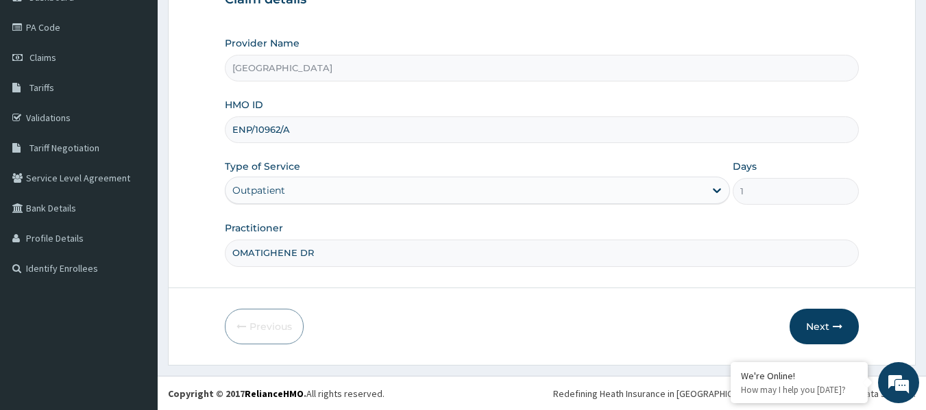
scroll to position [153, 0]
type input "OMATIGHENE DR"
click at [824, 332] on button "Next" at bounding box center [823, 326] width 69 height 36
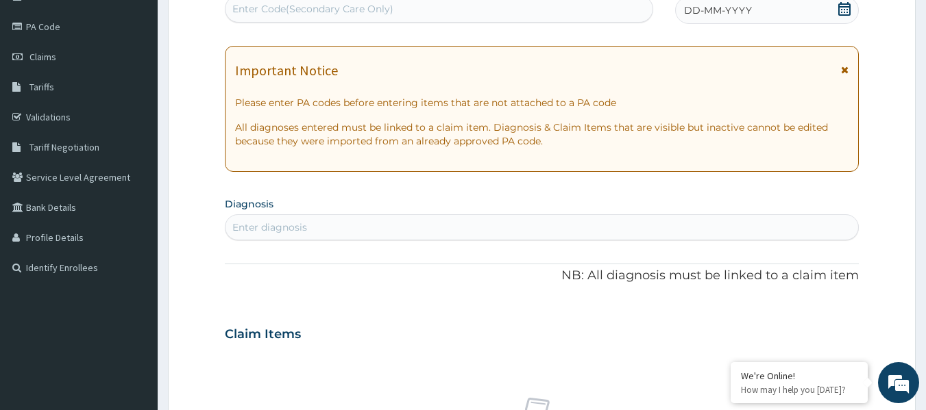
click at [842, 4] on icon at bounding box center [844, 9] width 12 height 14
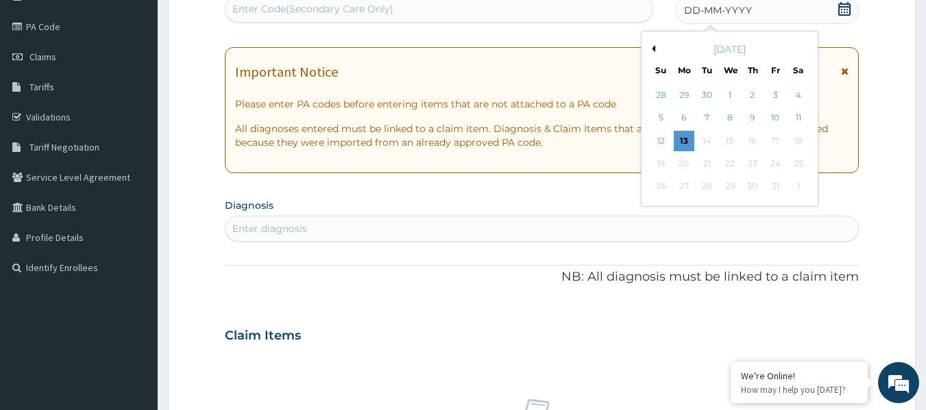
click at [652, 46] on button "Previous Month" at bounding box center [651, 48] width 7 height 7
click at [687, 94] on div "1" at bounding box center [684, 95] width 21 height 21
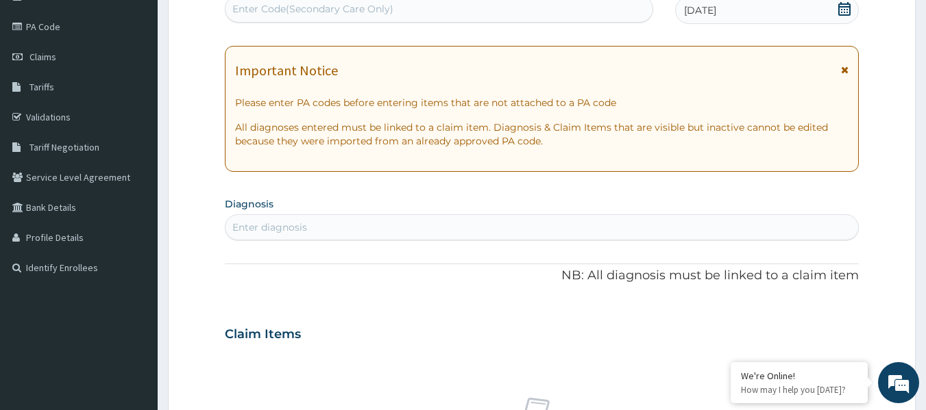
click at [272, 227] on div "Enter diagnosis" at bounding box center [269, 228] width 75 height 14
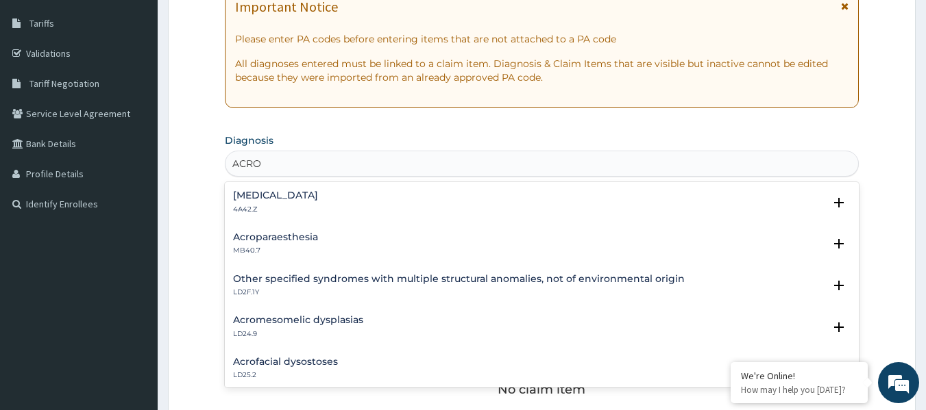
scroll to position [221, 0]
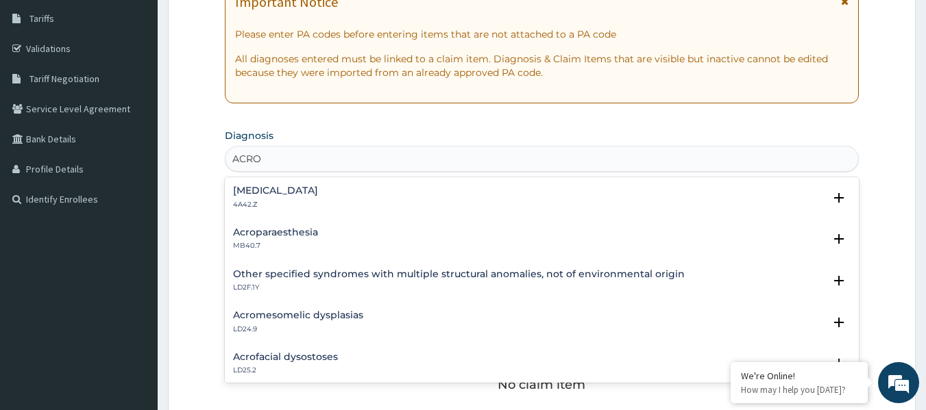
type input "ACRO"
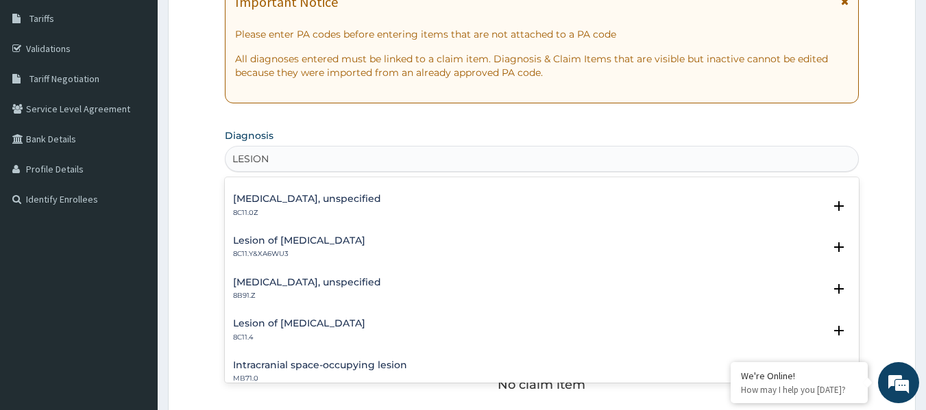
scroll to position [1439, 0]
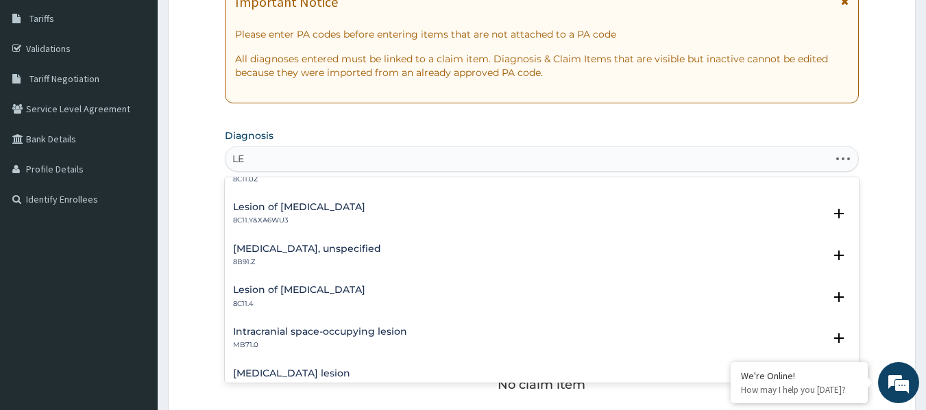
type input "L"
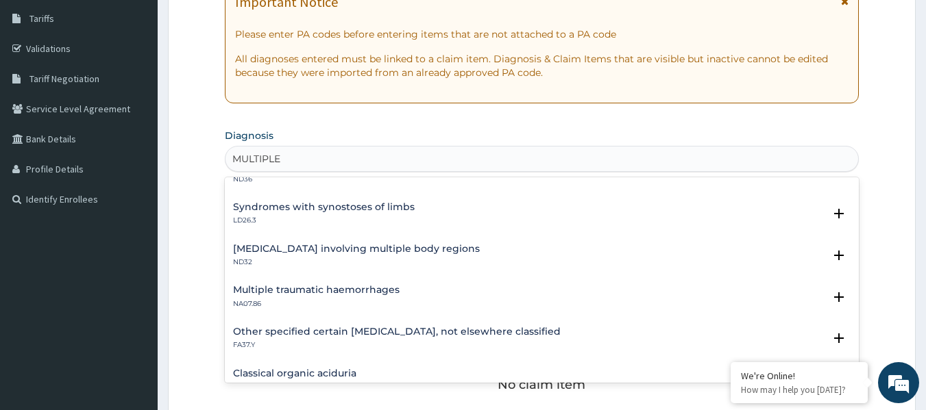
type input "MULTIPLE"
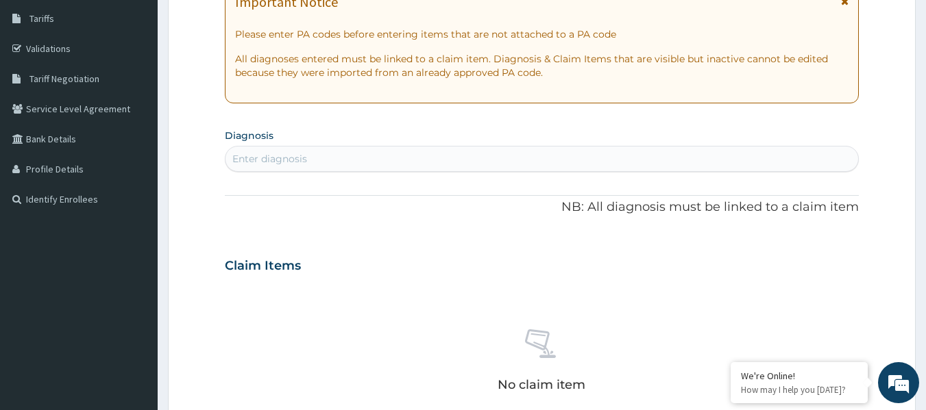
click at [328, 160] on div "Enter diagnosis" at bounding box center [541, 159] width 633 height 22
click at [286, 162] on div "Enter diagnosis" at bounding box center [269, 159] width 75 height 14
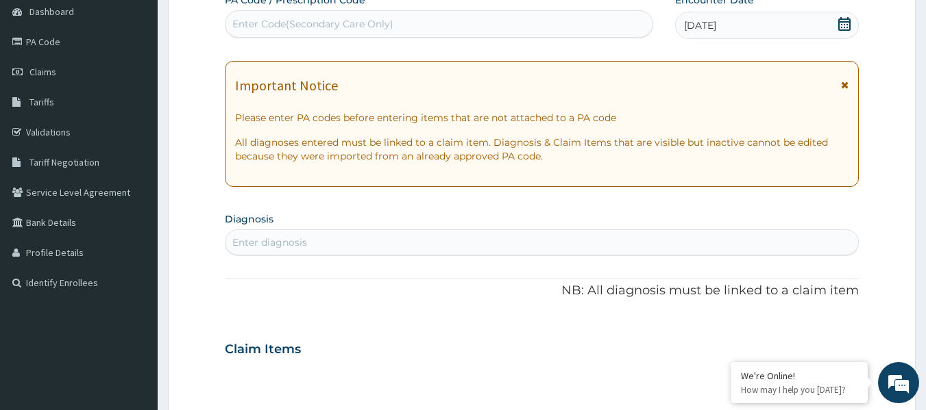
scroll to position [16, 0]
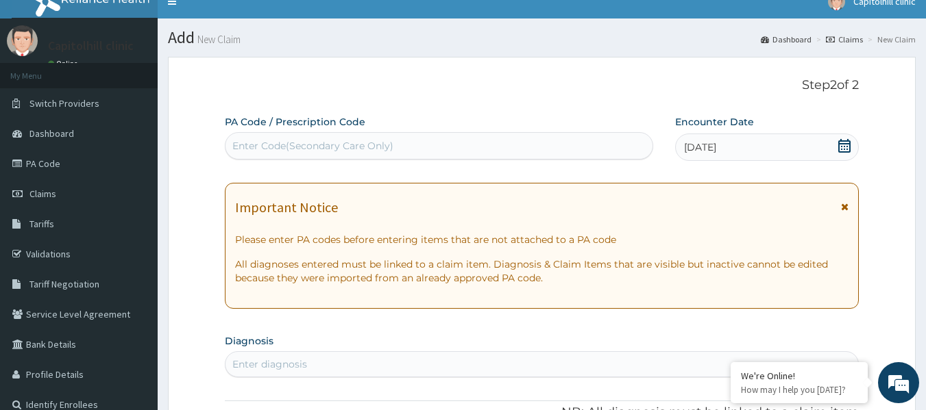
click at [524, 149] on div "Enter Code(Secondary Care Only)" at bounding box center [439, 146] width 428 height 22
paste input "PA/C2FB05"
type input "PA/C2FB05"
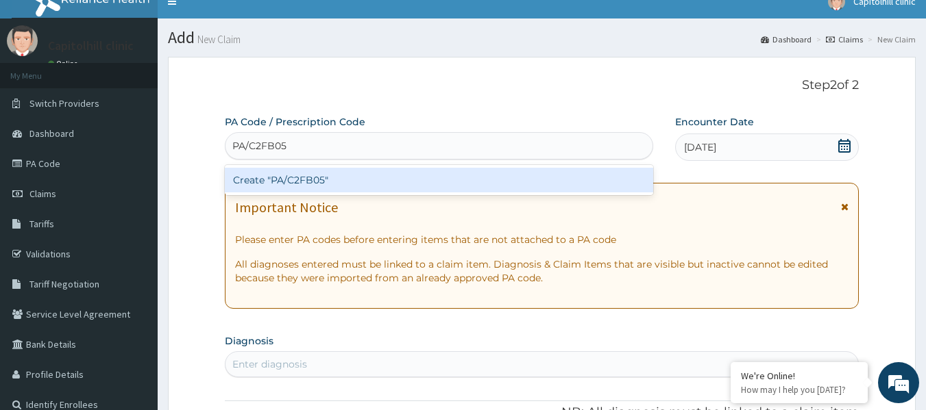
click at [410, 177] on div "Create "PA/C2FB05"" at bounding box center [439, 180] width 429 height 25
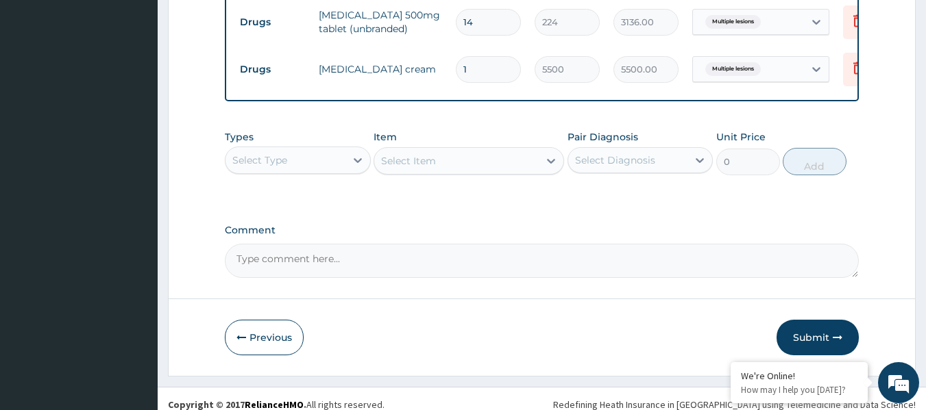
scroll to position [550, 0]
click at [332, 168] on div "Select Type" at bounding box center [285, 159] width 120 height 22
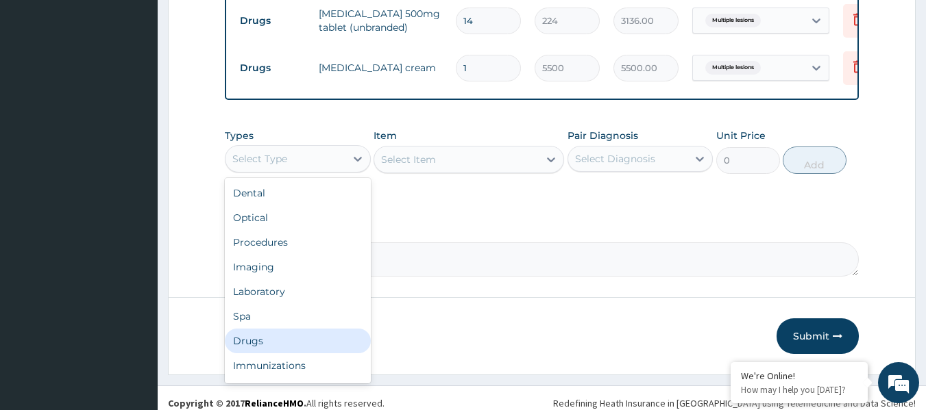
click at [299, 354] on div "Drugs" at bounding box center [298, 341] width 146 height 25
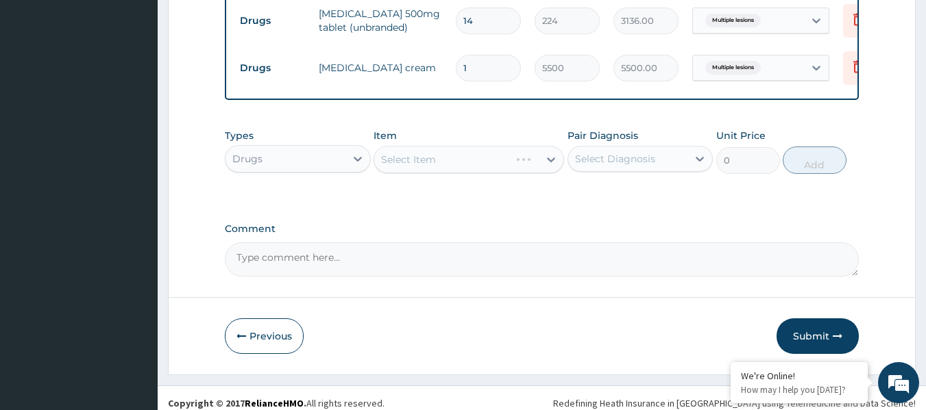
click at [463, 167] on div "Select Item" at bounding box center [468, 159] width 191 height 27
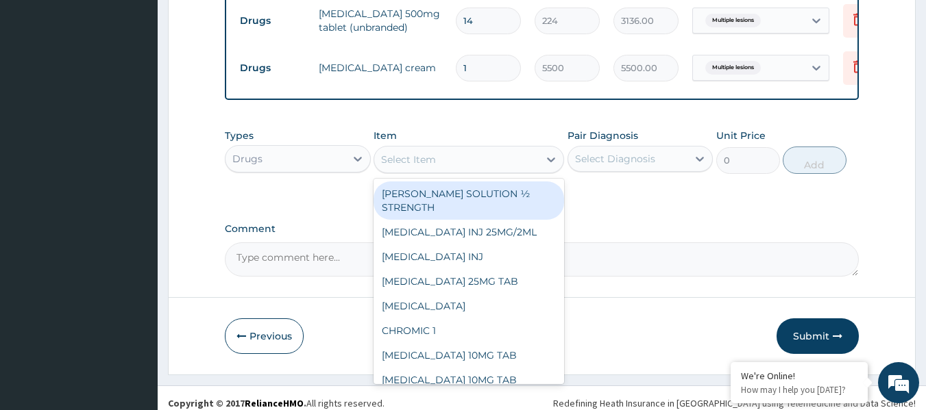
click at [463, 167] on div "Select Item" at bounding box center [456, 160] width 164 height 22
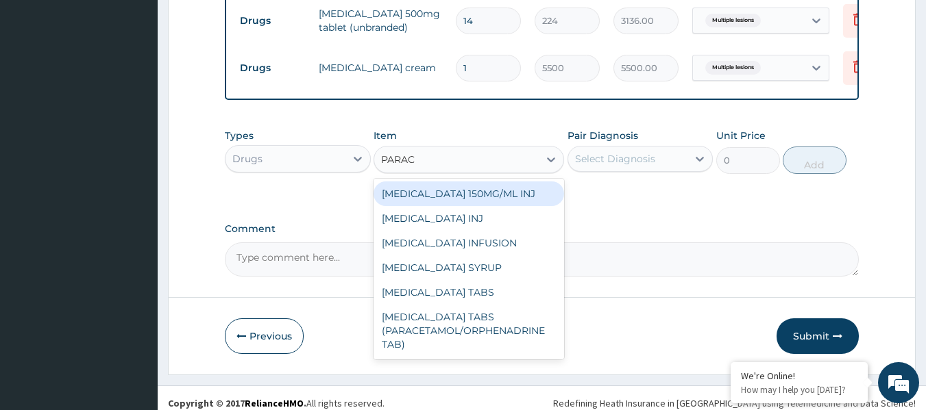
type input "PARACE"
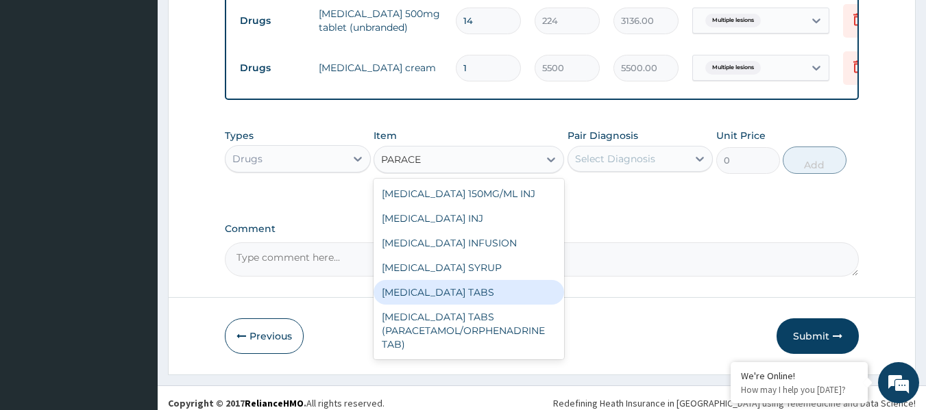
click at [501, 302] on div "PARACETAMOL TABS" at bounding box center [468, 292] width 191 height 25
type input "8.800000190734863"
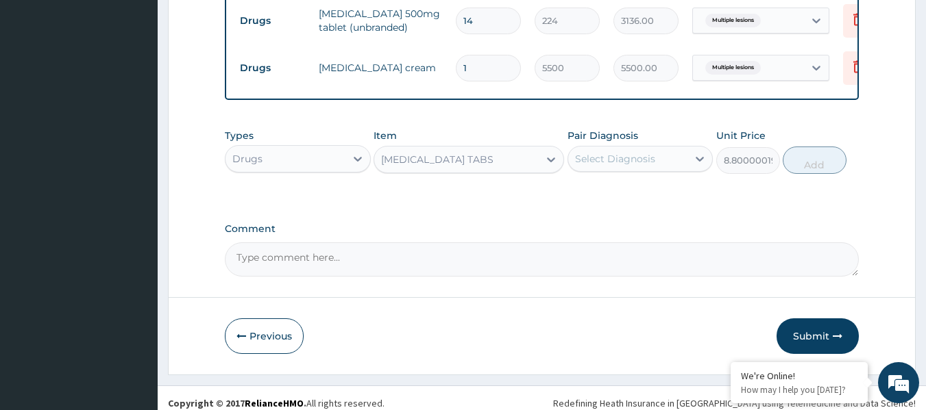
click at [651, 165] on div "Select Diagnosis" at bounding box center [615, 159] width 80 height 14
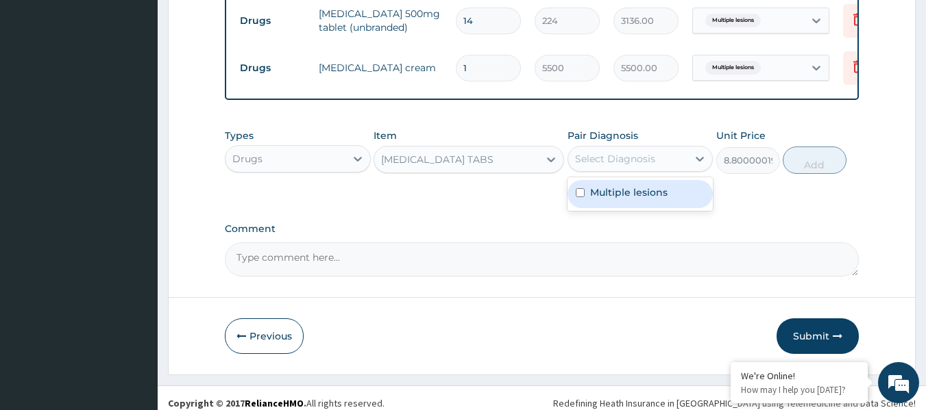
click at [647, 197] on label "Multiple lesions" at bounding box center [628, 193] width 77 height 14
checkbox input "true"
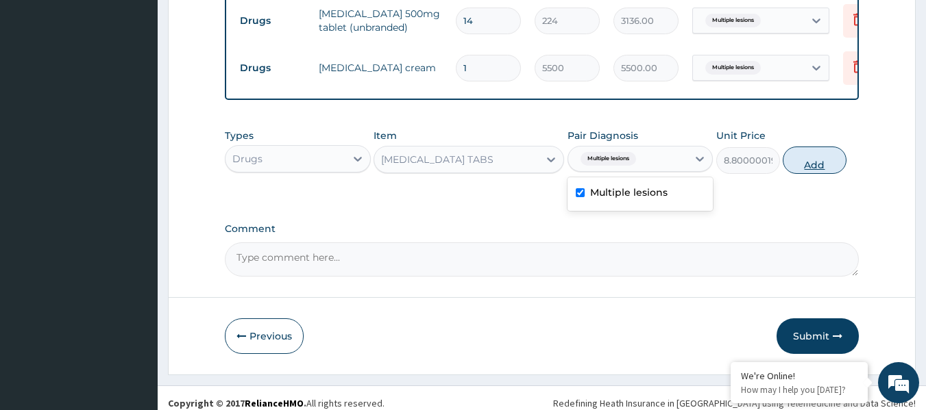
click at [824, 173] on button "Add" at bounding box center [815, 160] width 64 height 27
type input "0"
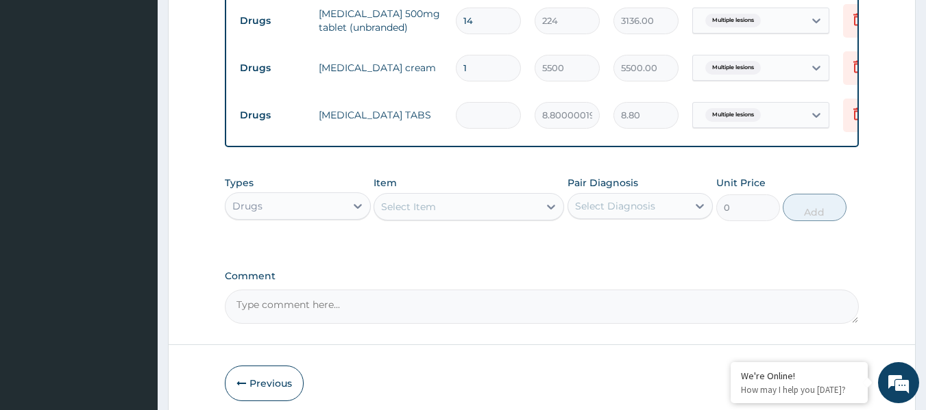
type input "0.00"
type input "3"
type input "26.40"
type input "30"
type input "264.00"
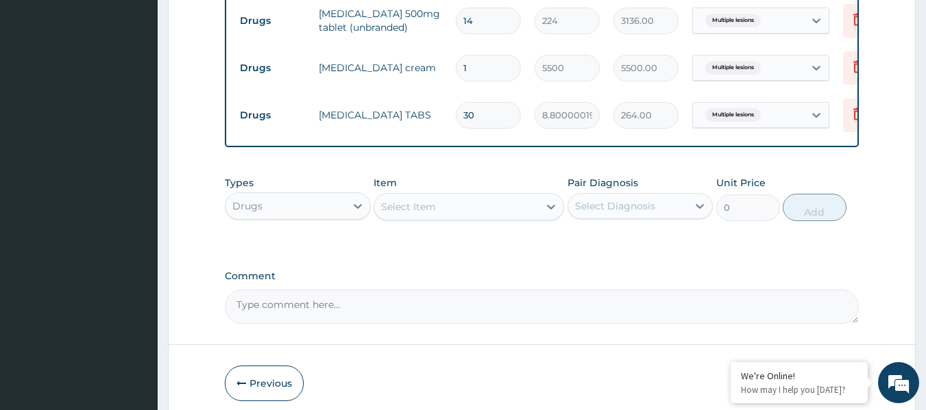
type input "30"
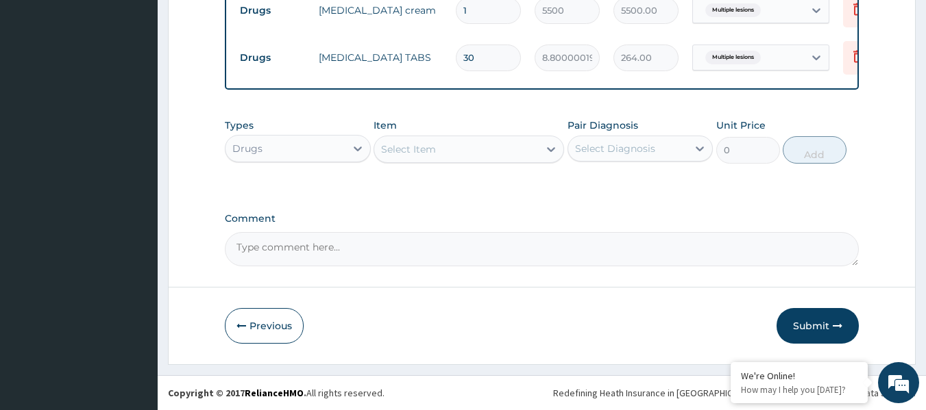
scroll to position [617, 0]
click at [780, 332] on button "Submit" at bounding box center [817, 326] width 82 height 36
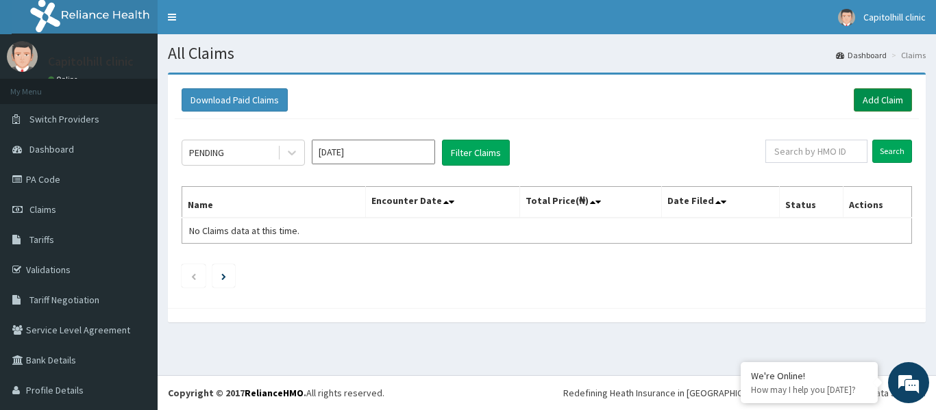
click at [876, 97] on link "Add Claim" at bounding box center [883, 99] width 58 height 23
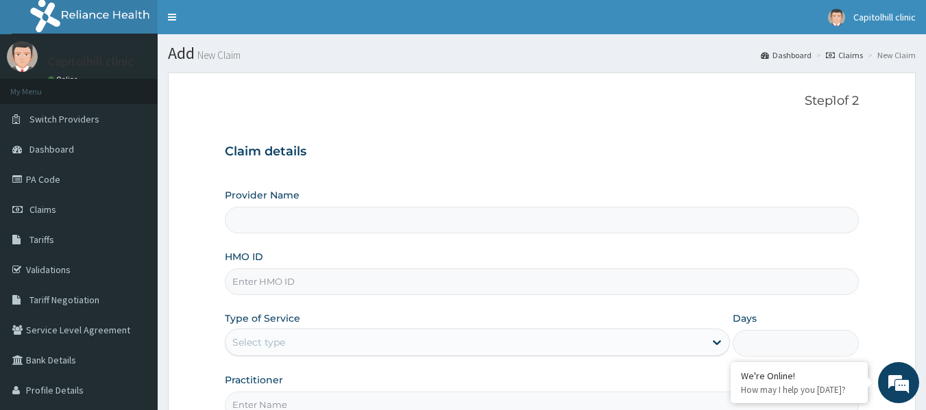
type input "[GEOGRAPHIC_DATA]"
click at [367, 284] on input "HMO ID" at bounding box center [542, 282] width 635 height 27
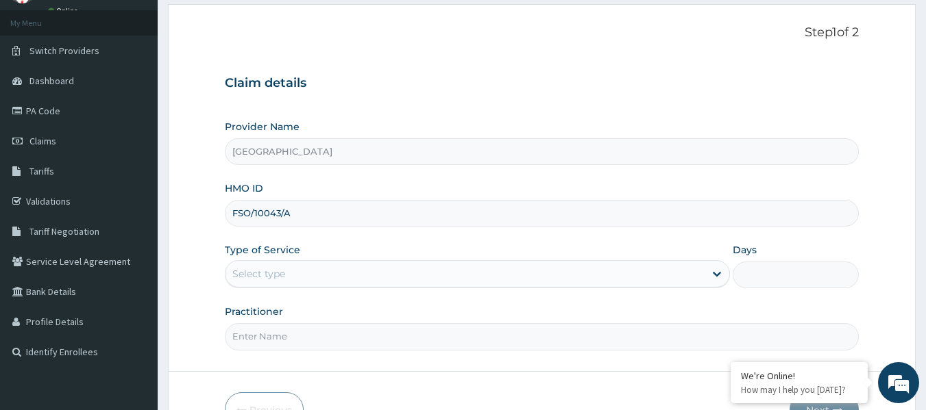
scroll to position [137, 0]
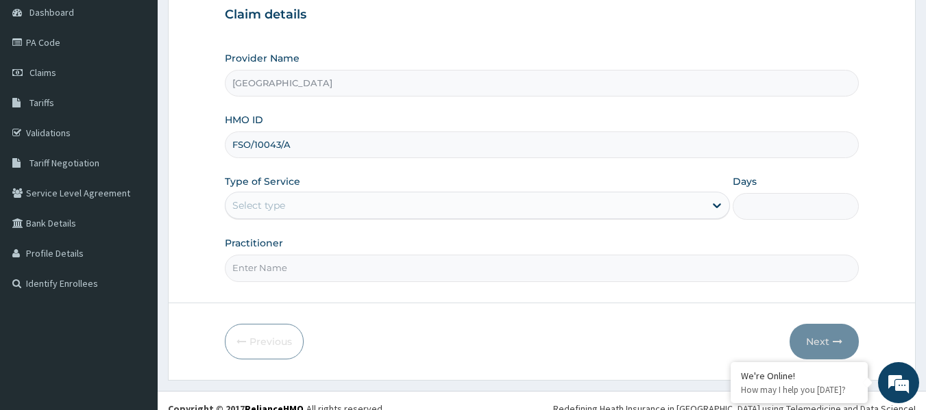
type input "FSO/10043/A"
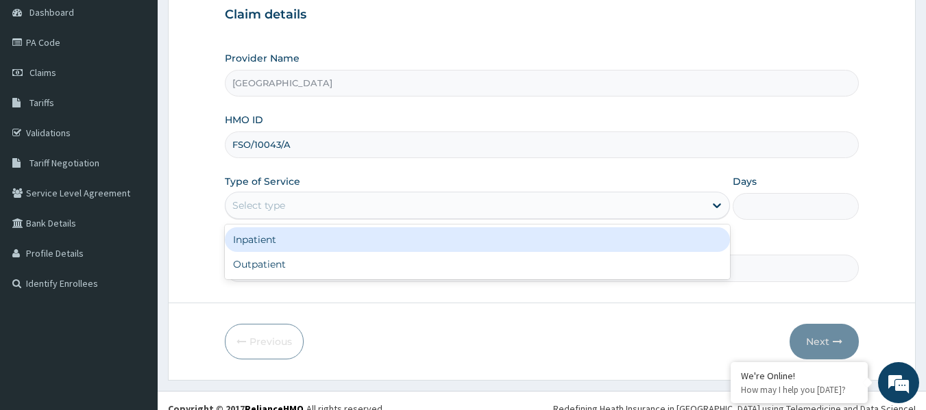
click at [341, 208] on div "Select type" at bounding box center [464, 206] width 479 height 22
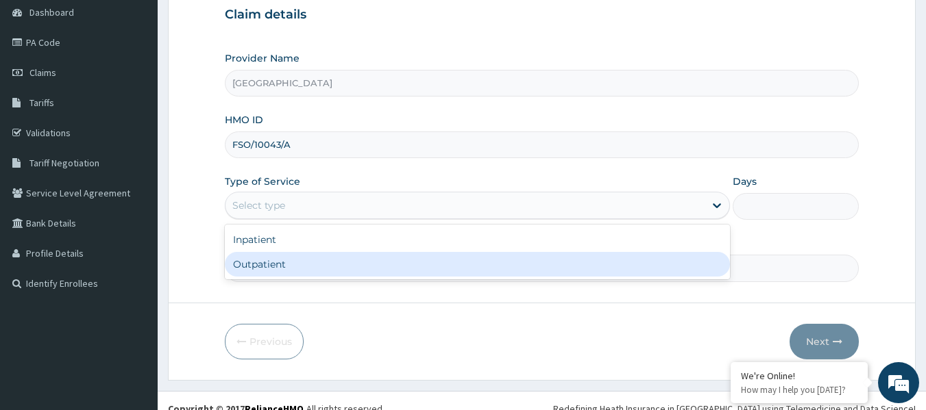
click at [284, 264] on div "Outpatient" at bounding box center [477, 264] width 505 height 25
type input "1"
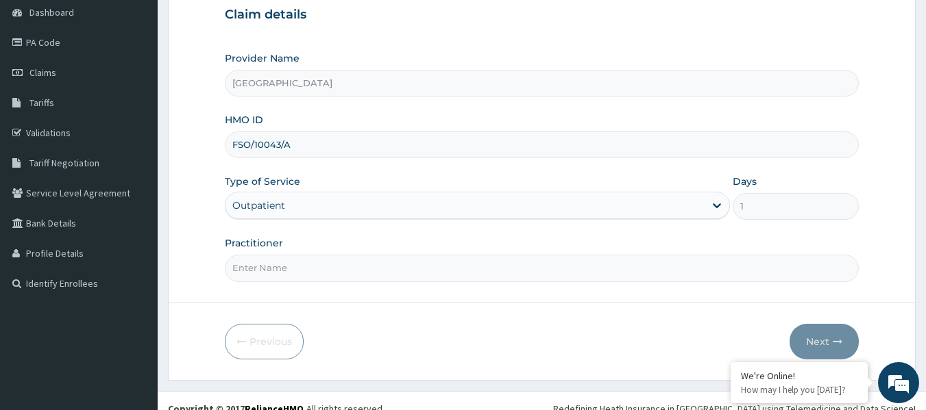
click at [270, 265] on input "Practitioner" at bounding box center [542, 268] width 635 height 27
type input "[PERSON_NAME] OKEREAFOR"
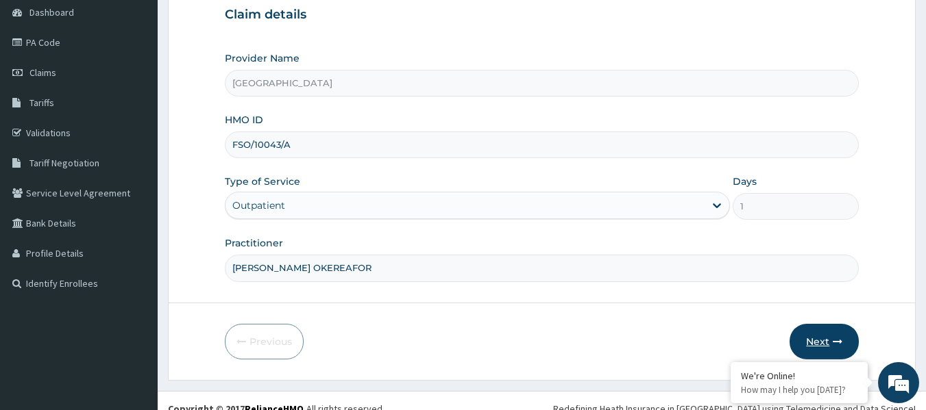
click at [831, 345] on button "Next" at bounding box center [823, 342] width 69 height 36
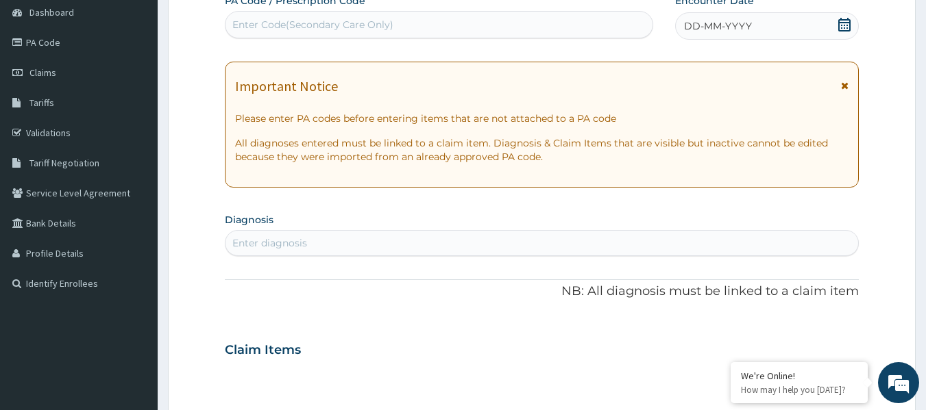
click at [844, 24] on icon at bounding box center [844, 25] width 14 height 14
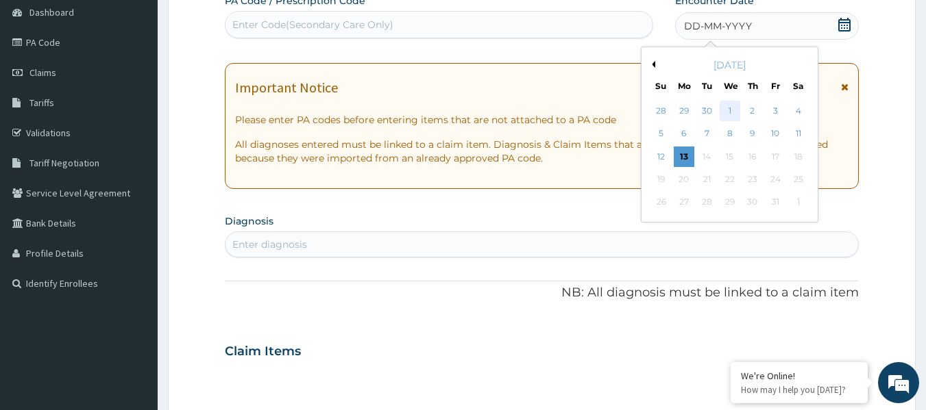
click at [726, 114] on div "1" at bounding box center [730, 111] width 21 height 21
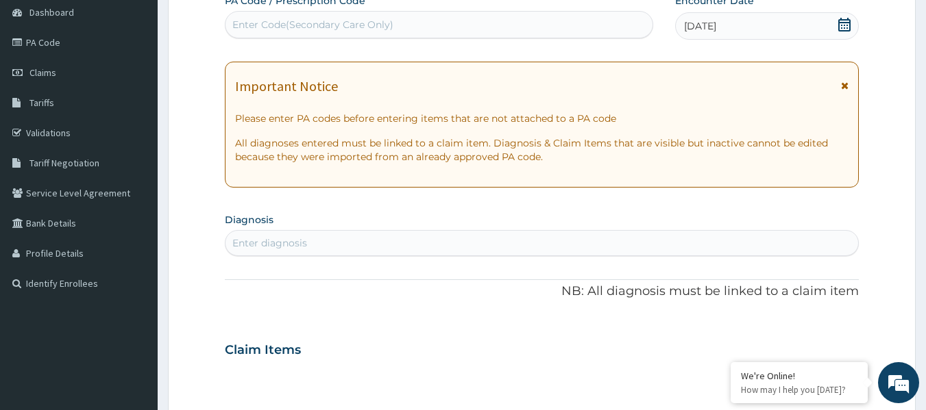
click at [844, 20] on icon at bounding box center [844, 25] width 12 height 14
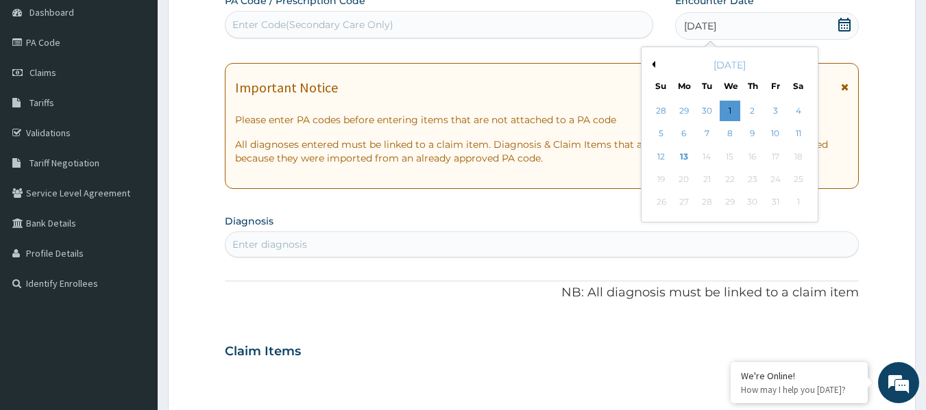
click at [656, 61] on div "[DATE]" at bounding box center [729, 65] width 165 height 14
click at [651, 64] on button "Previous Month" at bounding box center [651, 64] width 7 height 7
click at [681, 107] on div "1" at bounding box center [684, 111] width 21 height 21
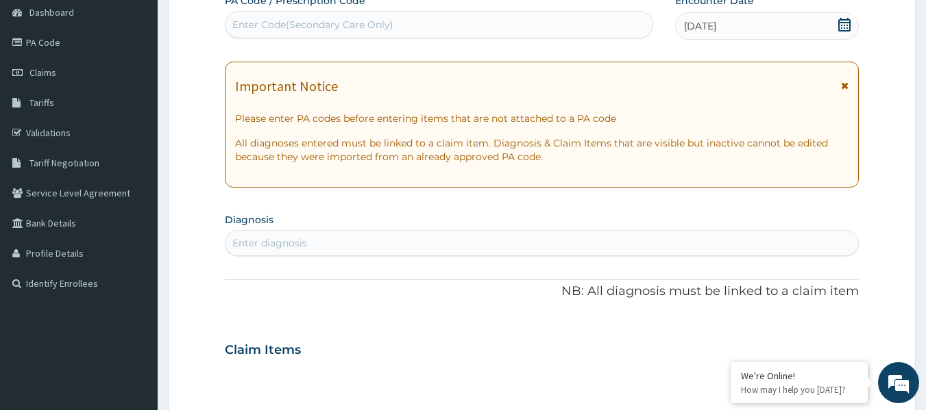
click at [283, 243] on div "Enter diagnosis" at bounding box center [269, 243] width 75 height 14
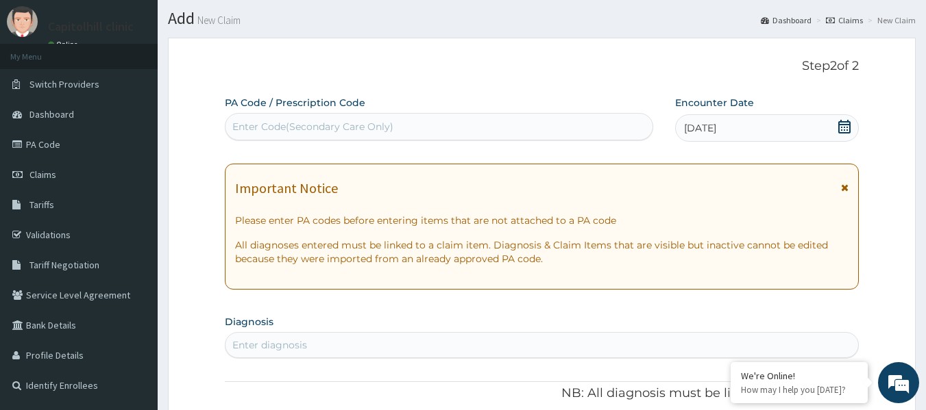
scroll to position [0, 0]
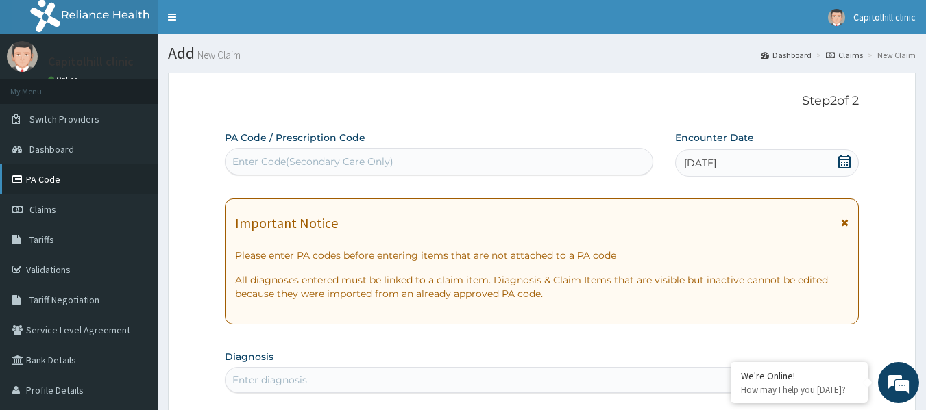
click at [62, 184] on link "PA Code" at bounding box center [79, 179] width 158 height 30
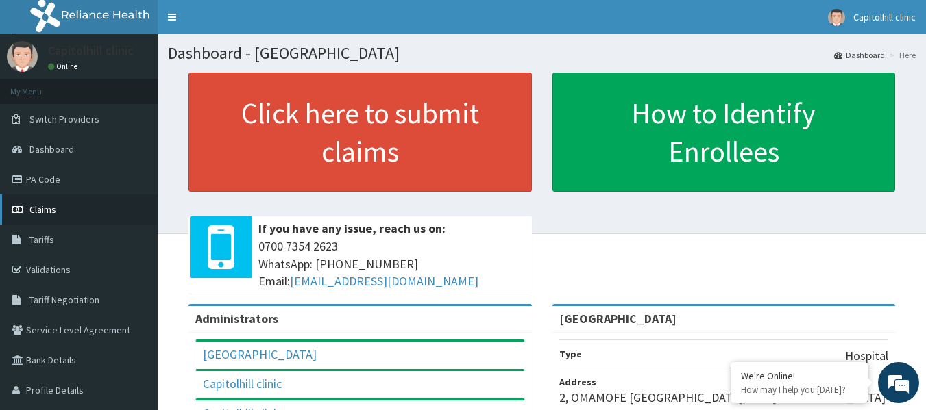
click at [82, 214] on link "Claims" at bounding box center [79, 210] width 158 height 30
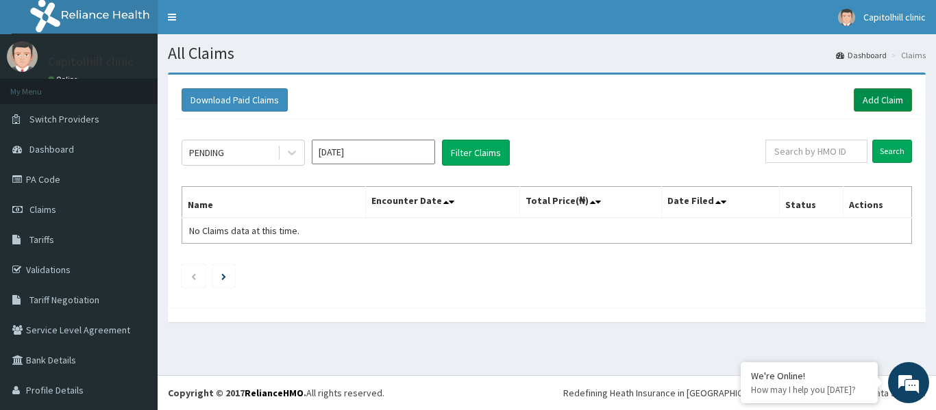
click at [872, 101] on link "Add Claim" at bounding box center [883, 99] width 58 height 23
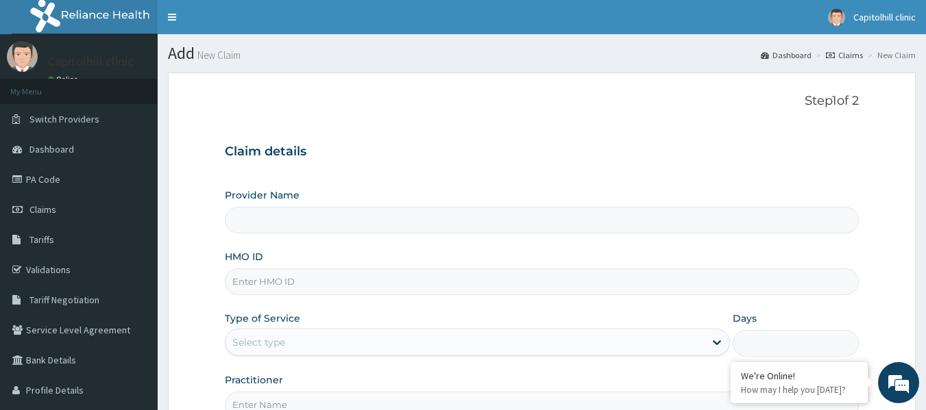
type input "[GEOGRAPHIC_DATA]"
click at [260, 285] on input "HMO ID" at bounding box center [542, 282] width 635 height 27
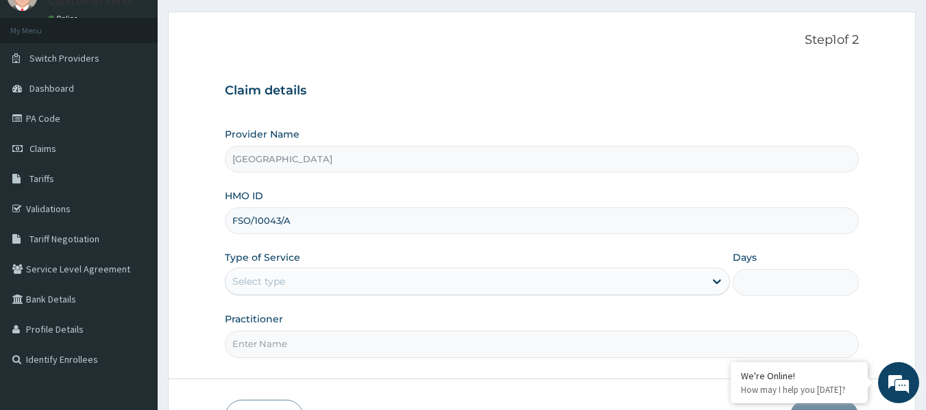
scroll to position [69, 0]
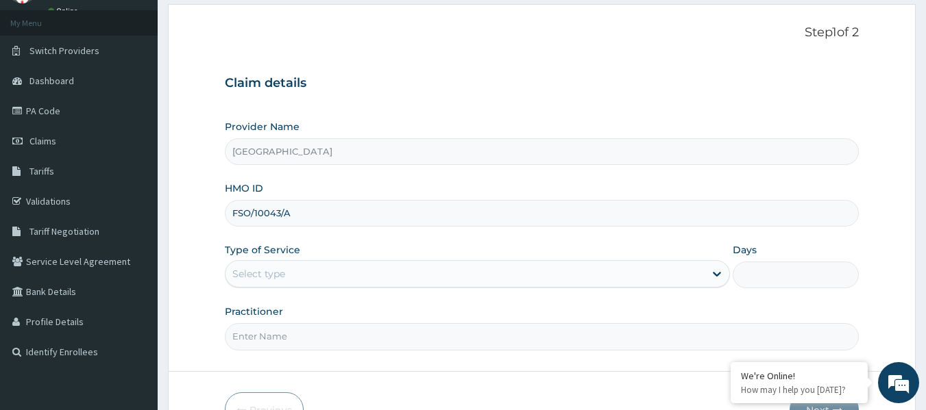
type input "FSO/10043/A"
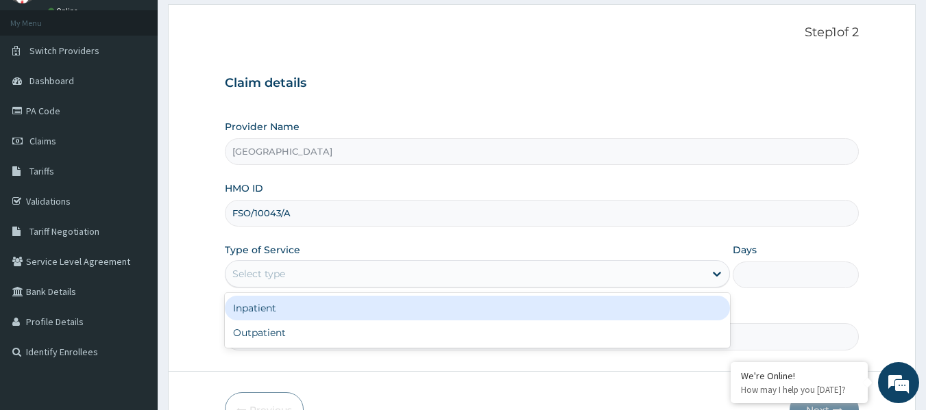
click at [293, 271] on div "Select type" at bounding box center [464, 274] width 479 height 22
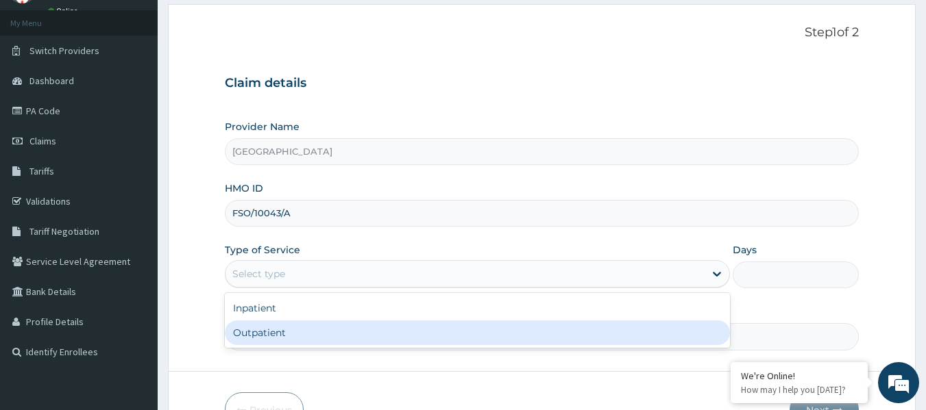
click at [291, 329] on div "Outpatient" at bounding box center [477, 333] width 505 height 25
type input "1"
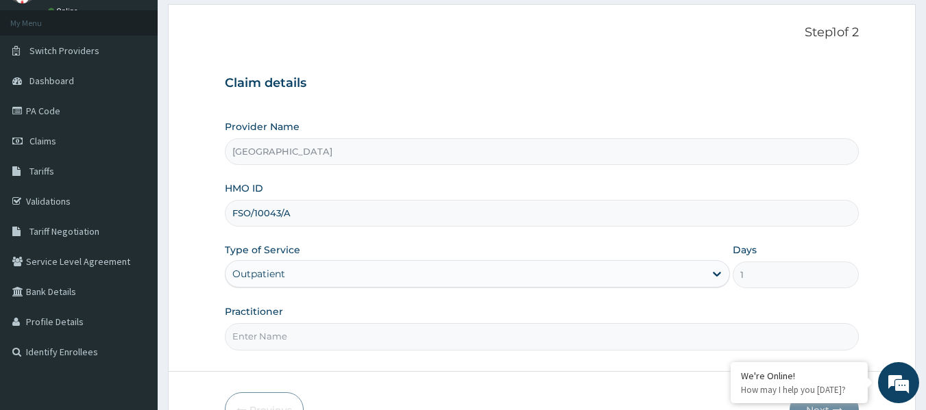
click at [338, 336] on input "Practitioner" at bounding box center [542, 336] width 635 height 27
type input "[PERSON_NAME] OKEREAFOR"
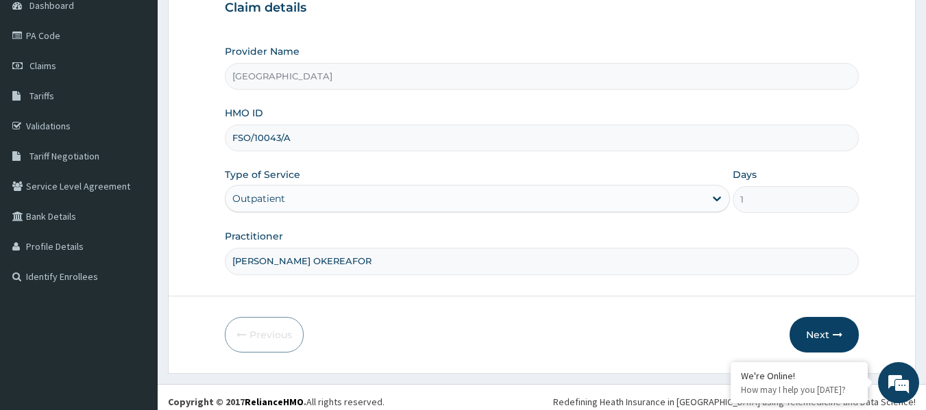
scroll to position [153, 0]
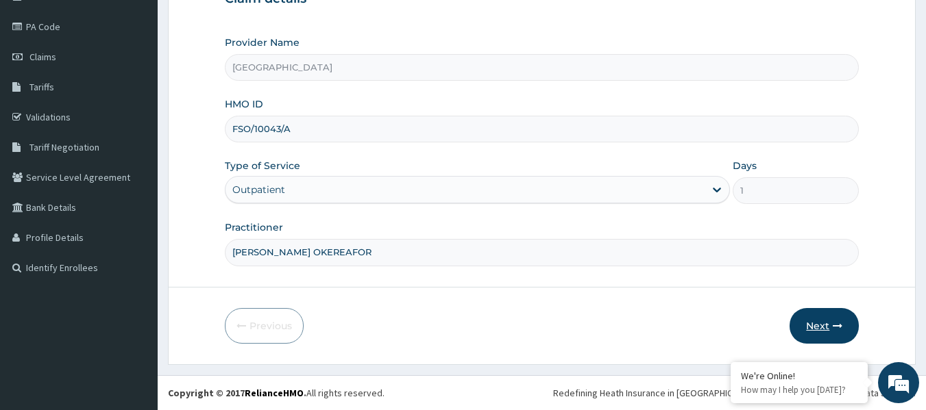
click at [825, 330] on button "Next" at bounding box center [823, 326] width 69 height 36
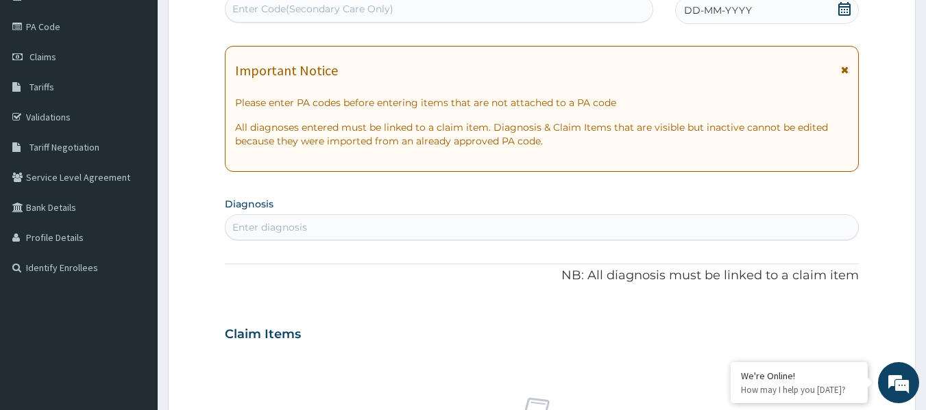
click at [839, 12] on icon at bounding box center [844, 9] width 12 height 14
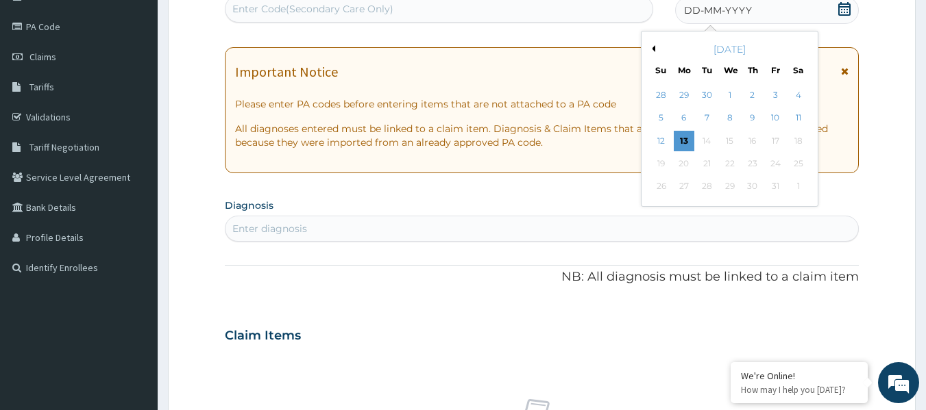
click at [652, 51] on button "Previous Month" at bounding box center [651, 48] width 7 height 7
click at [687, 99] on div "1" at bounding box center [684, 95] width 21 height 21
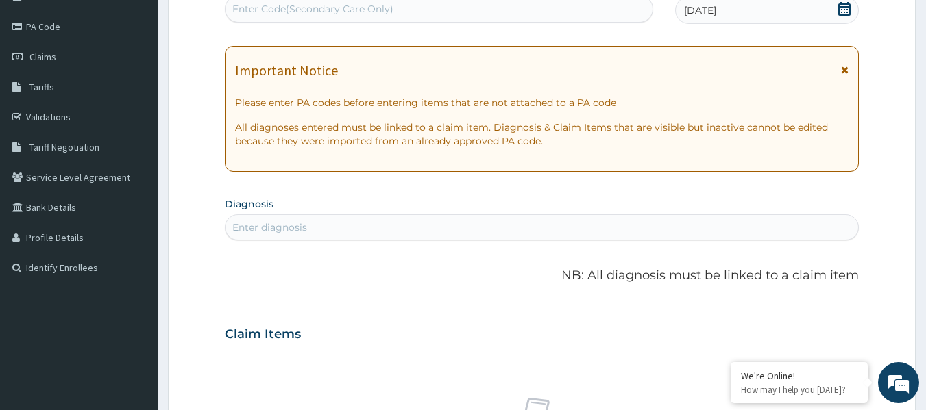
click at [310, 225] on div "Enter diagnosis" at bounding box center [541, 228] width 633 height 22
type input "D"
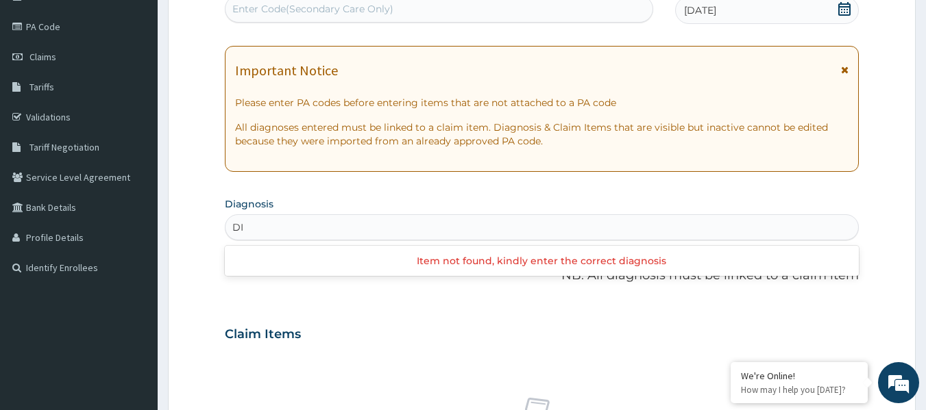
type input "D"
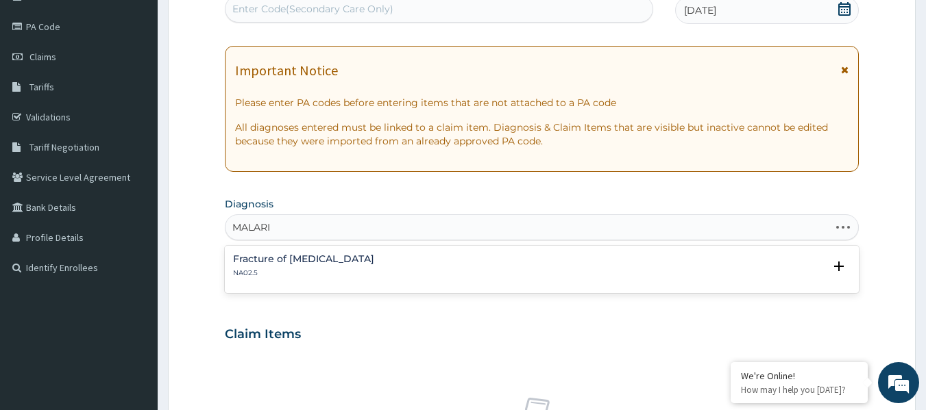
type input "[MEDICAL_DATA]"
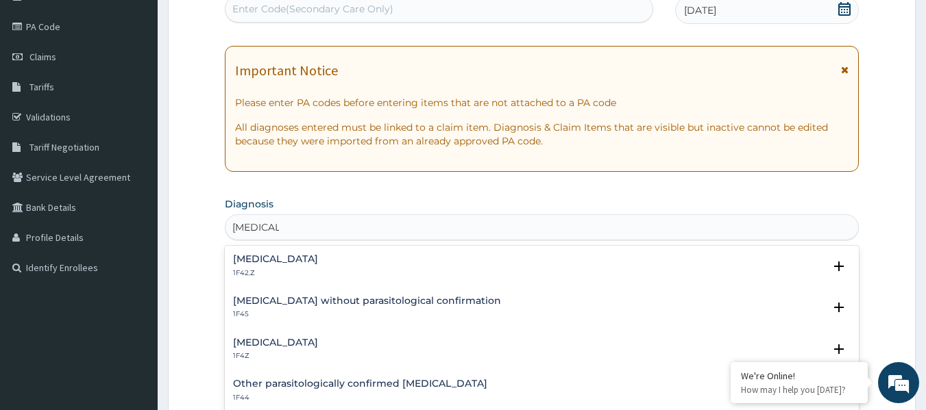
click at [318, 342] on h4 "[MEDICAL_DATA]" at bounding box center [275, 343] width 85 height 10
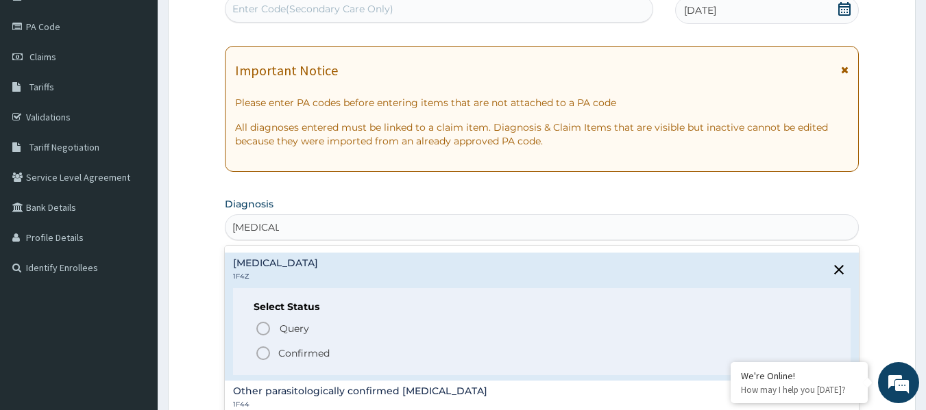
scroll to position [137, 0]
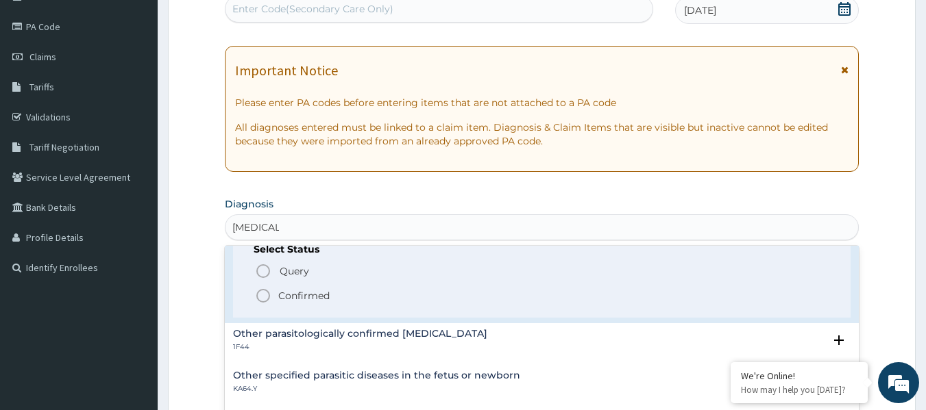
click at [317, 300] on p "Confirmed" at bounding box center [303, 296] width 51 height 14
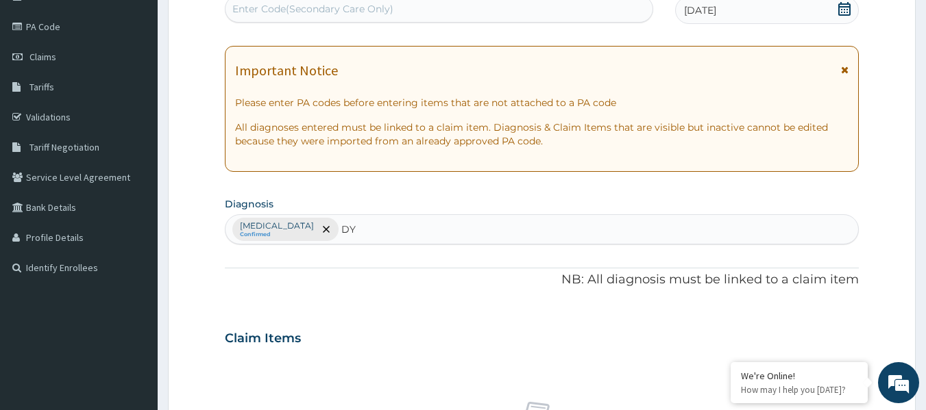
type input "D"
type input "[MEDICAL_DATA]"
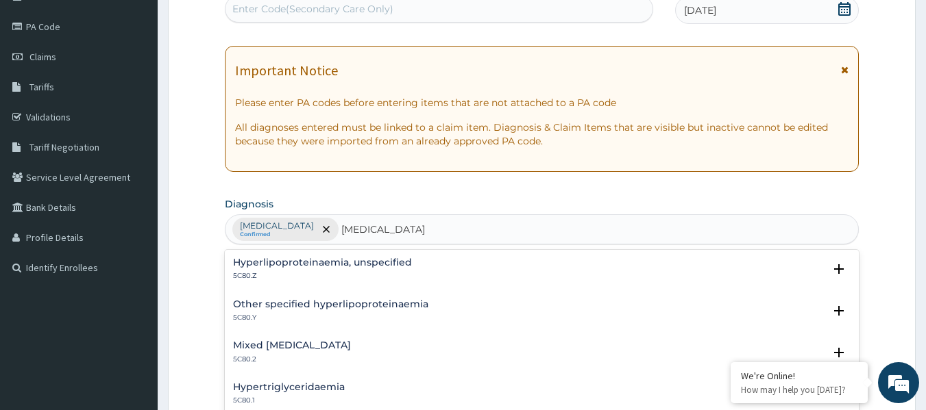
scroll to position [0, 0]
click at [317, 352] on div "Mixed [MEDICAL_DATA] 5C80.2" at bounding box center [292, 353] width 118 height 24
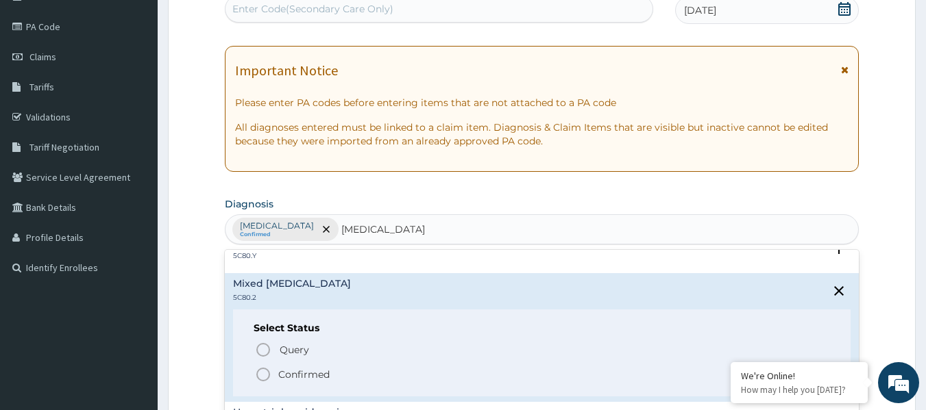
scroll to position [69, 0]
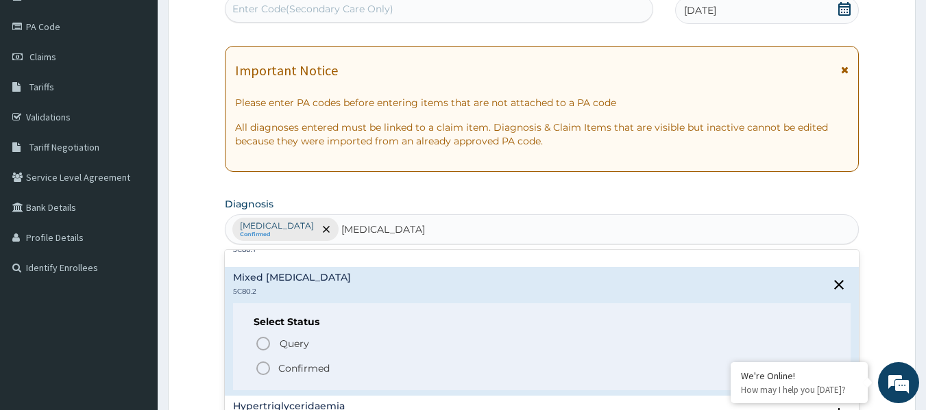
click at [288, 368] on p "Confirmed" at bounding box center [303, 369] width 51 height 14
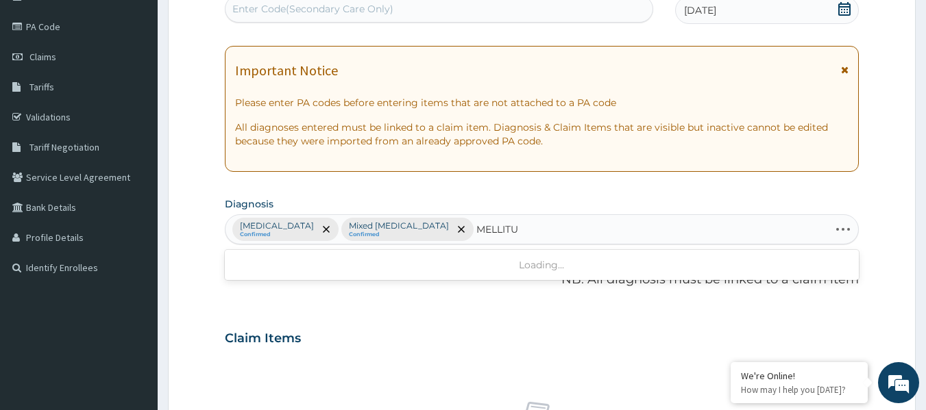
type input "MELLITUS"
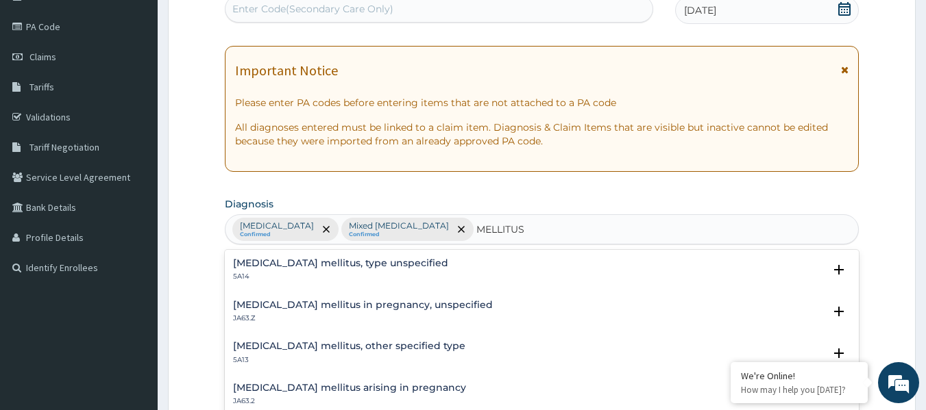
click at [328, 273] on p "5A14" at bounding box center [340, 277] width 215 height 10
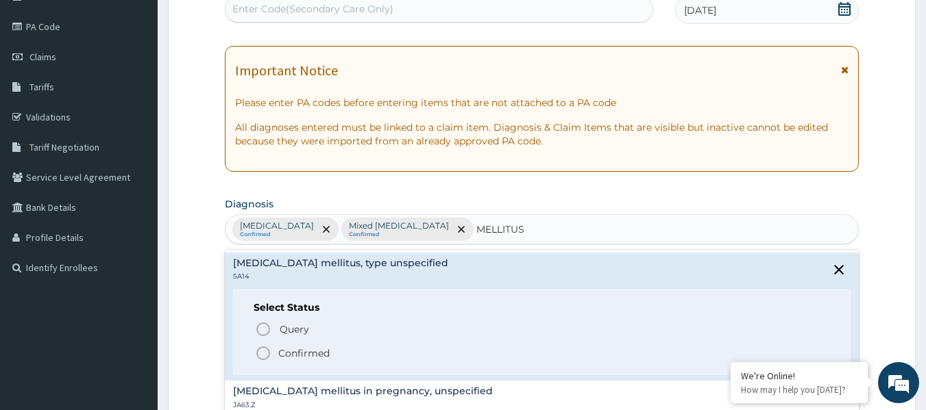
click at [298, 354] on p "Confirmed" at bounding box center [303, 354] width 51 height 14
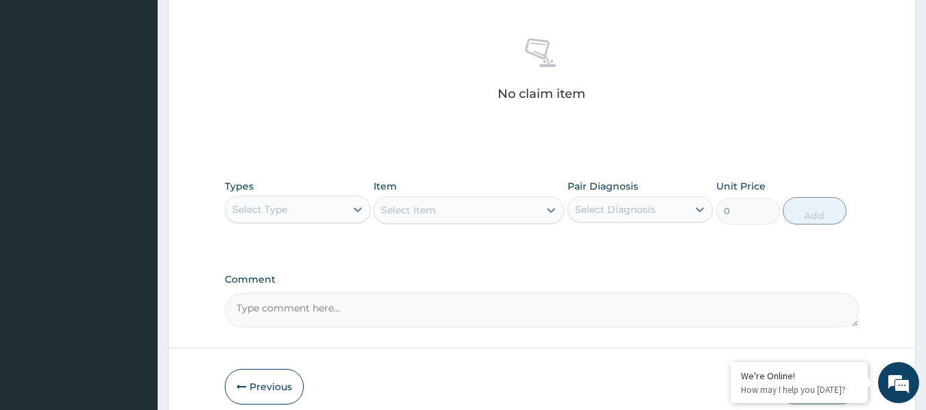
scroll to position [578, 0]
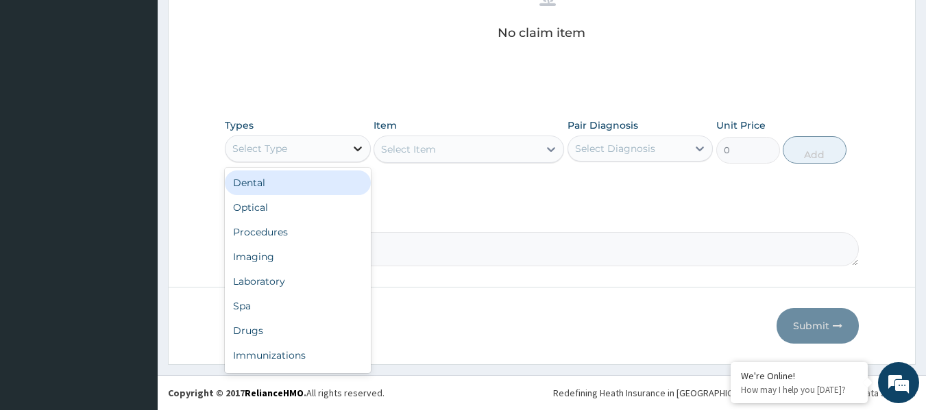
click at [361, 151] on icon at bounding box center [358, 149] width 14 height 14
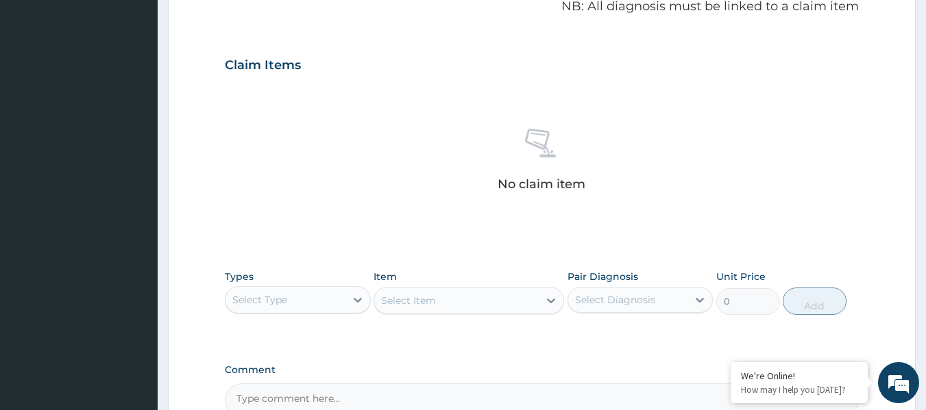
scroll to position [480, 0]
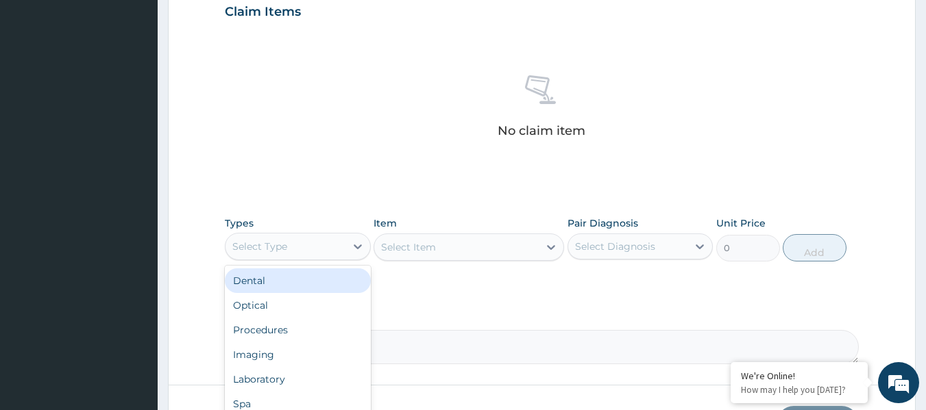
click at [310, 252] on div "Select Type" at bounding box center [285, 247] width 120 height 22
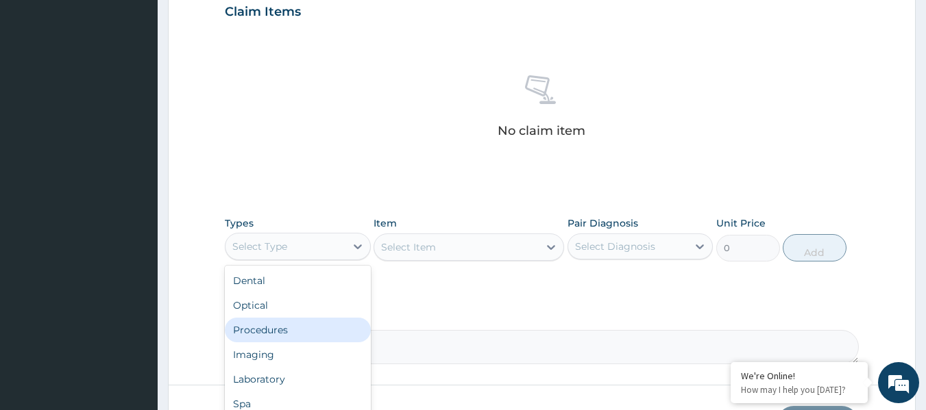
drag, startPoint x: 281, startPoint y: 334, endPoint x: 289, endPoint y: 326, distance: 11.2
click at [284, 330] on div "Procedures" at bounding box center [298, 330] width 146 height 25
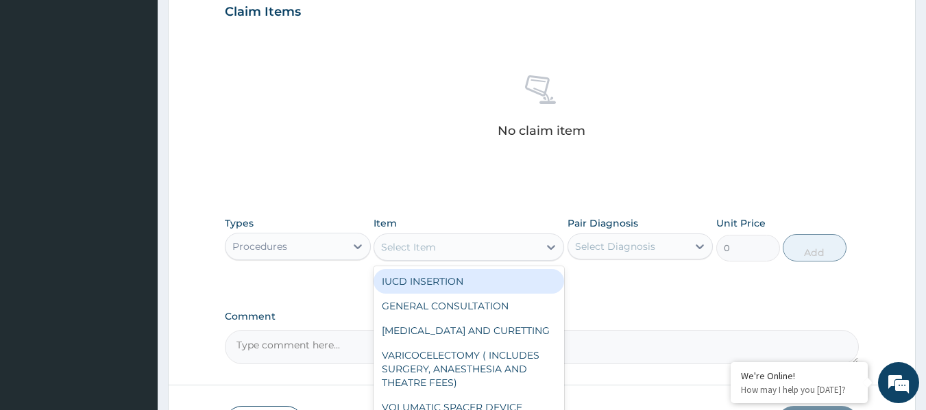
click at [465, 248] on div "Select Item" at bounding box center [456, 247] width 164 height 22
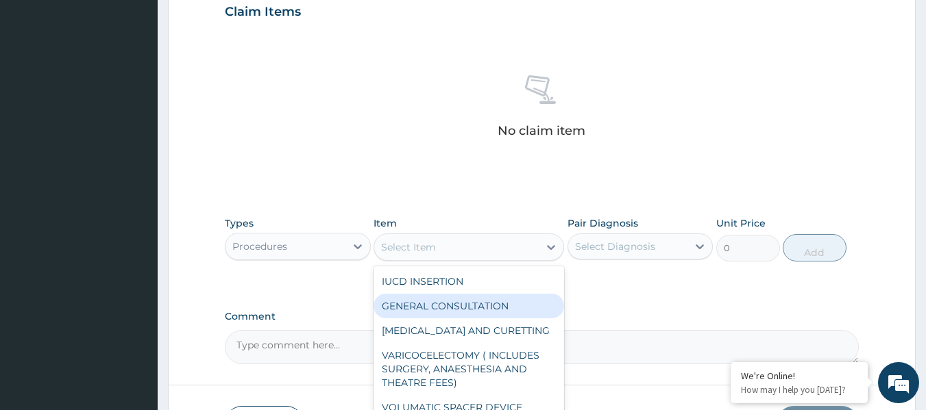
click at [454, 303] on div "GENERAL CONSULTATION" at bounding box center [468, 306] width 191 height 25
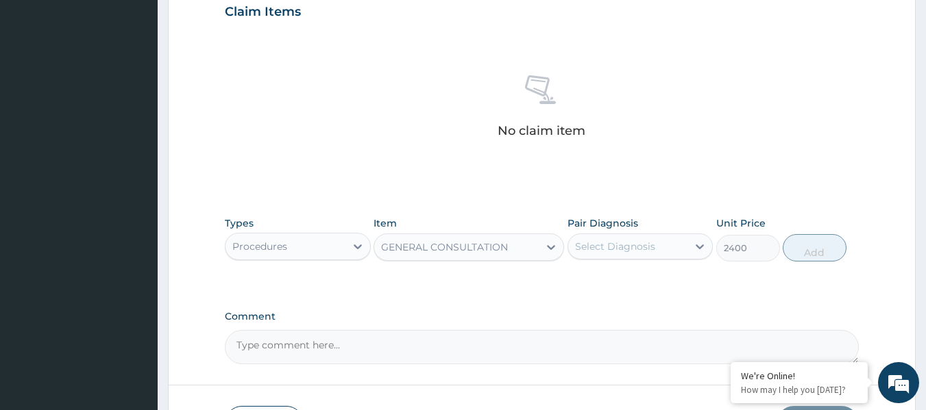
type input "2400"
click at [653, 246] on div "Select Diagnosis" at bounding box center [615, 247] width 80 height 14
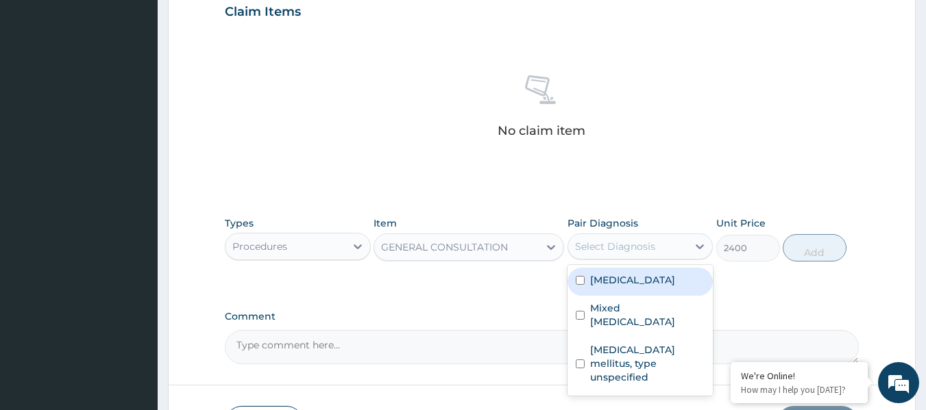
click at [641, 285] on label "Malaria, unspecified" at bounding box center [632, 280] width 85 height 14
checkbox input "true"
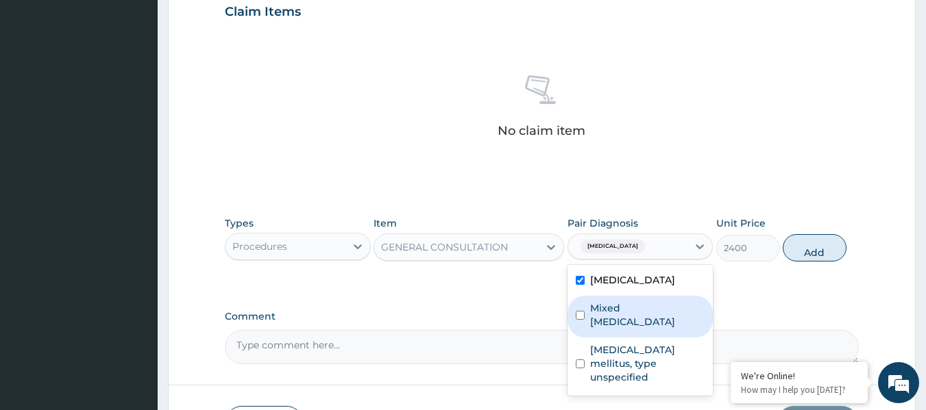
click at [626, 313] on label "Mixed hyperlipidaemia" at bounding box center [647, 315] width 115 height 27
checkbox input "true"
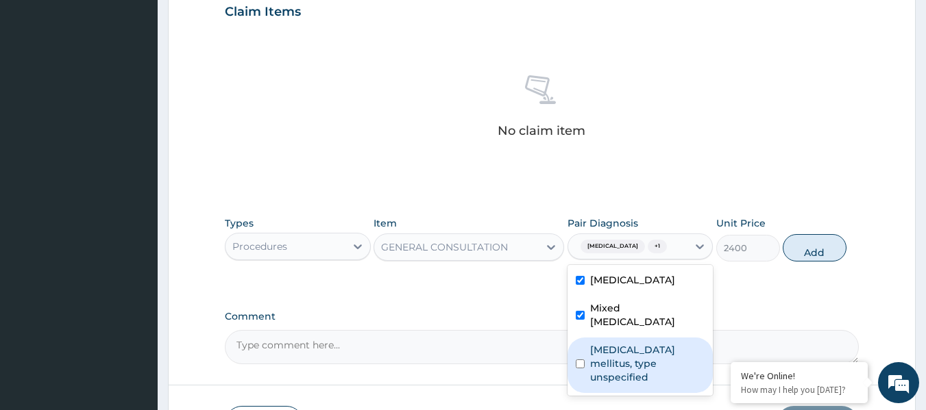
drag, startPoint x: 622, startPoint y: 346, endPoint x: 635, endPoint y: 339, distance: 14.1
click at [622, 345] on label "Diabetes mellitus, type unspecified" at bounding box center [647, 363] width 115 height 41
checkbox input "true"
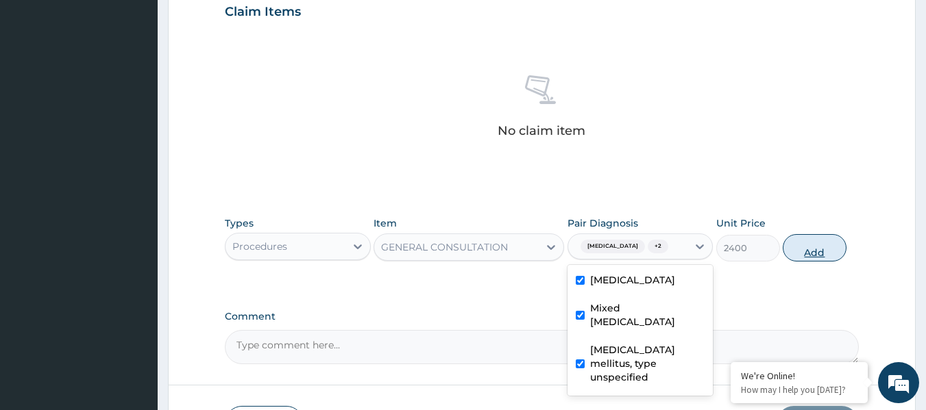
click at [804, 246] on button "Add" at bounding box center [815, 247] width 64 height 27
type input "0"
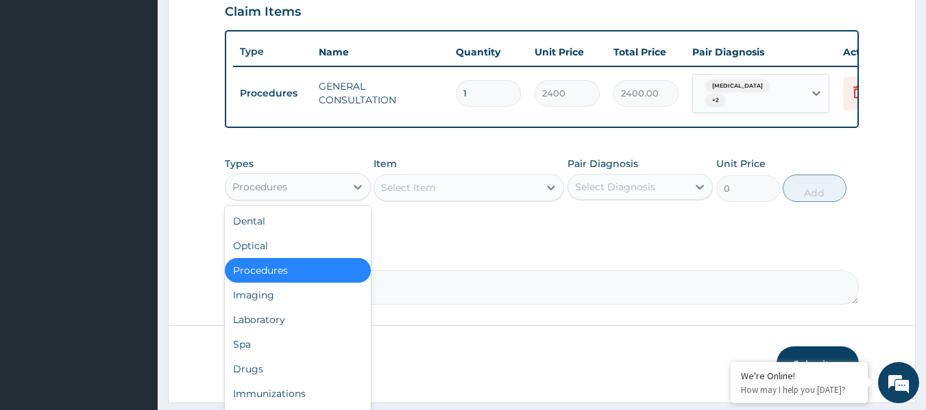
click at [334, 197] on div "Procedures" at bounding box center [285, 187] width 120 height 22
drag, startPoint x: 302, startPoint y: 329, endPoint x: 316, endPoint y: 321, distance: 16.6
click at [304, 328] on div "Laboratory" at bounding box center [298, 320] width 146 height 25
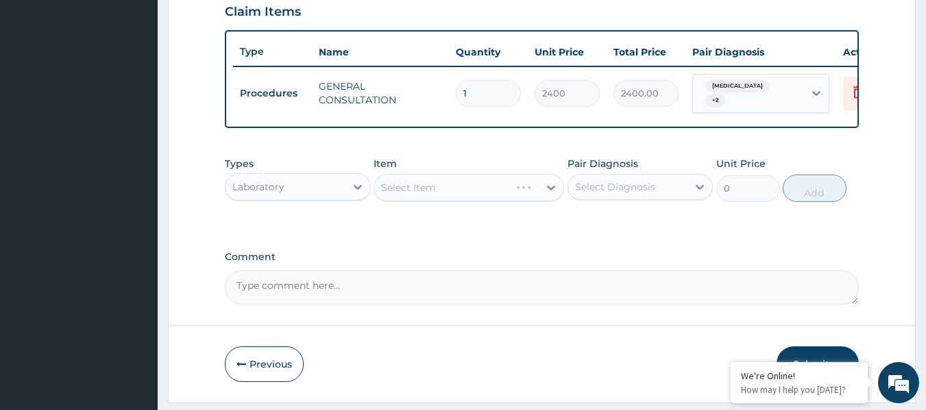
click at [457, 198] on div "Select Item" at bounding box center [468, 187] width 191 height 27
click at [457, 198] on div "Select Item" at bounding box center [456, 188] width 164 height 22
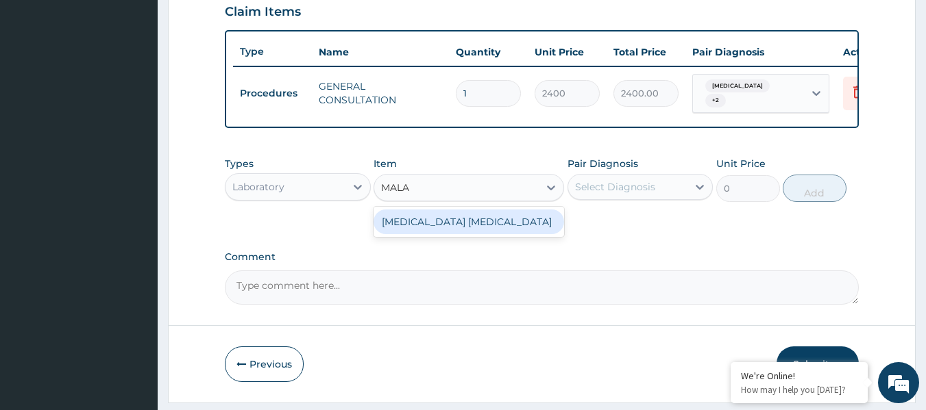
type input "MALAR"
click at [451, 228] on div "MALARIA PARASITE" at bounding box center [468, 222] width 191 height 25
type input "1000"
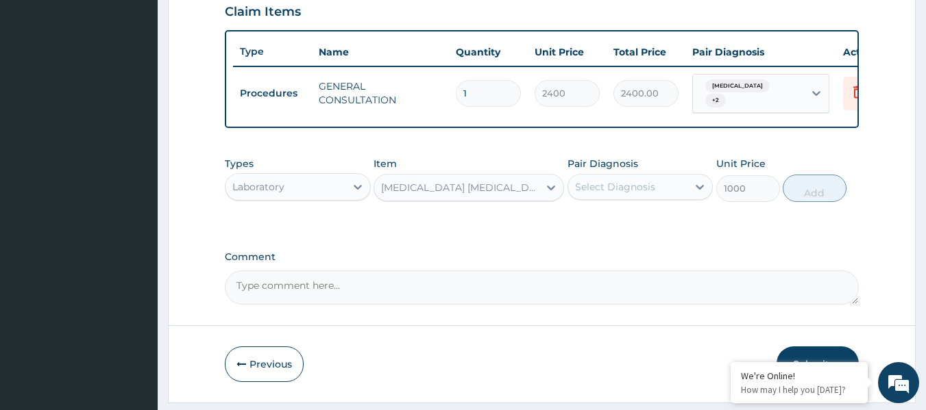
click at [635, 194] on div "Select Diagnosis" at bounding box center [615, 187] width 80 height 14
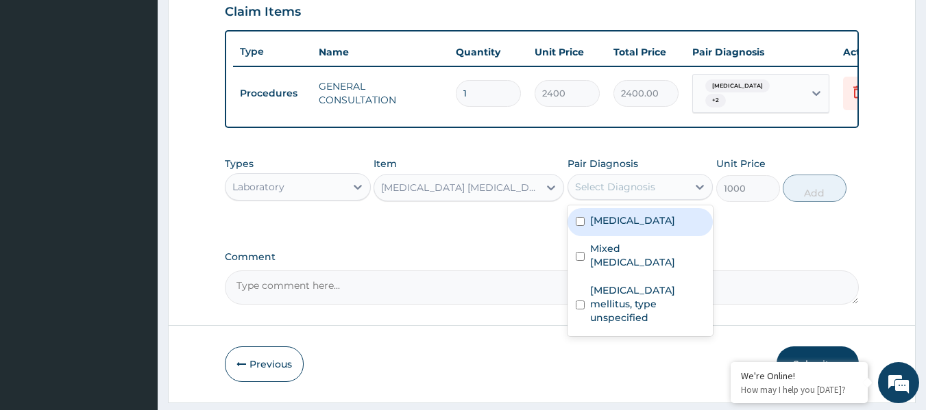
drag, startPoint x: 640, startPoint y: 236, endPoint x: 693, endPoint y: 223, distance: 55.0
click at [643, 228] on label "Malaria, unspecified" at bounding box center [632, 221] width 85 height 14
checkbox input "true"
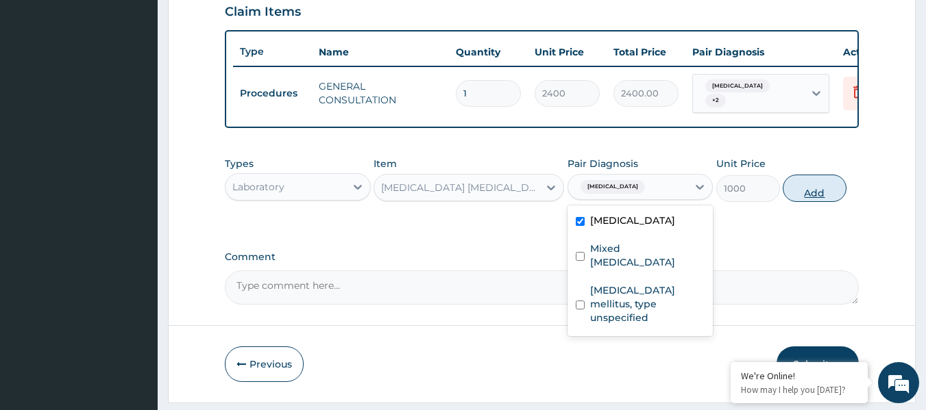
click at [823, 198] on button "Add" at bounding box center [815, 188] width 64 height 27
type input "0"
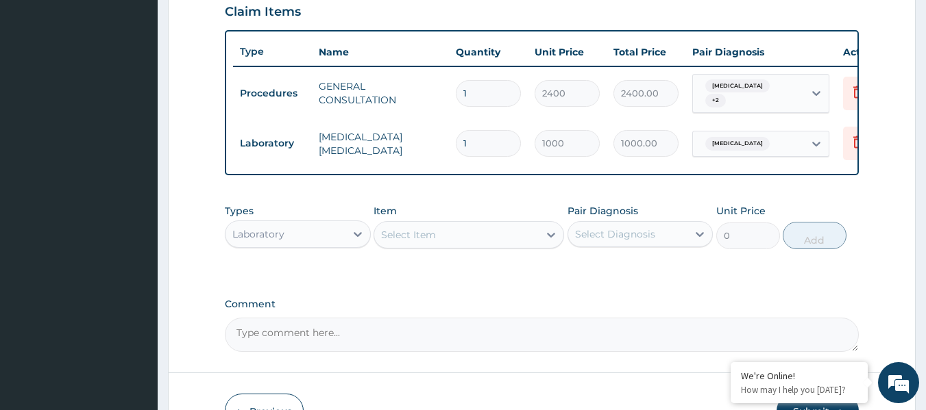
click at [429, 246] on div "Select Item" at bounding box center [456, 235] width 164 height 22
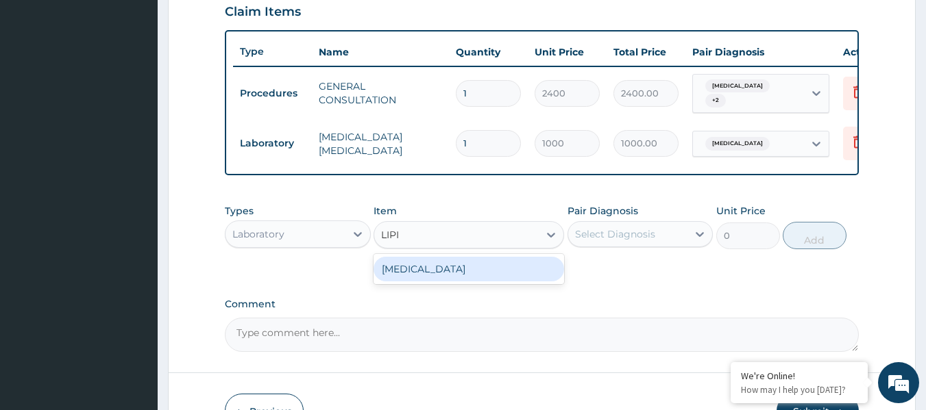
type input "LIPID"
click at [432, 275] on div "LIPID PROFILE" at bounding box center [468, 269] width 191 height 25
type input "7500"
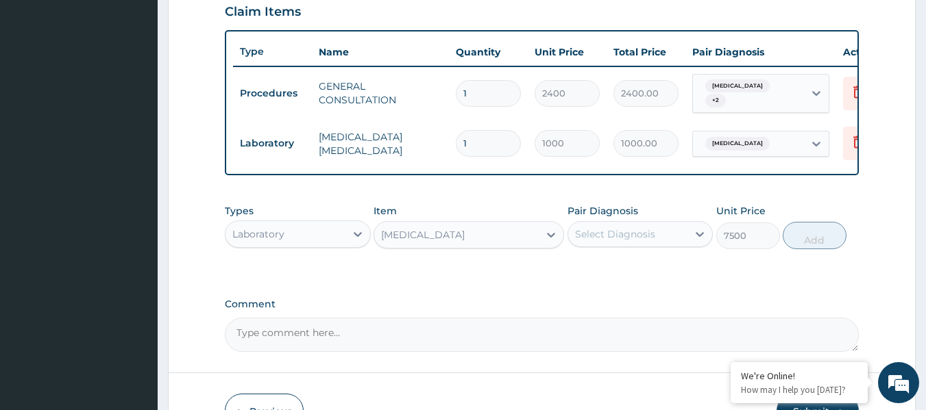
click at [630, 241] on div "Select Diagnosis" at bounding box center [615, 235] width 80 height 14
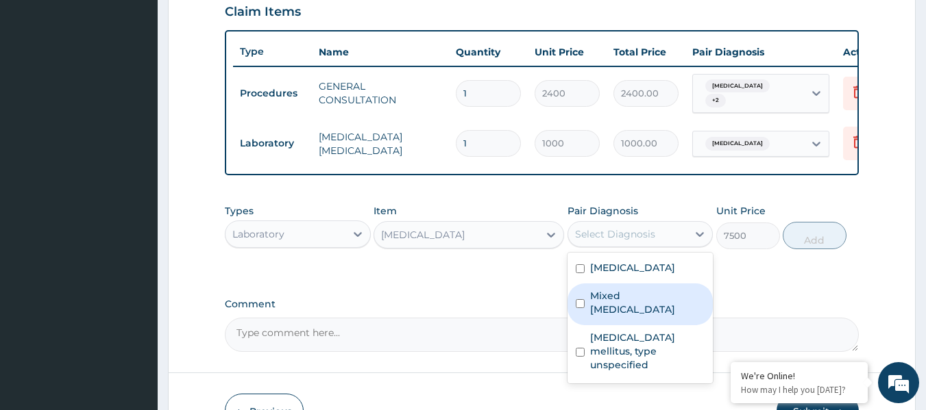
drag, startPoint x: 638, startPoint y: 314, endPoint x: 726, endPoint y: 310, distance: 88.5
click at [640, 314] on div "Mixed hyperlipidaemia" at bounding box center [640, 305] width 146 height 42
checkbox input "true"
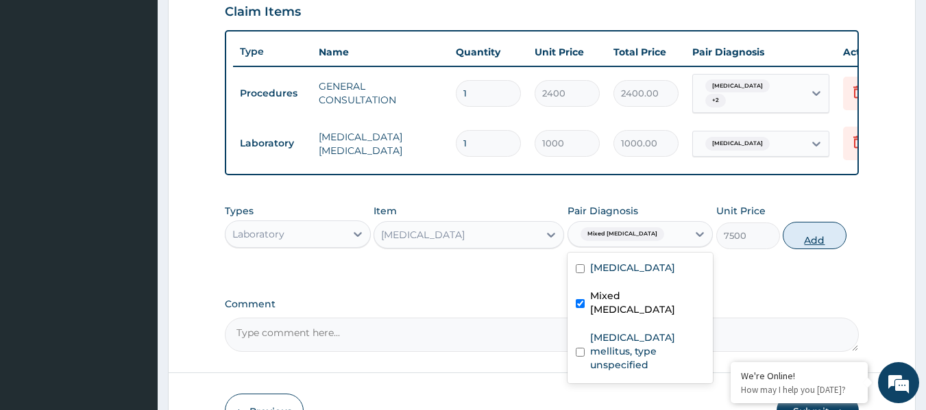
click at [822, 241] on button "Add" at bounding box center [815, 235] width 64 height 27
type input "0"
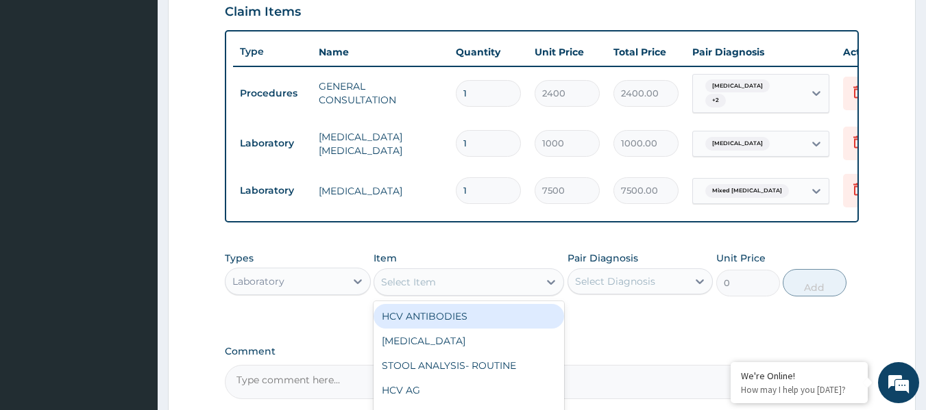
click at [446, 293] on div "Select Item" at bounding box center [456, 282] width 164 height 22
type input "FAST"
click at [476, 321] on div "FASTING BLOOD SUGAR" at bounding box center [468, 316] width 191 height 25
type input "1000"
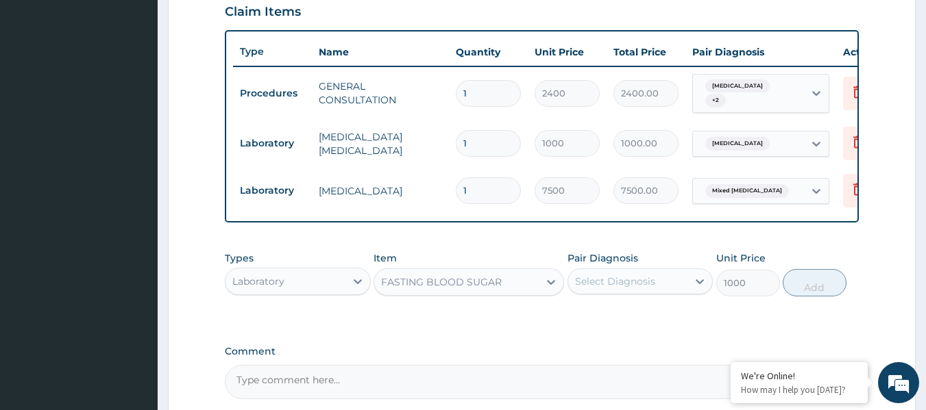
click at [592, 288] on div "Select Diagnosis" at bounding box center [615, 282] width 80 height 14
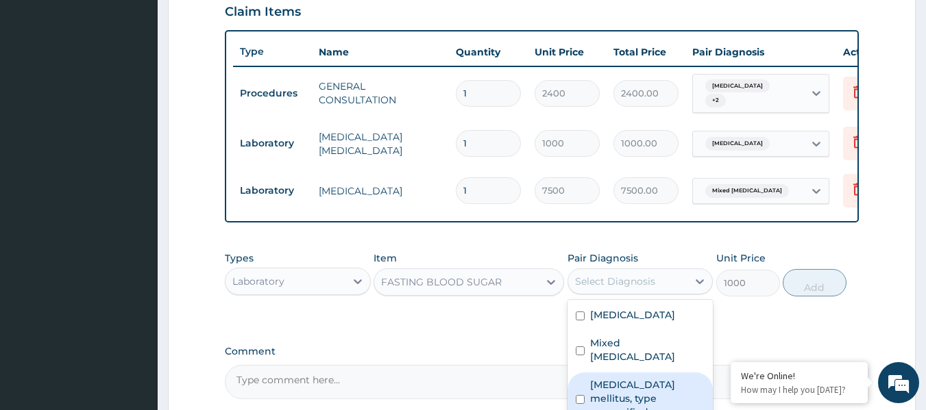
drag, startPoint x: 616, startPoint y: 383, endPoint x: 667, endPoint y: 366, distance: 54.2
click at [620, 382] on label "Diabetes mellitus, type unspecified" at bounding box center [647, 398] width 115 height 41
checkbox input "true"
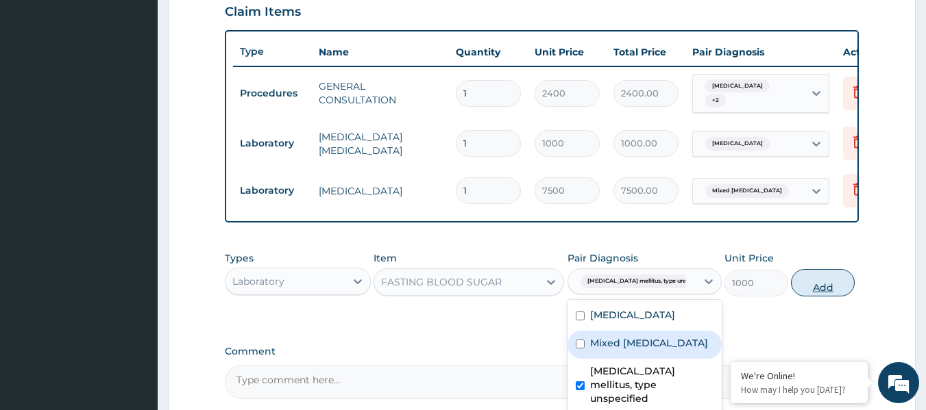
click at [805, 297] on button "Add" at bounding box center [823, 282] width 64 height 27
type input "0"
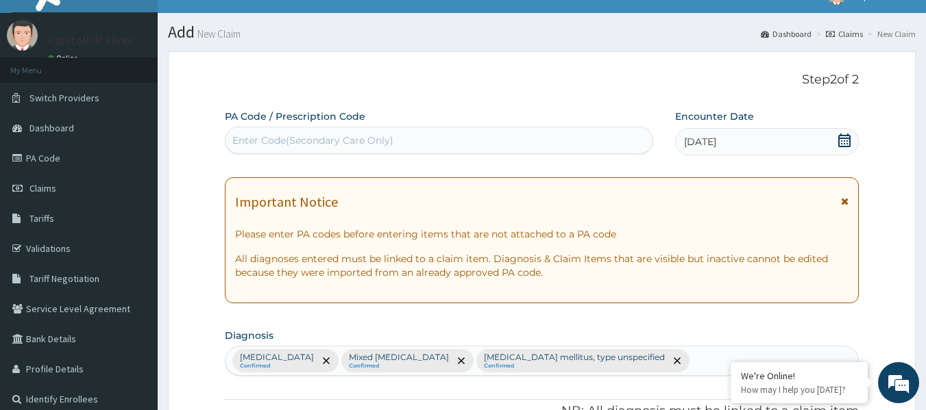
scroll to position [0, 0]
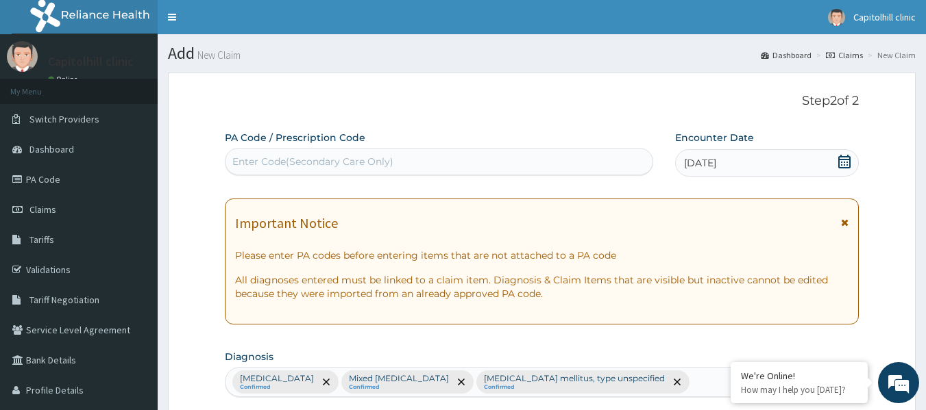
click at [339, 162] on div "Enter Code(Secondary Care Only)" at bounding box center [312, 162] width 161 height 14
paste input "PA/7719C5"
type input "PA/7719C5"
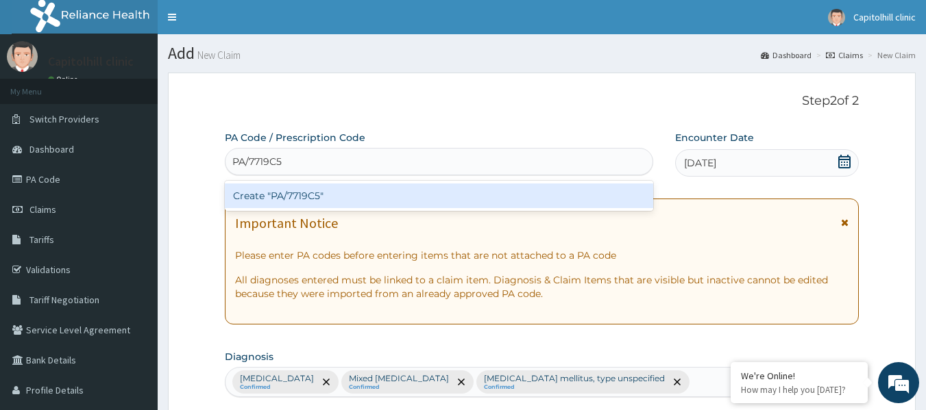
click at [341, 191] on div "Create "PA/7719C5"" at bounding box center [439, 196] width 429 height 25
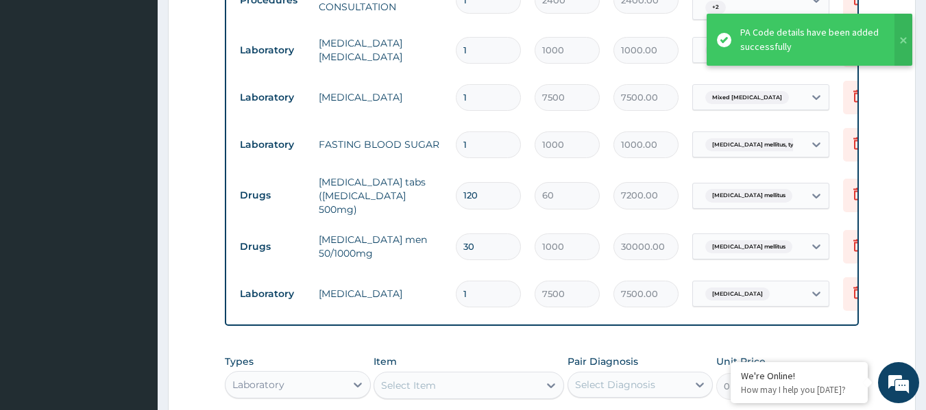
scroll to position [543, 0]
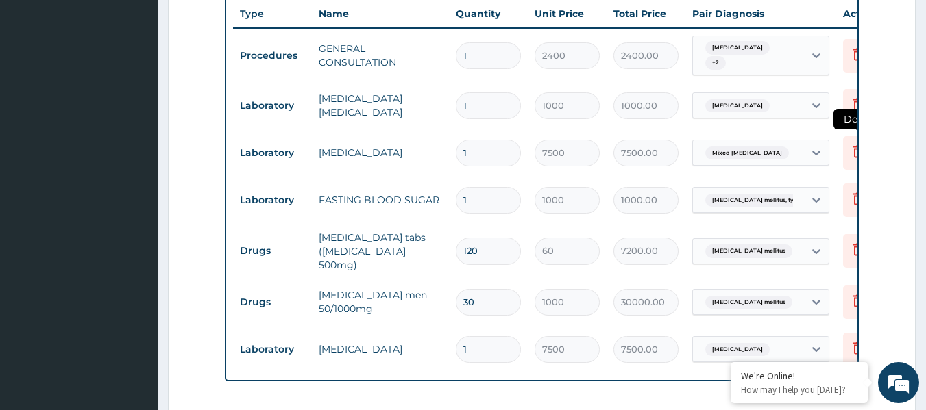
click at [850, 155] on icon at bounding box center [858, 151] width 16 height 16
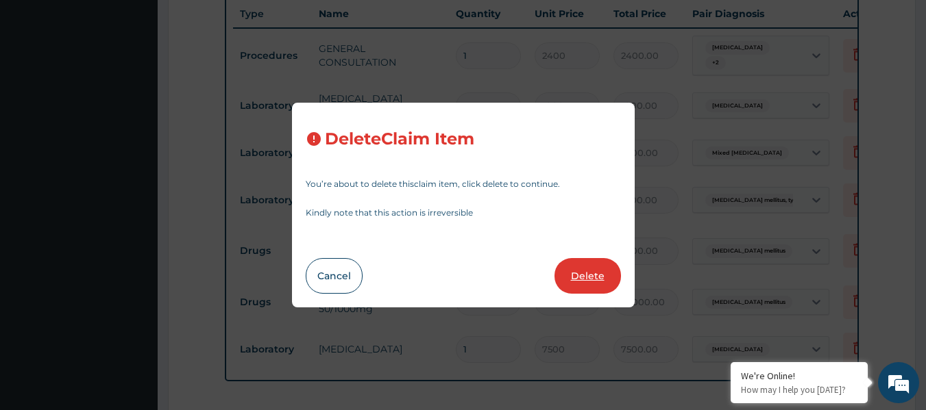
click at [571, 273] on button "Delete" at bounding box center [587, 276] width 66 height 36
type input "1000"
type input "1000.00"
type input "120"
type input "60"
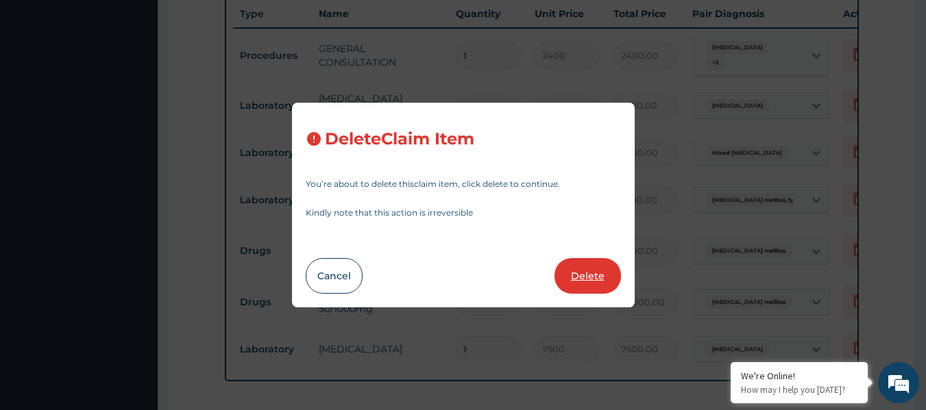
type input "7200.00"
type input "30"
type input "1000"
type input "30000.00"
type input "1"
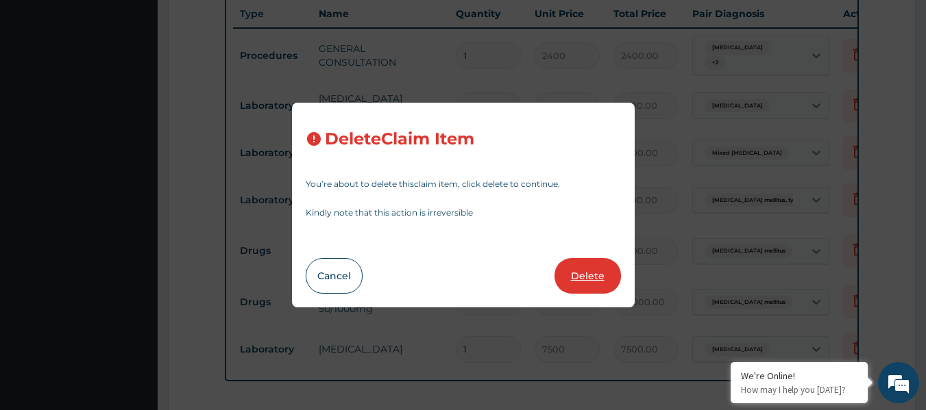
type input "7500"
type input "7500.00"
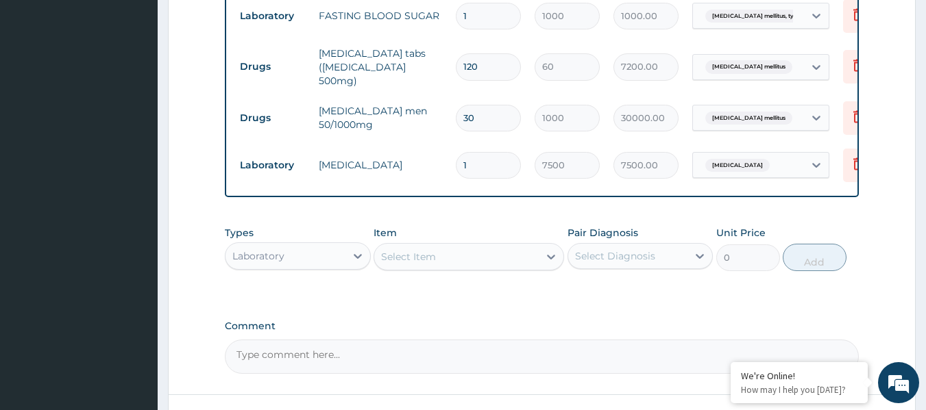
scroll to position [791, 0]
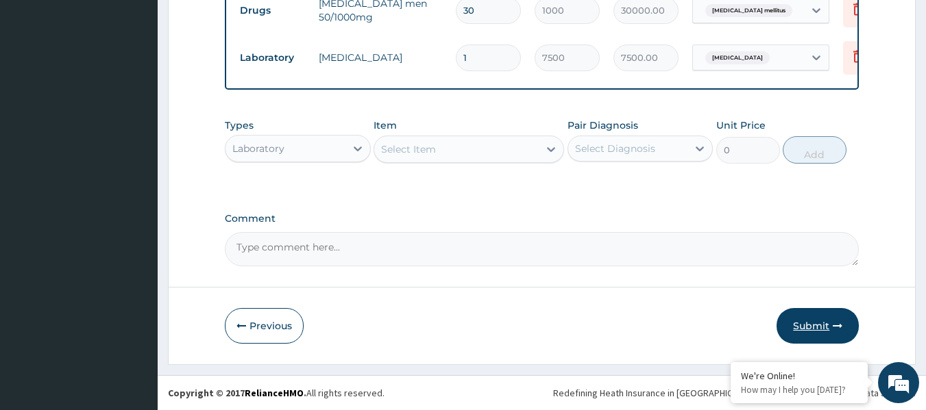
click at [809, 332] on button "Submit" at bounding box center [817, 326] width 82 height 36
